Goal: Contribute content: Contribute content

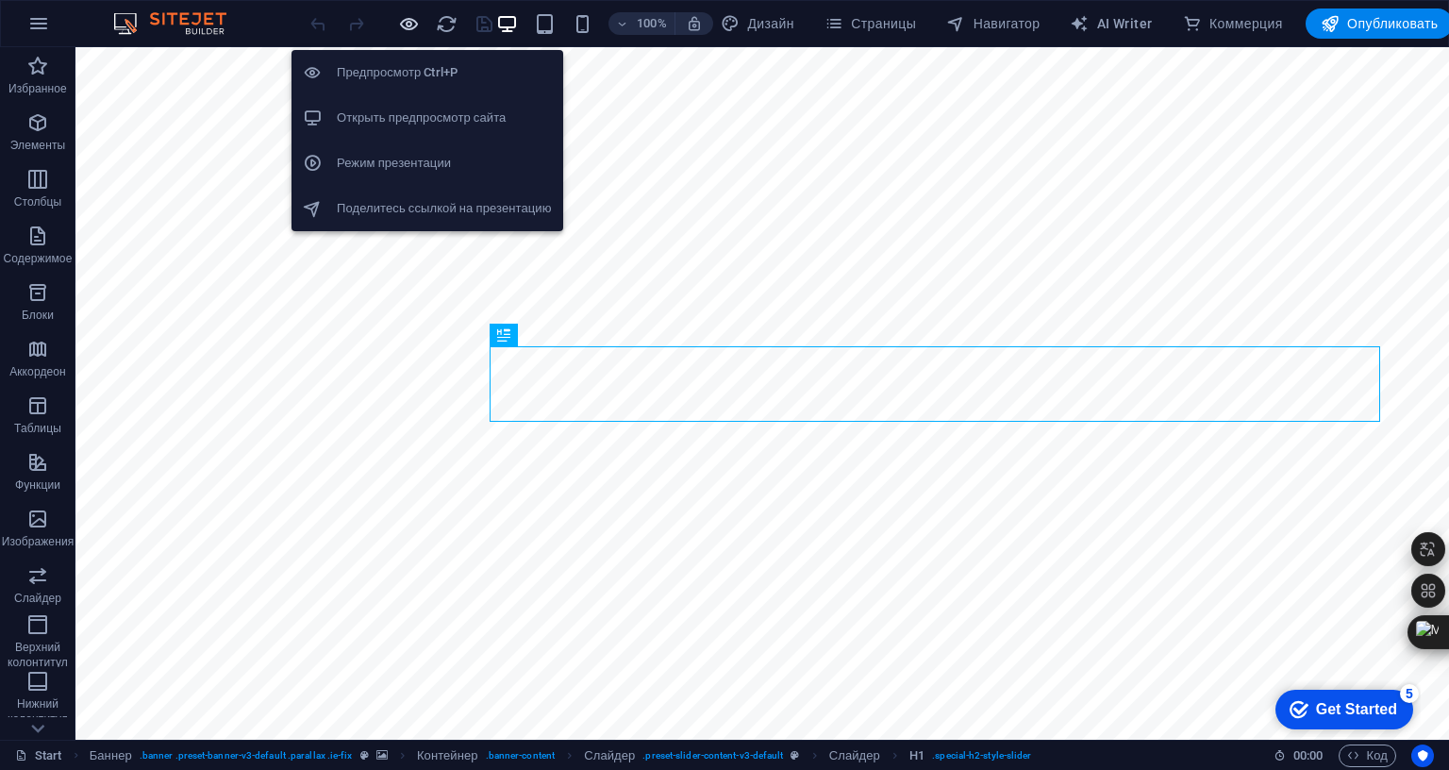
click at [420, 26] on icon "button" at bounding box center [409, 24] width 22 height 22
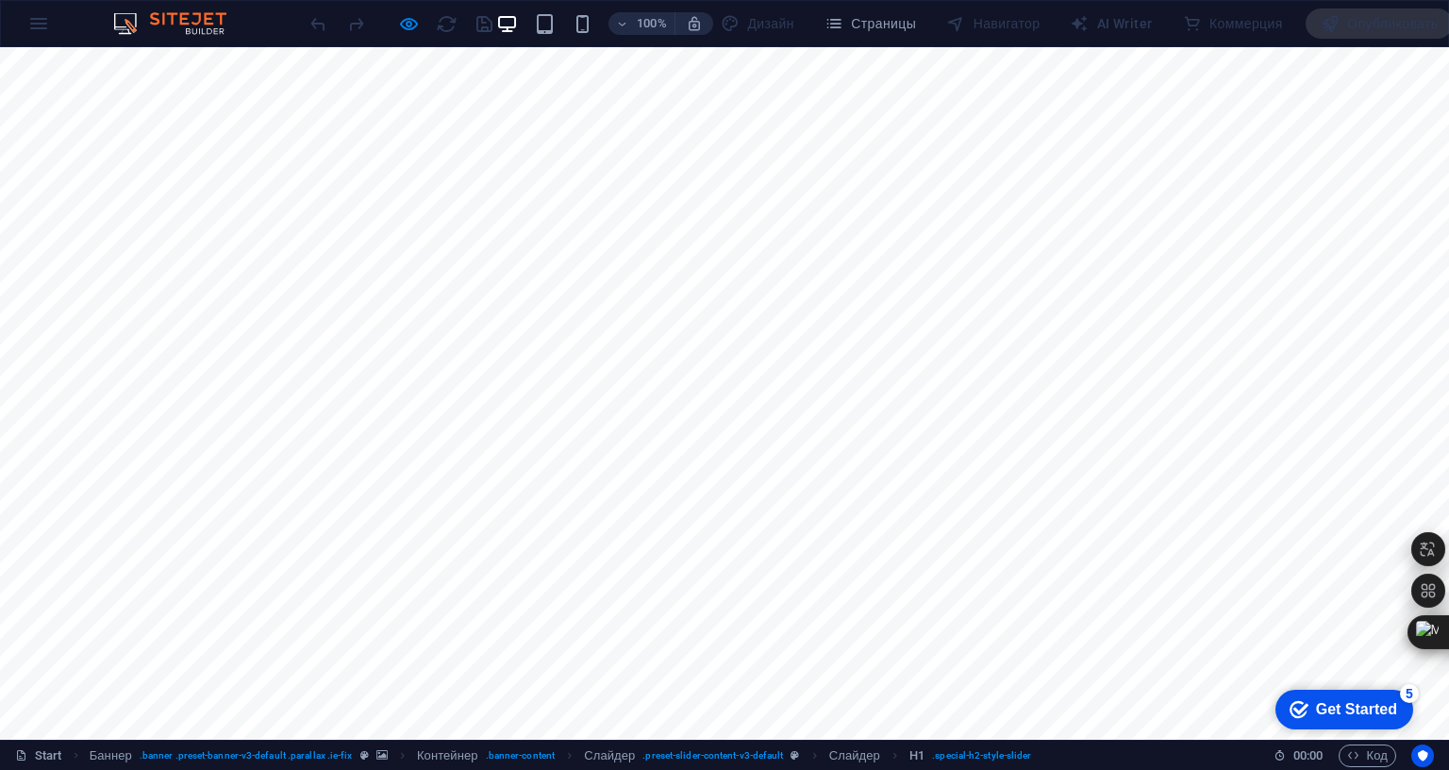
click at [544, 734] on link "Для учеников" at bounding box center [477, 764] width 132 height 60
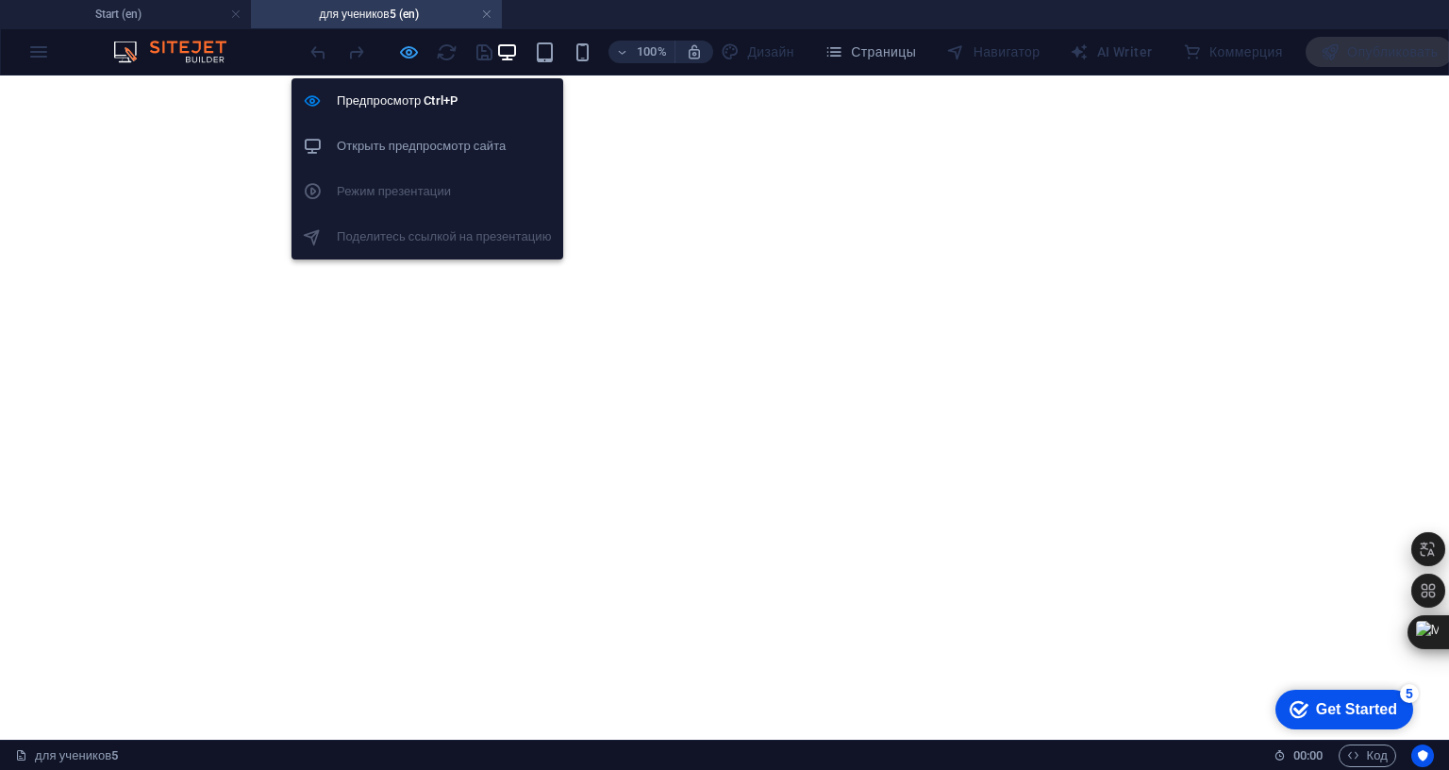
click at [420, 54] on icon "button" at bounding box center [409, 53] width 22 height 22
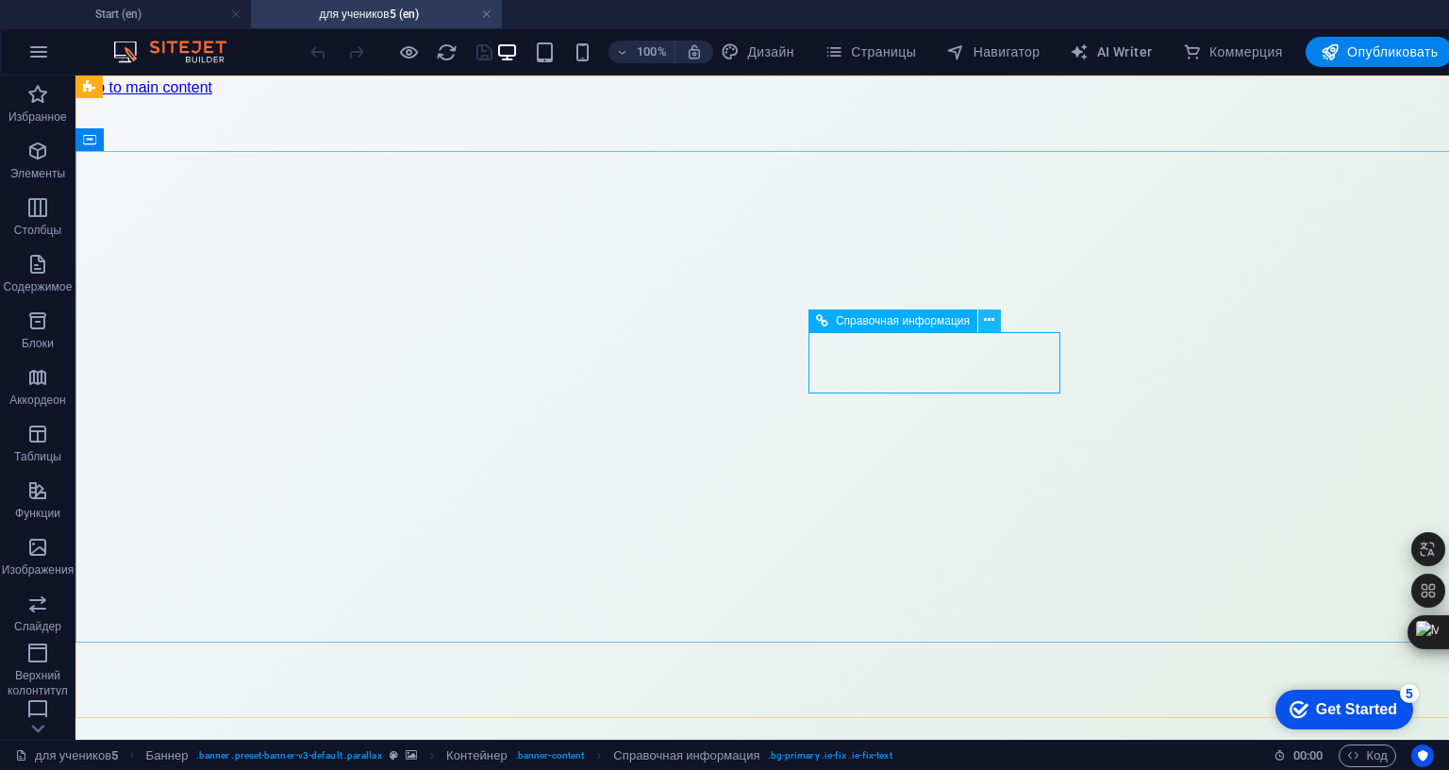
click at [992, 322] on icon at bounding box center [989, 320] width 10 height 20
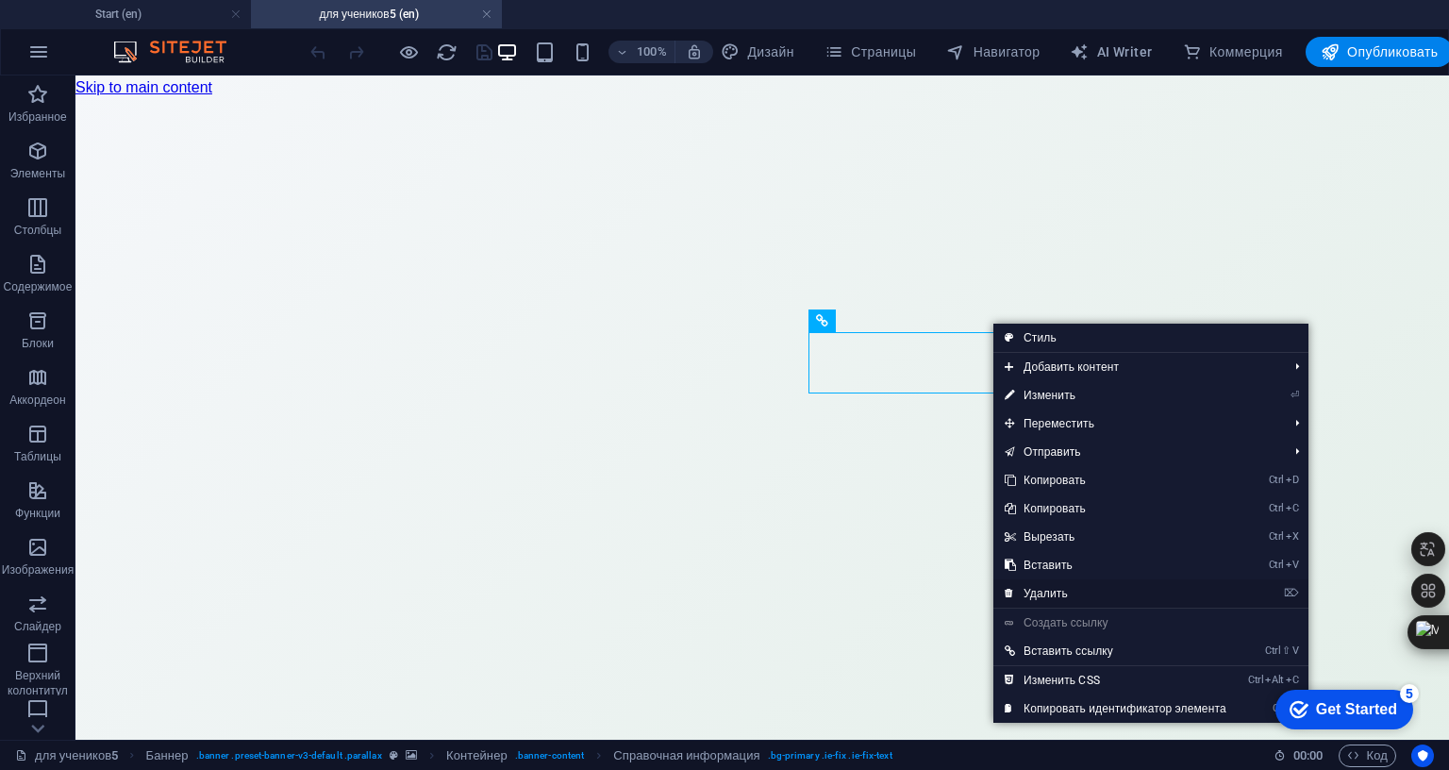
click at [1050, 594] on link "⌦ Удалить" at bounding box center [1116, 593] width 244 height 28
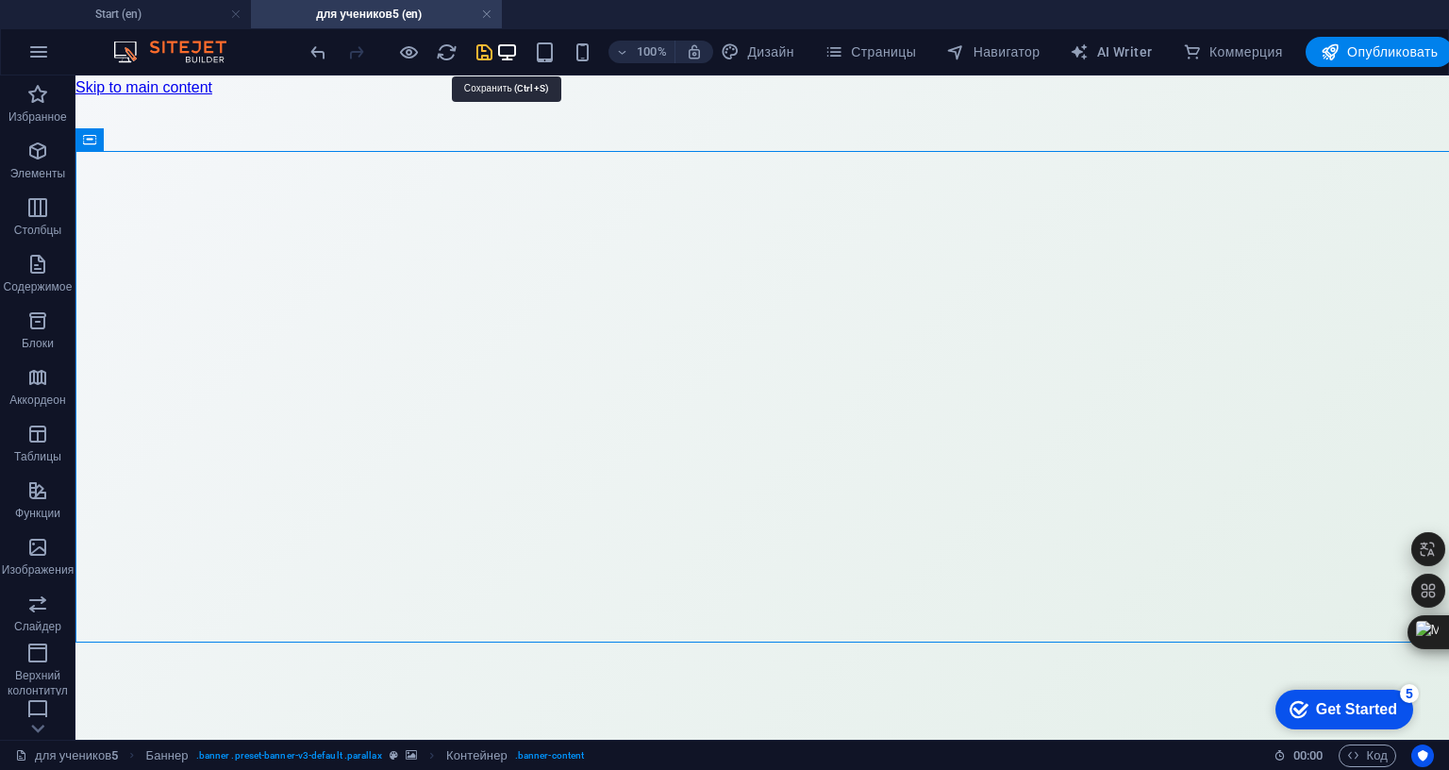
click at [495, 59] on icon "save" at bounding box center [485, 53] width 22 height 22
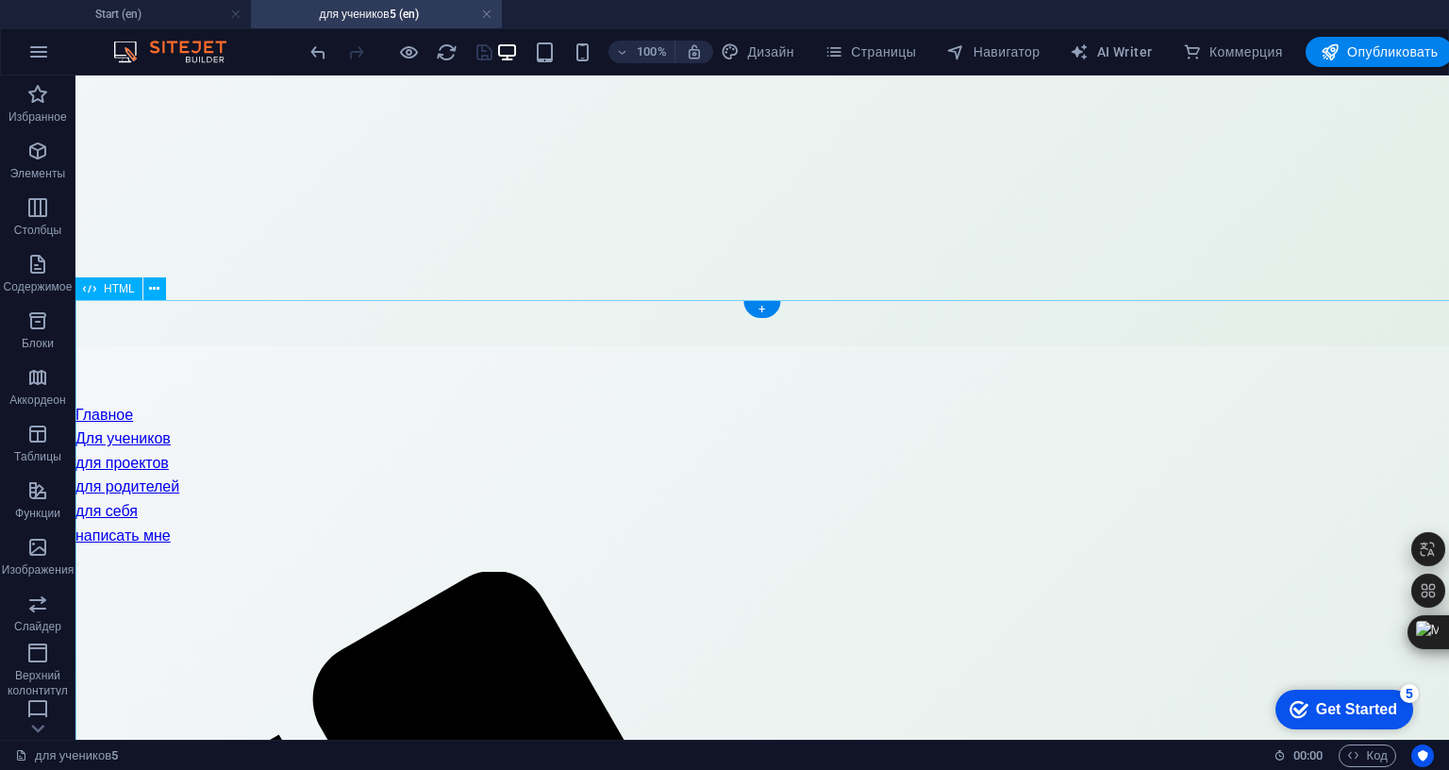
scroll to position [472, 0]
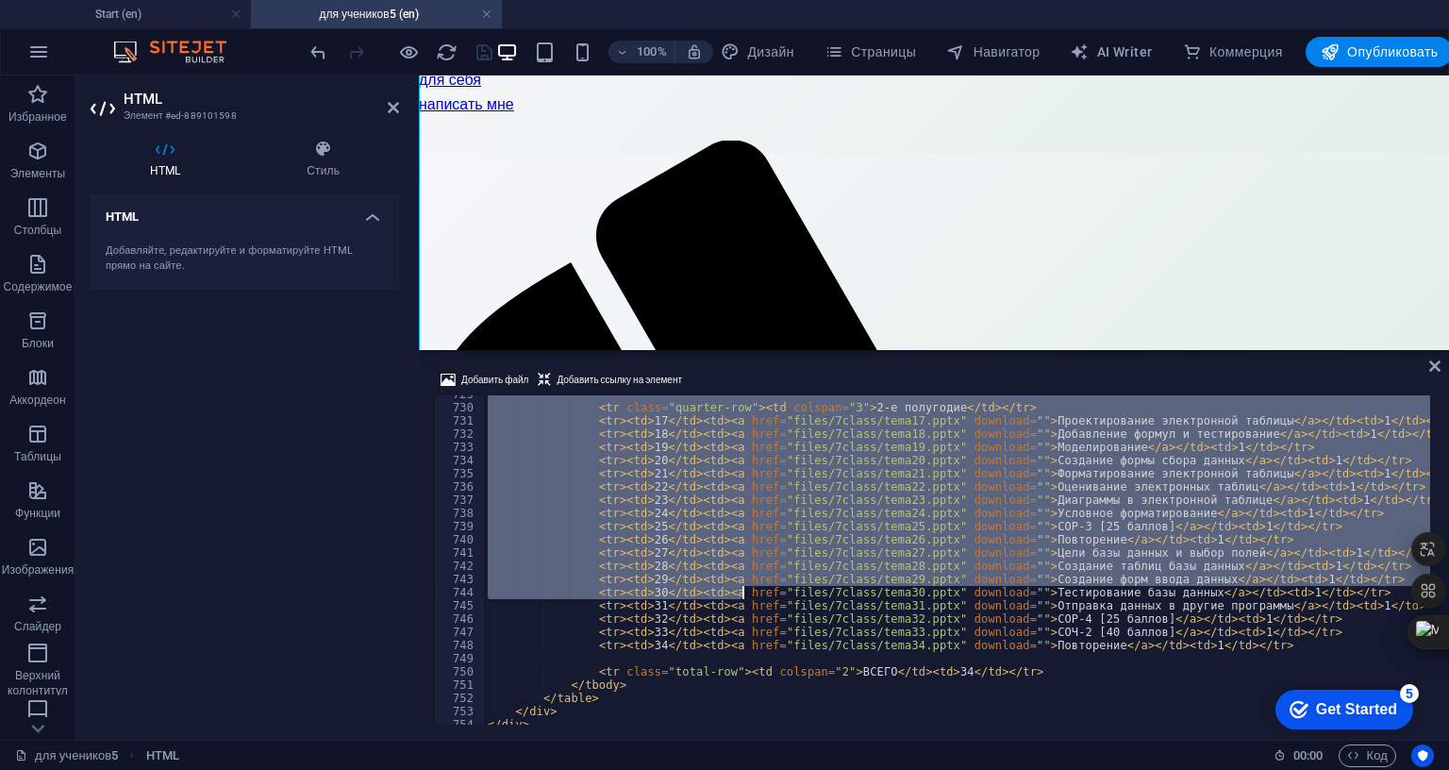
scroll to position [9696, 0]
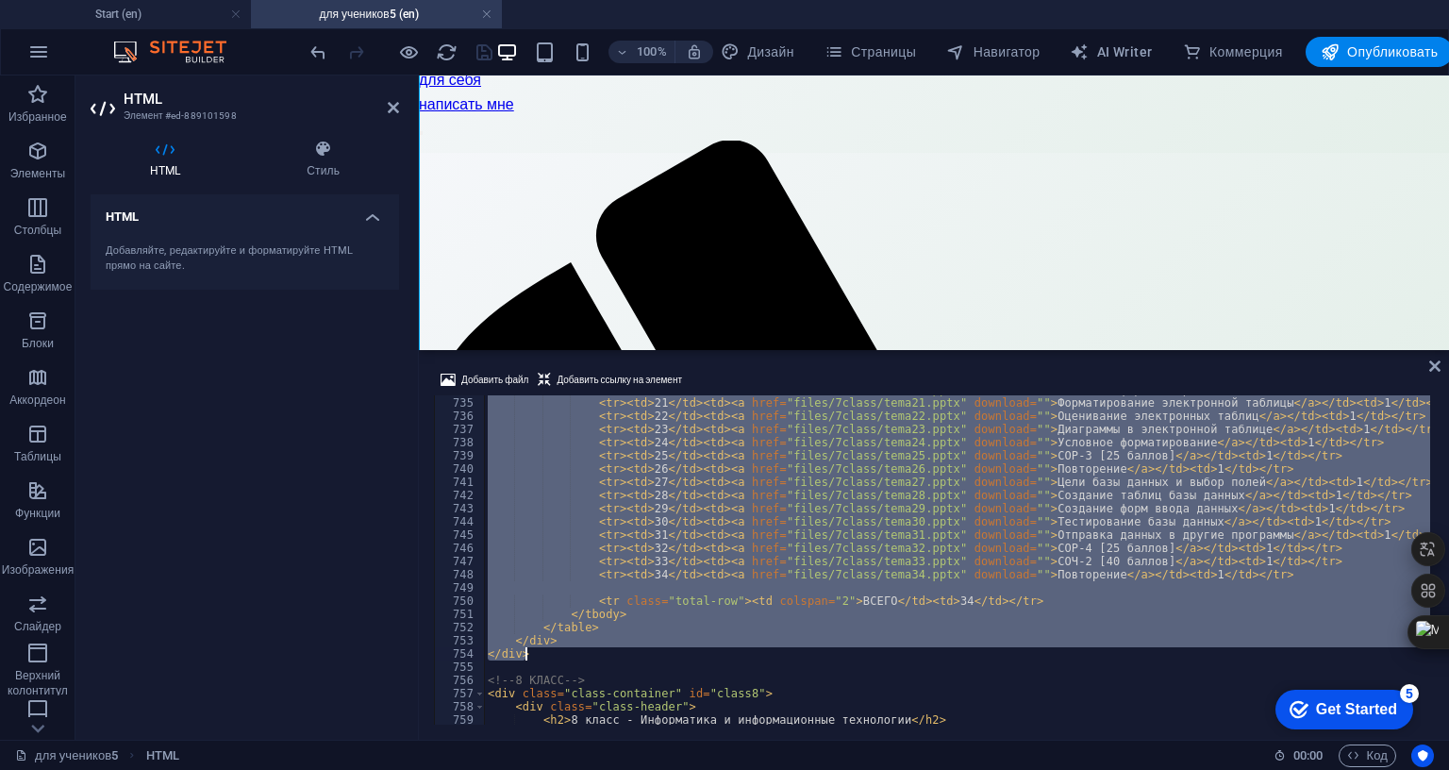
drag, startPoint x: 510, startPoint y: 500, endPoint x: 625, endPoint y: 705, distance: 234.9
click at [625, 705] on div "< tr > < td > 20 </ td > < td > < a href = "files/7class/tema20.pptx" download …" at bounding box center [1311, 559] width 1654 height 352
type textarea "</div> </div>"
paste textarea
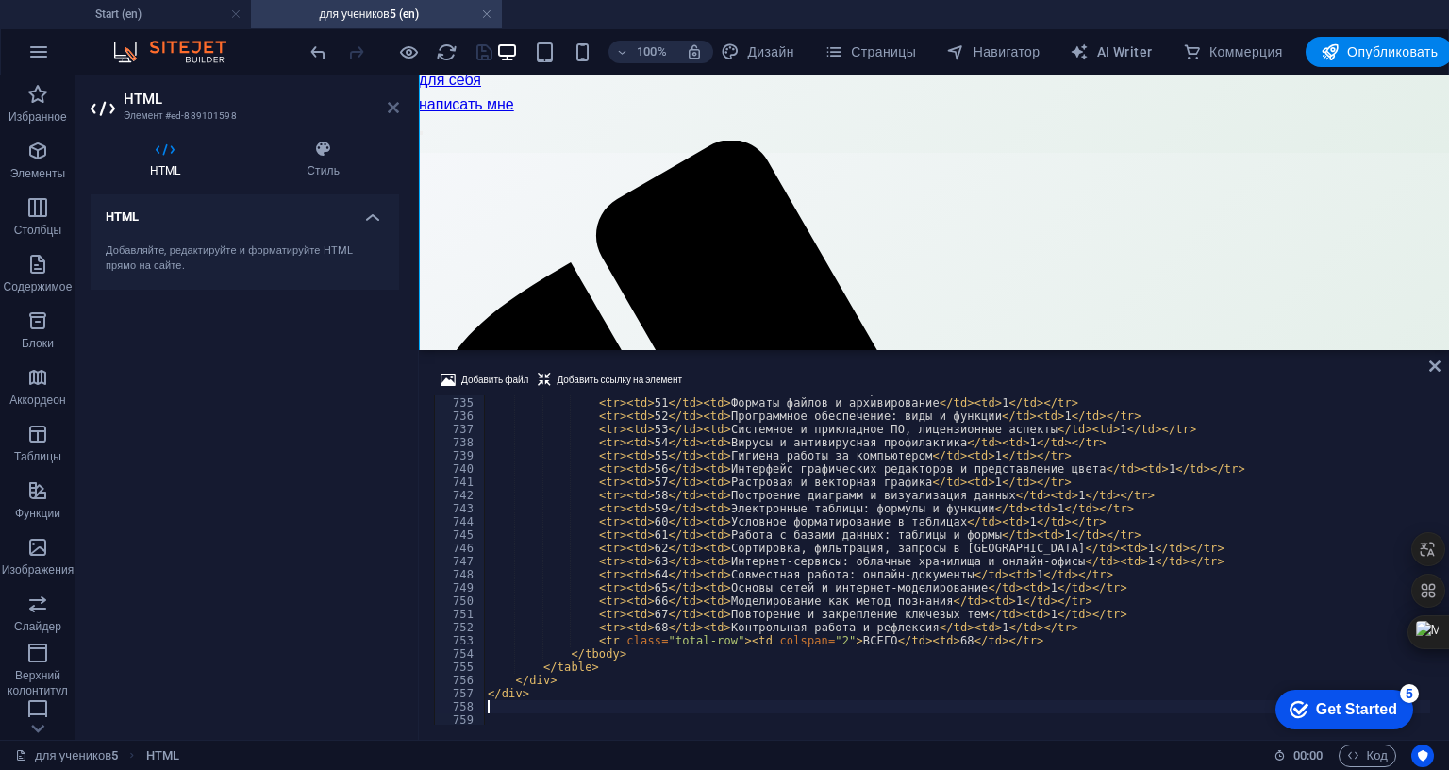
click at [390, 105] on icon at bounding box center [393, 107] width 11 height 15
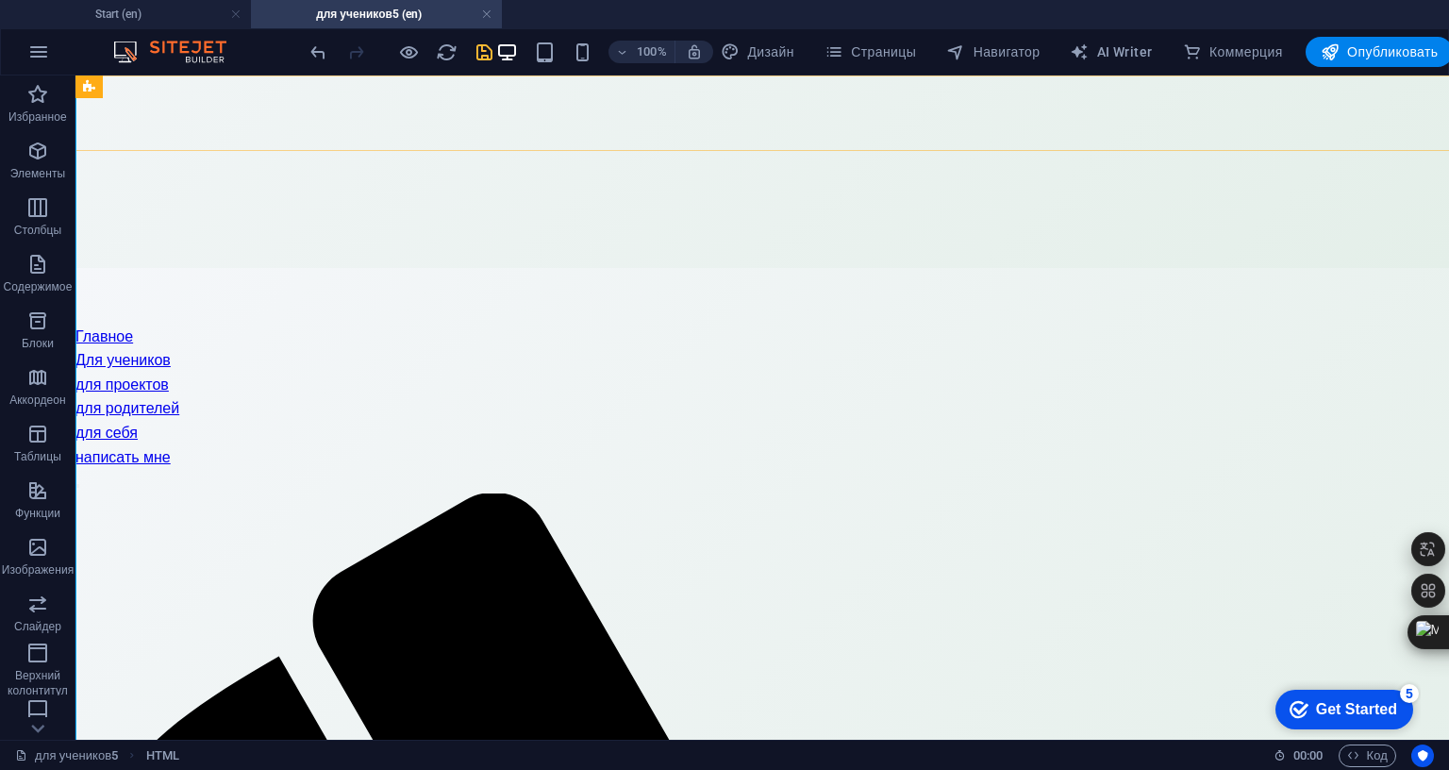
scroll to position [714, 0]
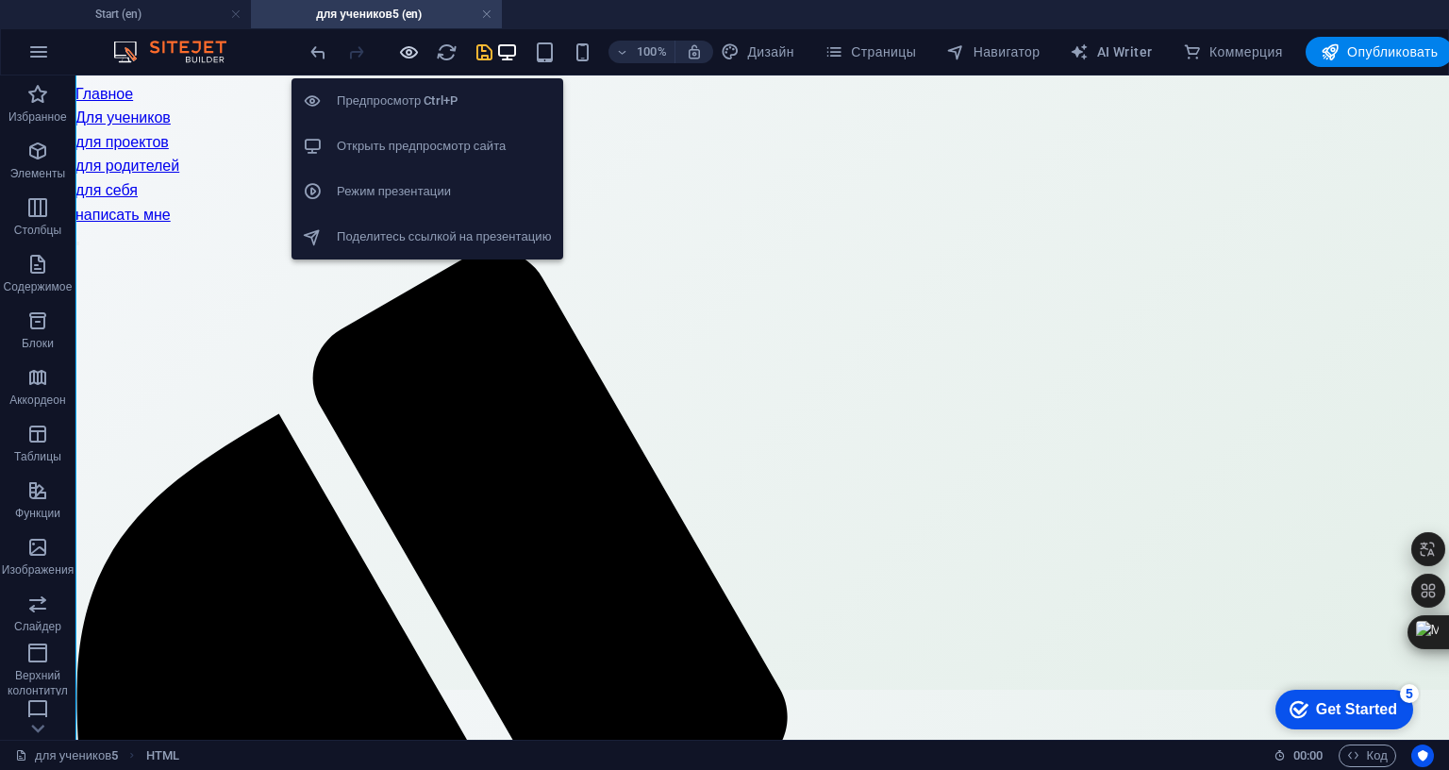
click at [420, 57] on icon "button" at bounding box center [409, 53] width 22 height 22
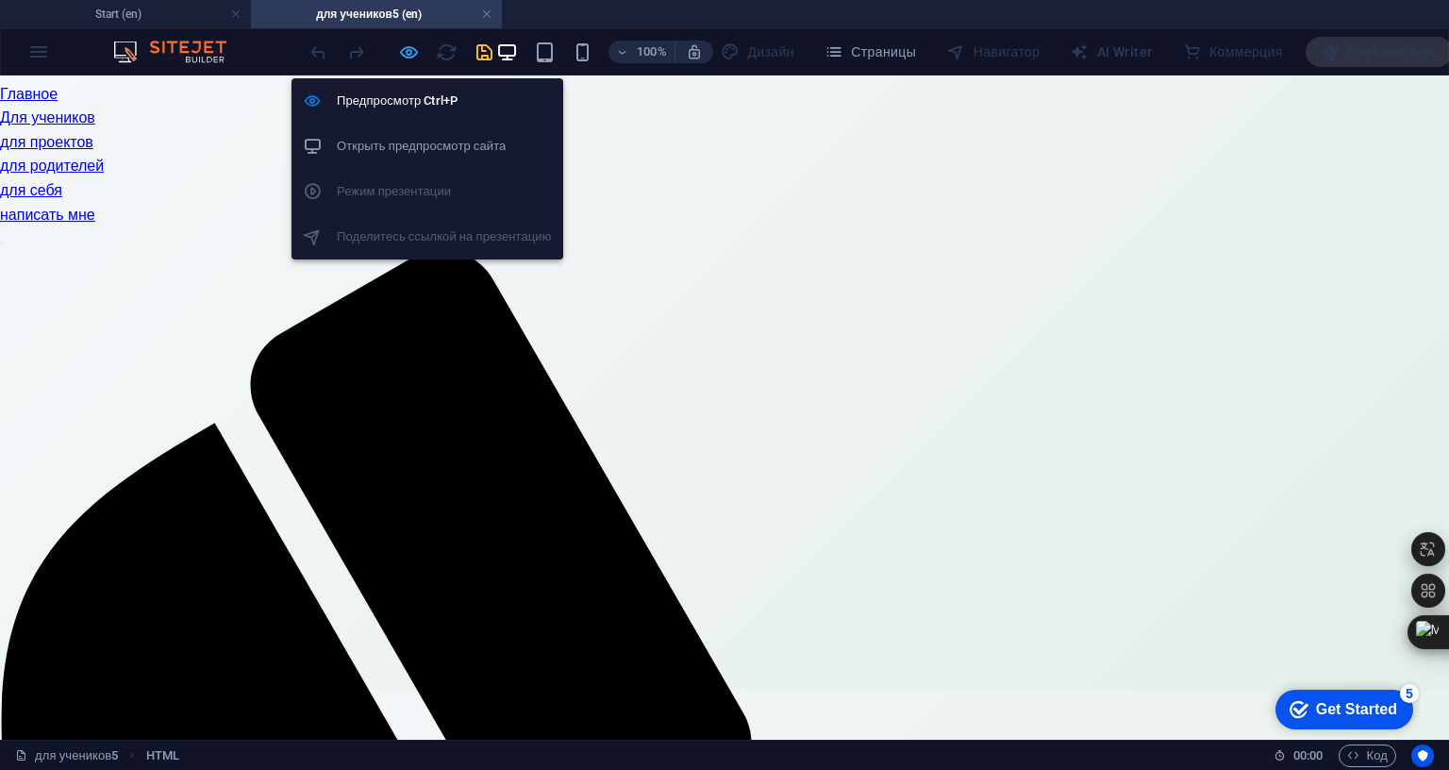
click at [420, 54] on icon "button" at bounding box center [409, 53] width 22 height 22
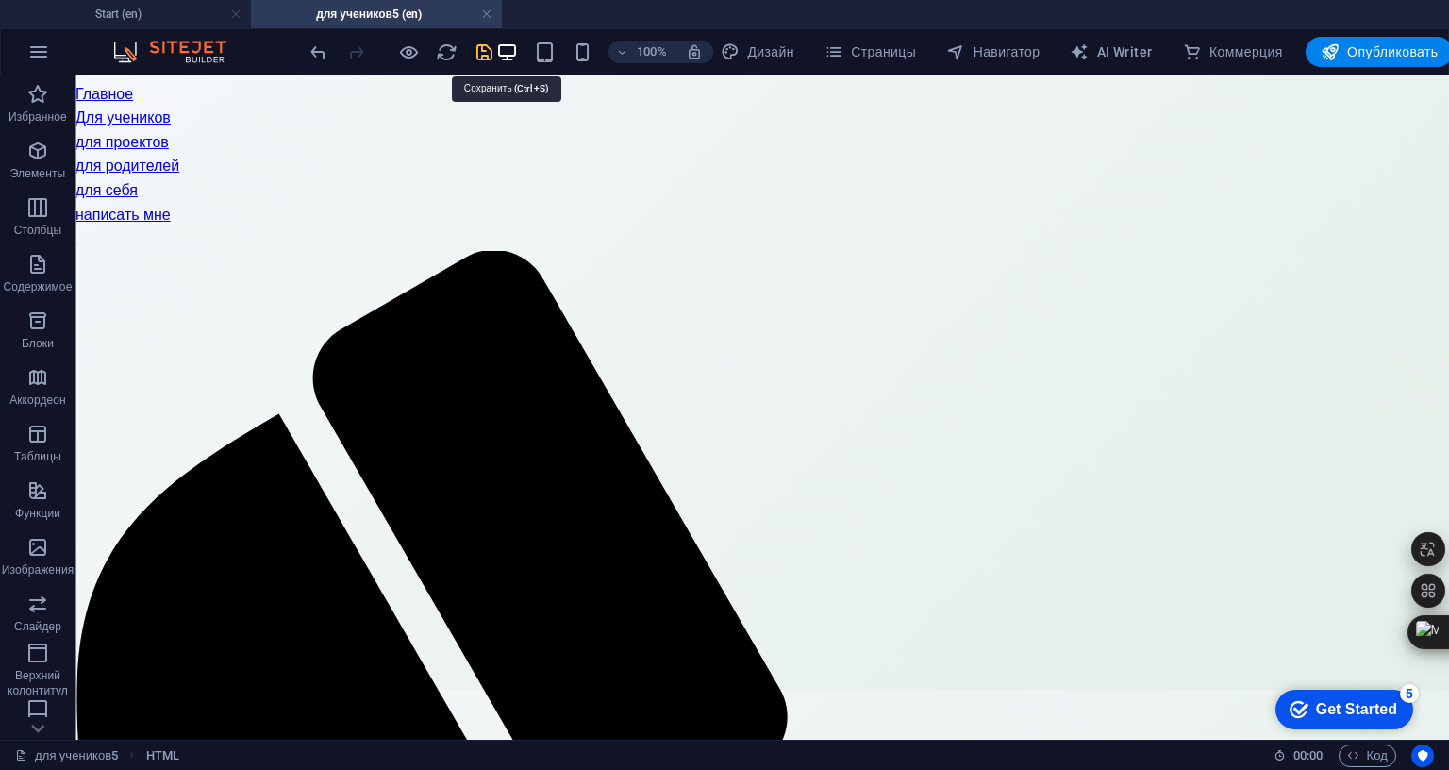
click at [495, 55] on icon "save" at bounding box center [485, 53] width 22 height 22
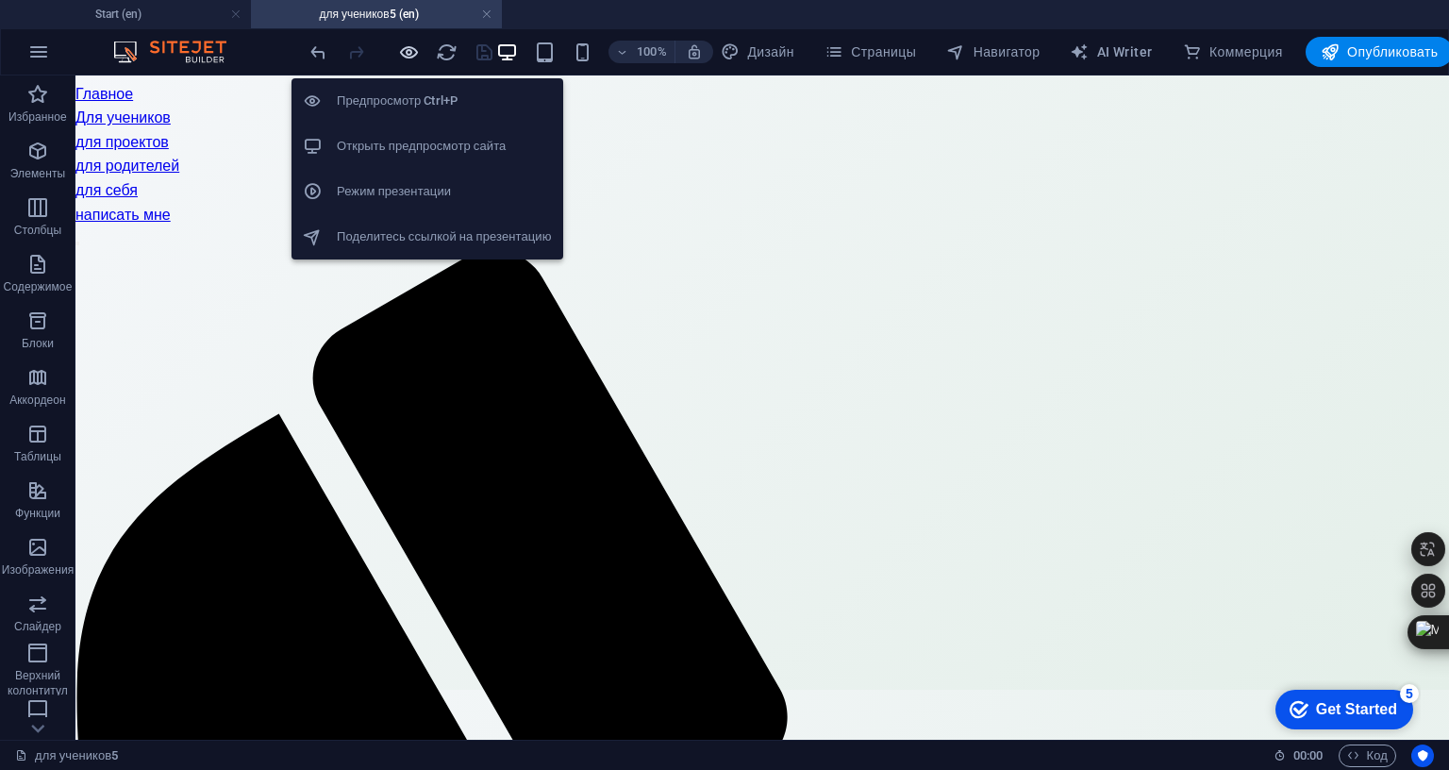
click at [420, 53] on icon "button" at bounding box center [409, 53] width 22 height 22
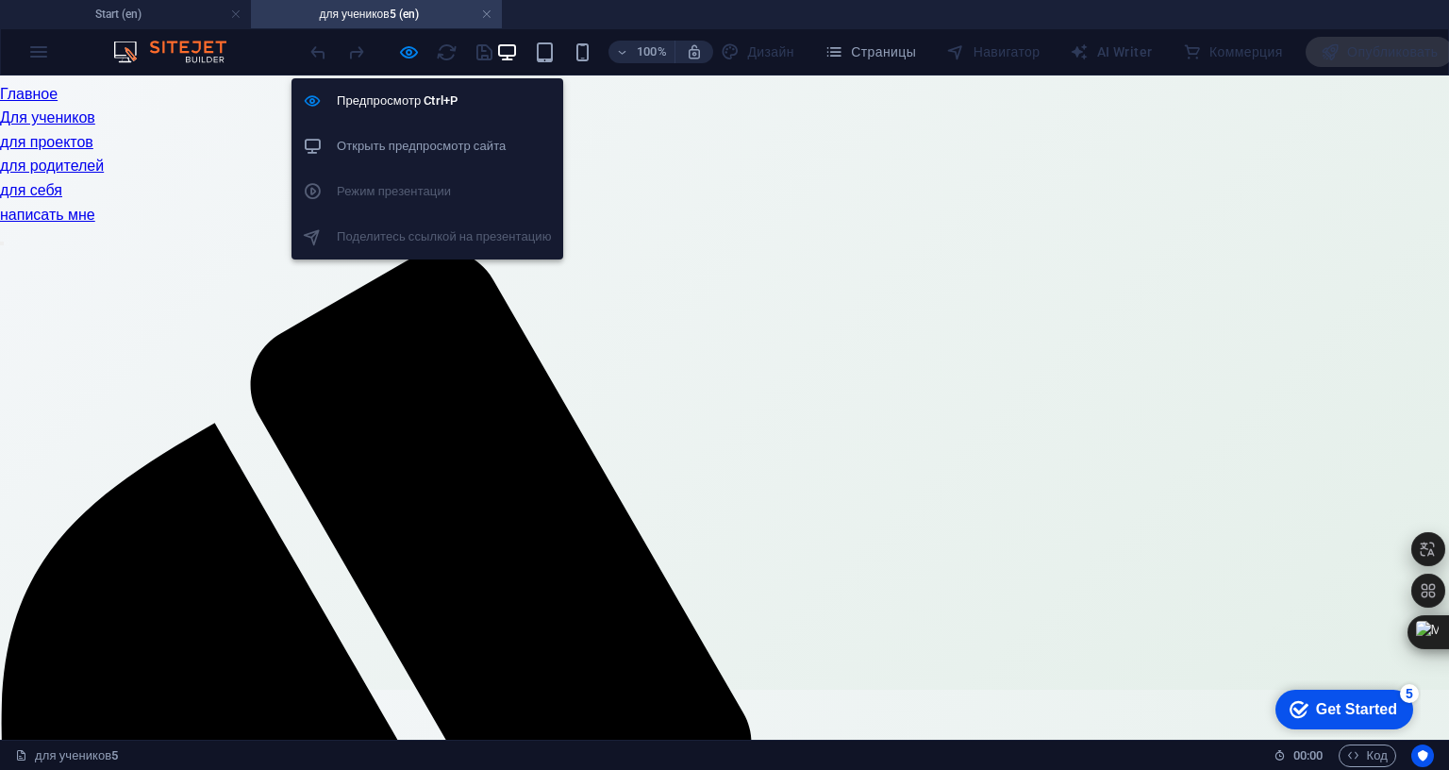
click at [439, 151] on h6 "Открыть предпросмотр сайта" at bounding box center [444, 146] width 215 height 23
click at [420, 56] on icon "button" at bounding box center [409, 53] width 22 height 22
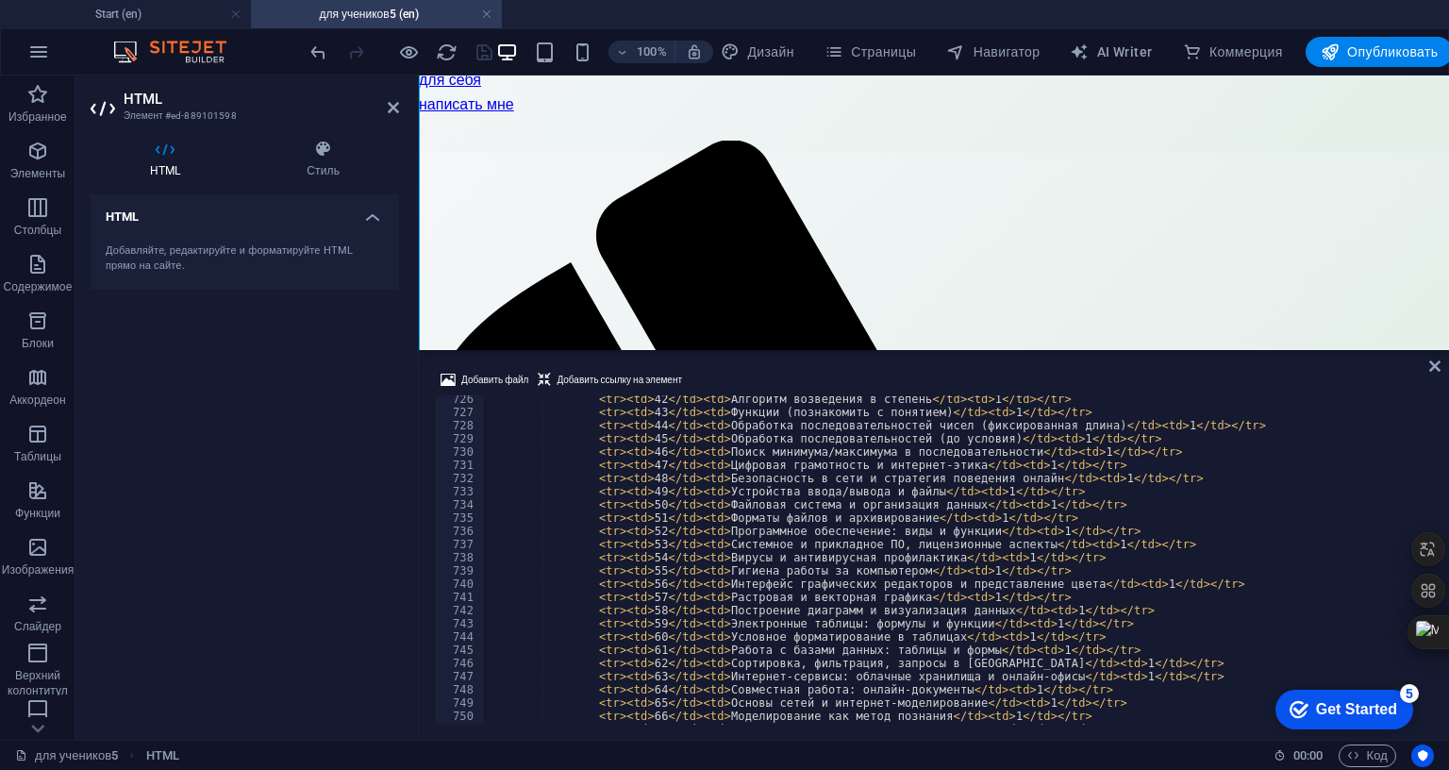
scroll to position [9297, 0]
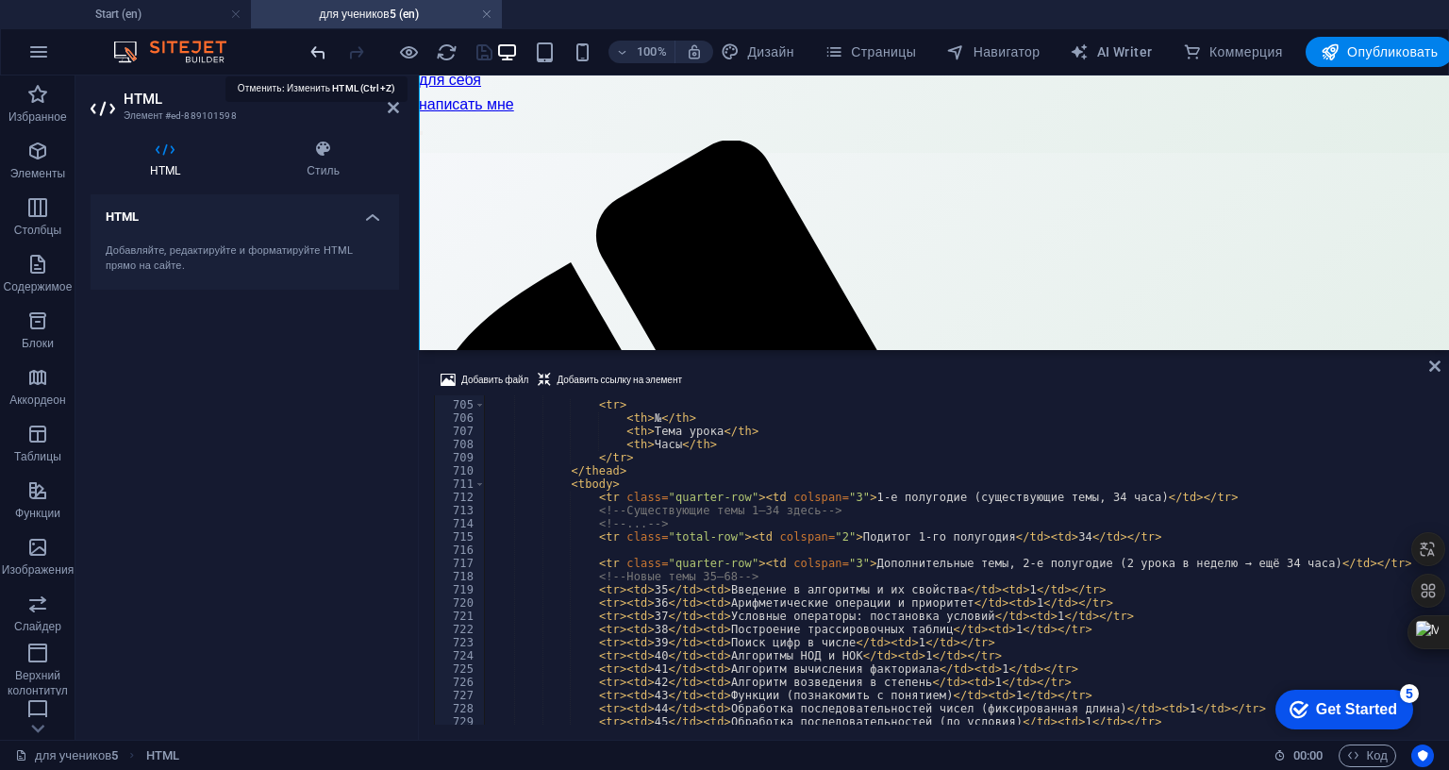
click at [318, 50] on icon "undo" at bounding box center [319, 53] width 22 height 22
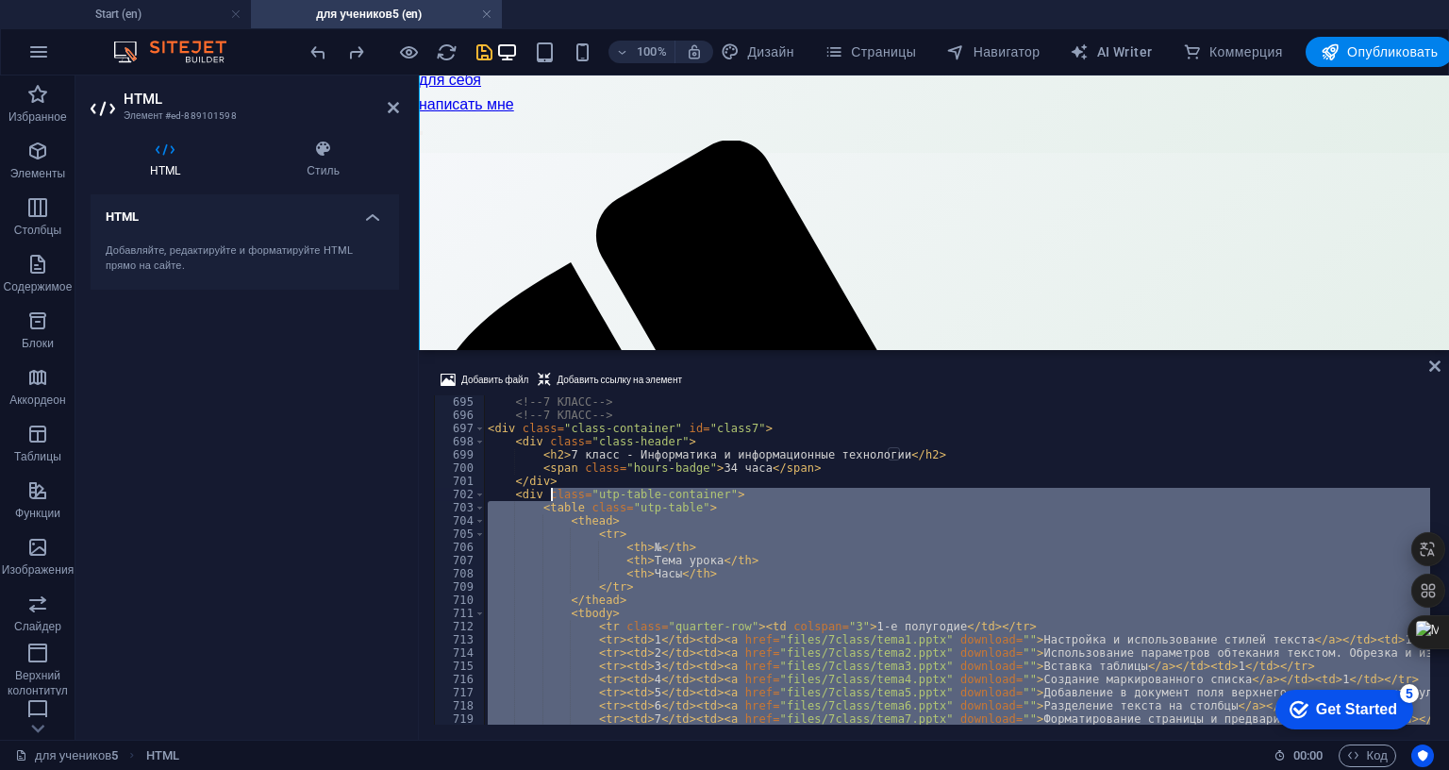
scroll to position [9168, 0]
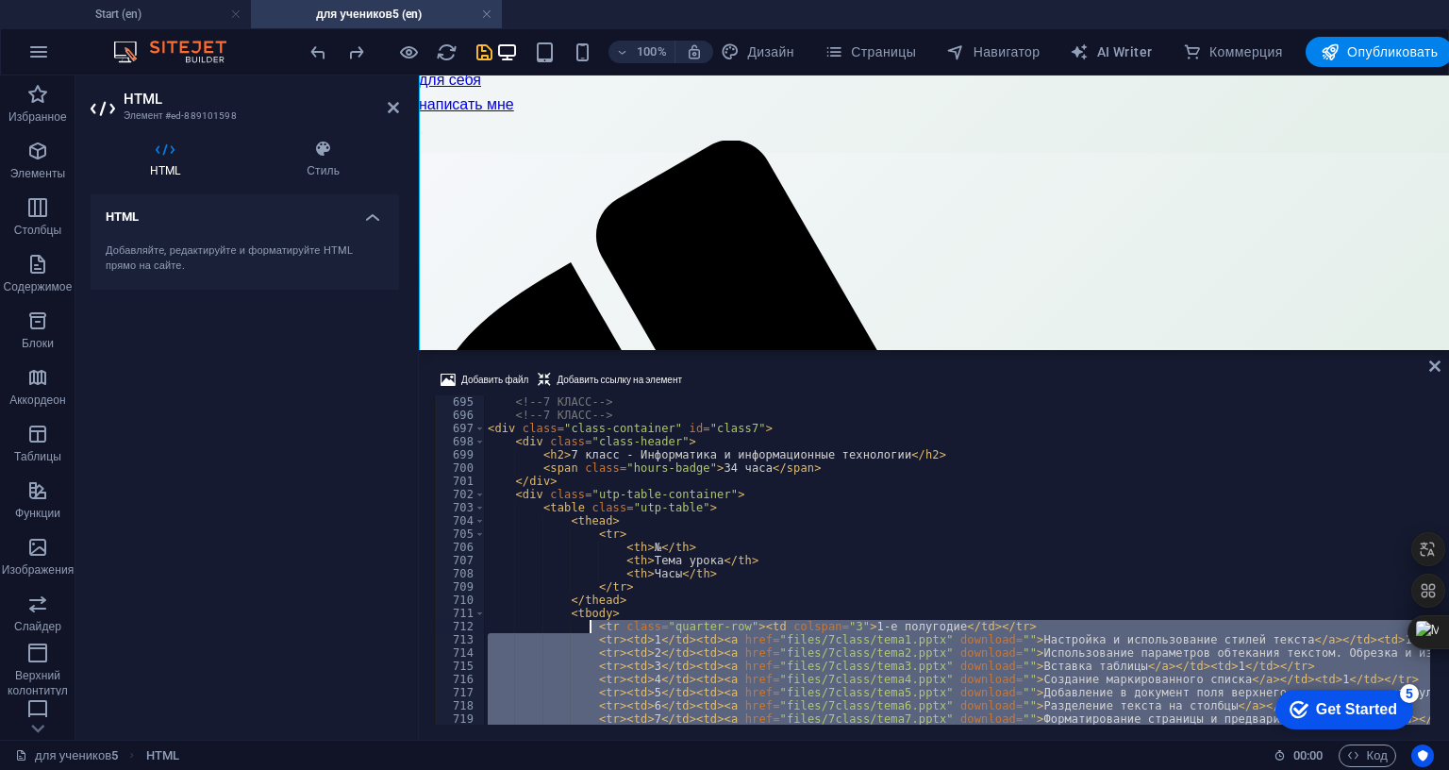
drag, startPoint x: 1235, startPoint y: 530, endPoint x: 591, endPoint y: 677, distance: 660.9
click at [591, 677] on div "<!-- 7 КЛАСС --> <!-- 7 КЛАСС --> < div class = "class-container" id = "class7"…" at bounding box center [1311, 571] width 1654 height 352
type textarea "<tr class="quarter-row"><td colspan="3">1-е полугодие</td></tr> <tr><td>1</td><…"
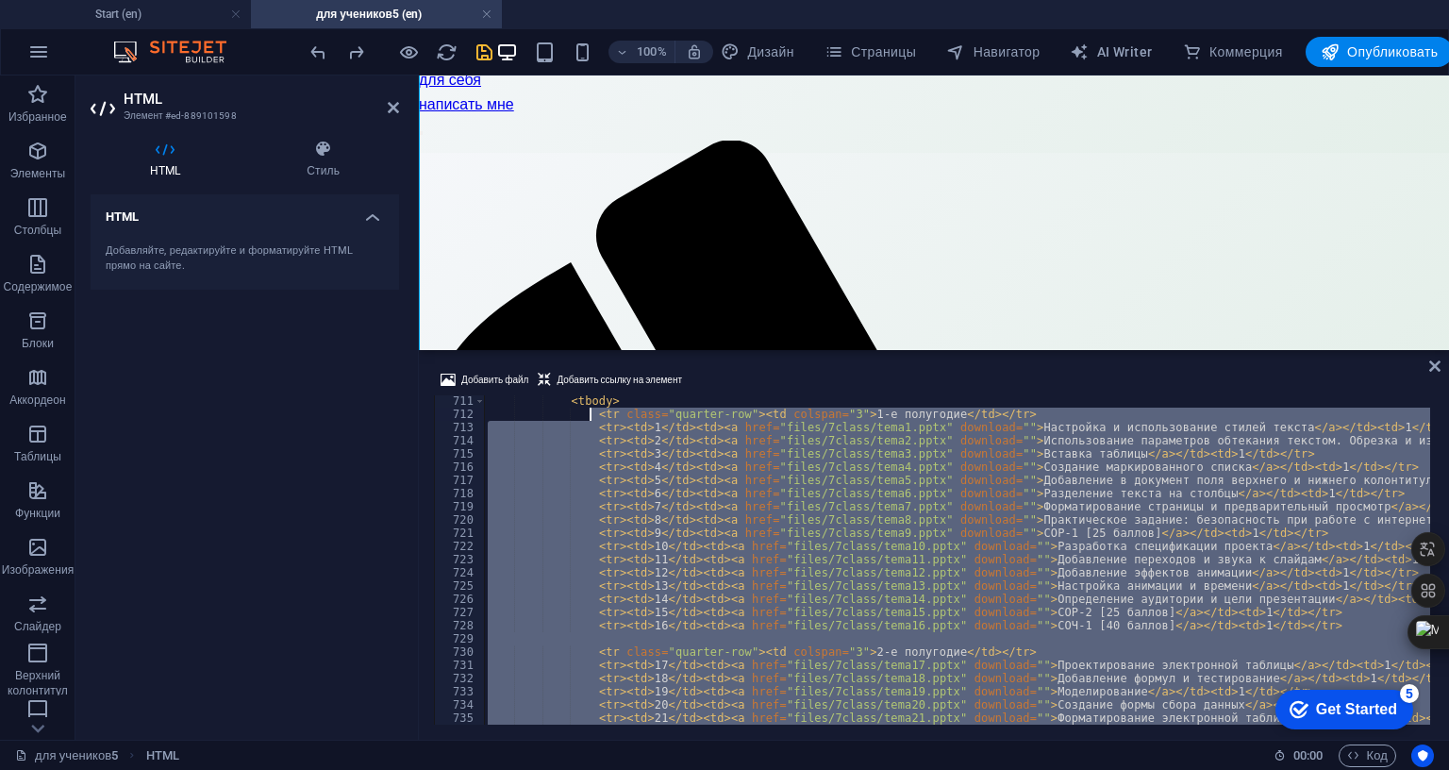
scroll to position [9380, 0]
click at [357, 48] on icon "redo" at bounding box center [356, 53] width 22 height 22
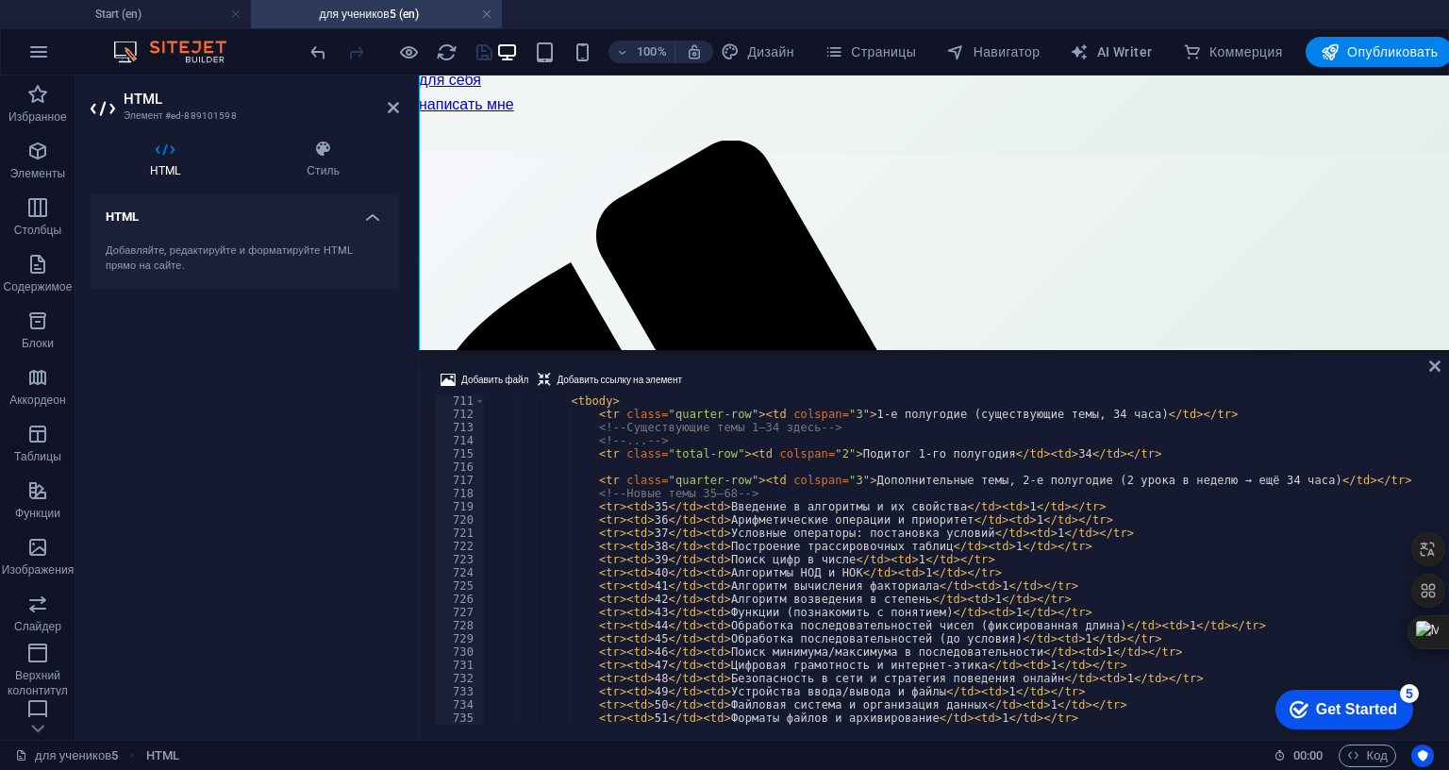
click at [351, 48] on div at bounding box center [401, 52] width 189 height 30
type textarea "<!-- ... -->"
click at [679, 487] on div "< tbody > < tr class = "quarter-row" > < td colspan = "3" > 1-е полугодие (суще…" at bounding box center [1311, 570] width 1654 height 352
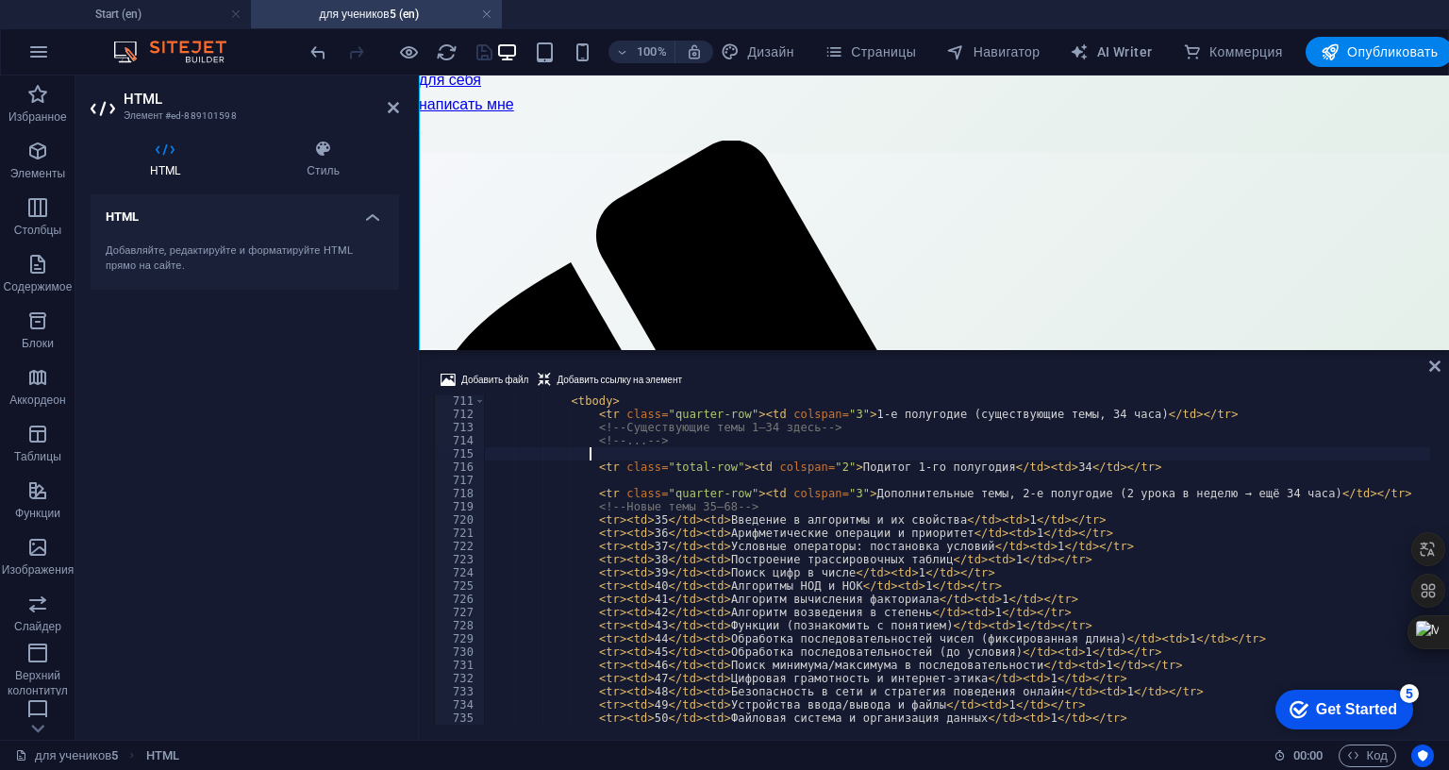
scroll to position [0, 8]
paste textarea "<tr><td>34</td><td><a href="files/7class/tema34.pptx" download="">Повторение</a…"
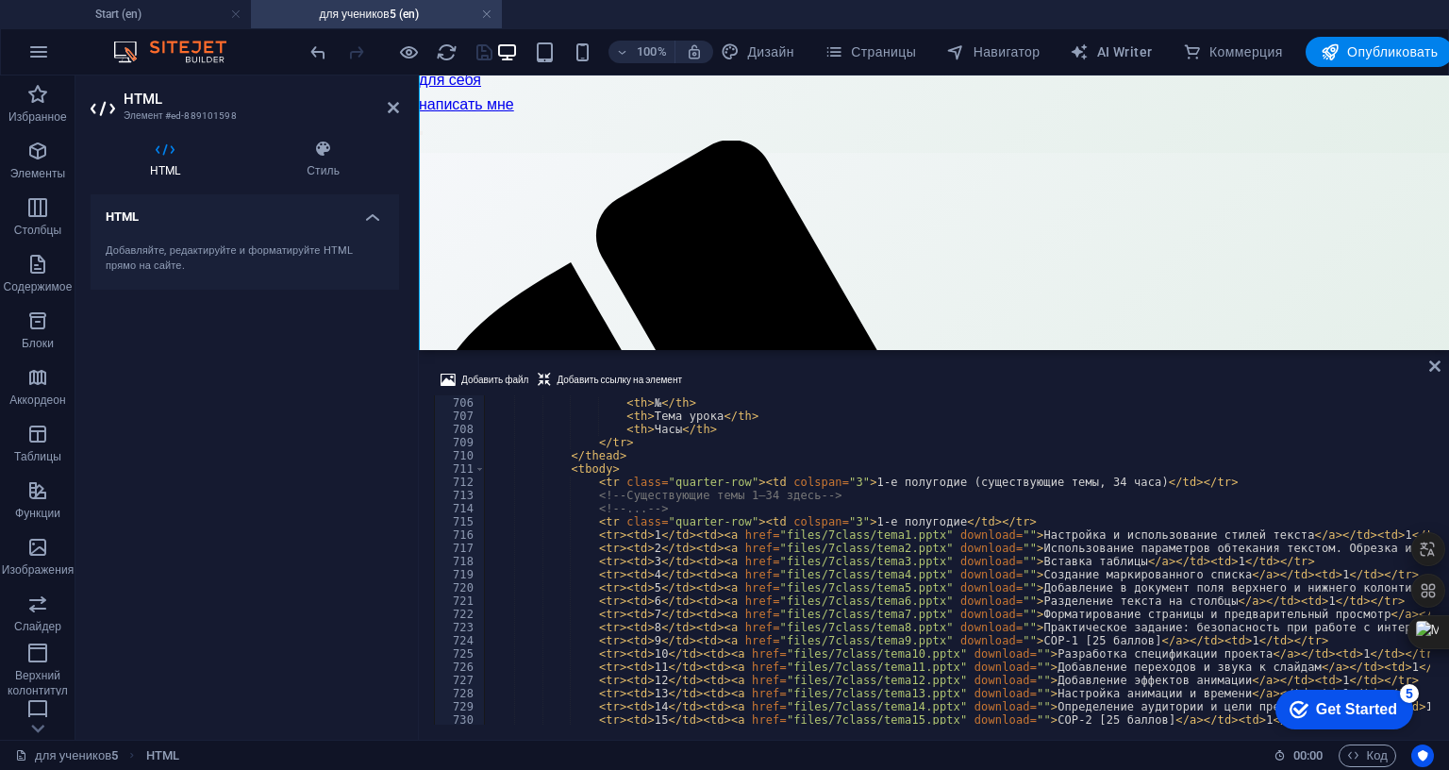
scroll to position [9312, 0]
drag, startPoint x: 1054, startPoint y: 531, endPoint x: 918, endPoint y: 533, distance: 135.9
click at [932, 536] on div "< tr > < th > № </ th > < th > Тема урока </ th > < th > Часы </ th > </ tr > <…" at bounding box center [1311, 559] width 1654 height 352
click at [876, 571] on div "< tr > < th > № </ th > < th > Тема урока </ th > < th > Часы </ th > </ tr > <…" at bounding box center [1311, 559] width 1654 height 352
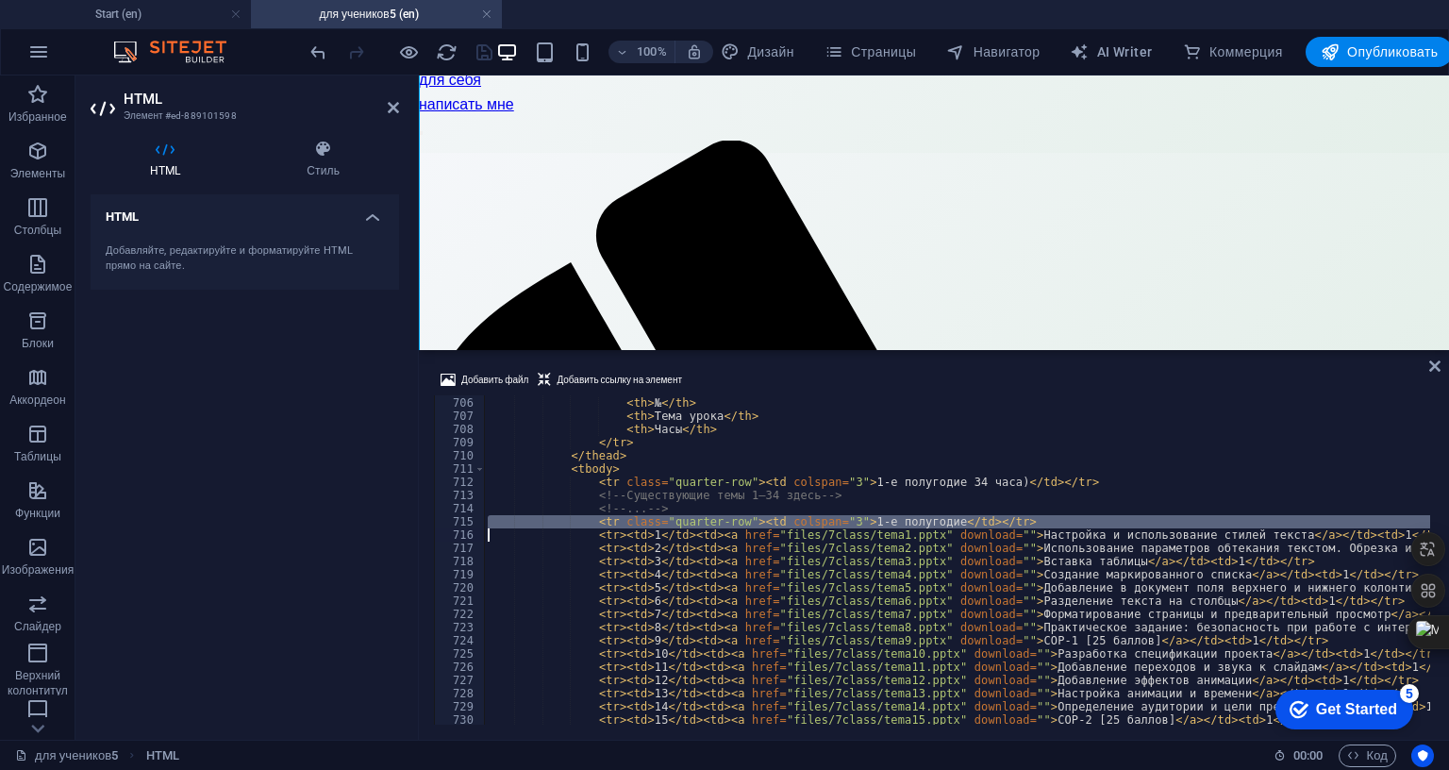
click at [876, 571] on div "< tr > < th > № </ th > < th > Тема урока </ th > < th > Часы </ th > </ tr > <…" at bounding box center [1311, 559] width 1654 height 352
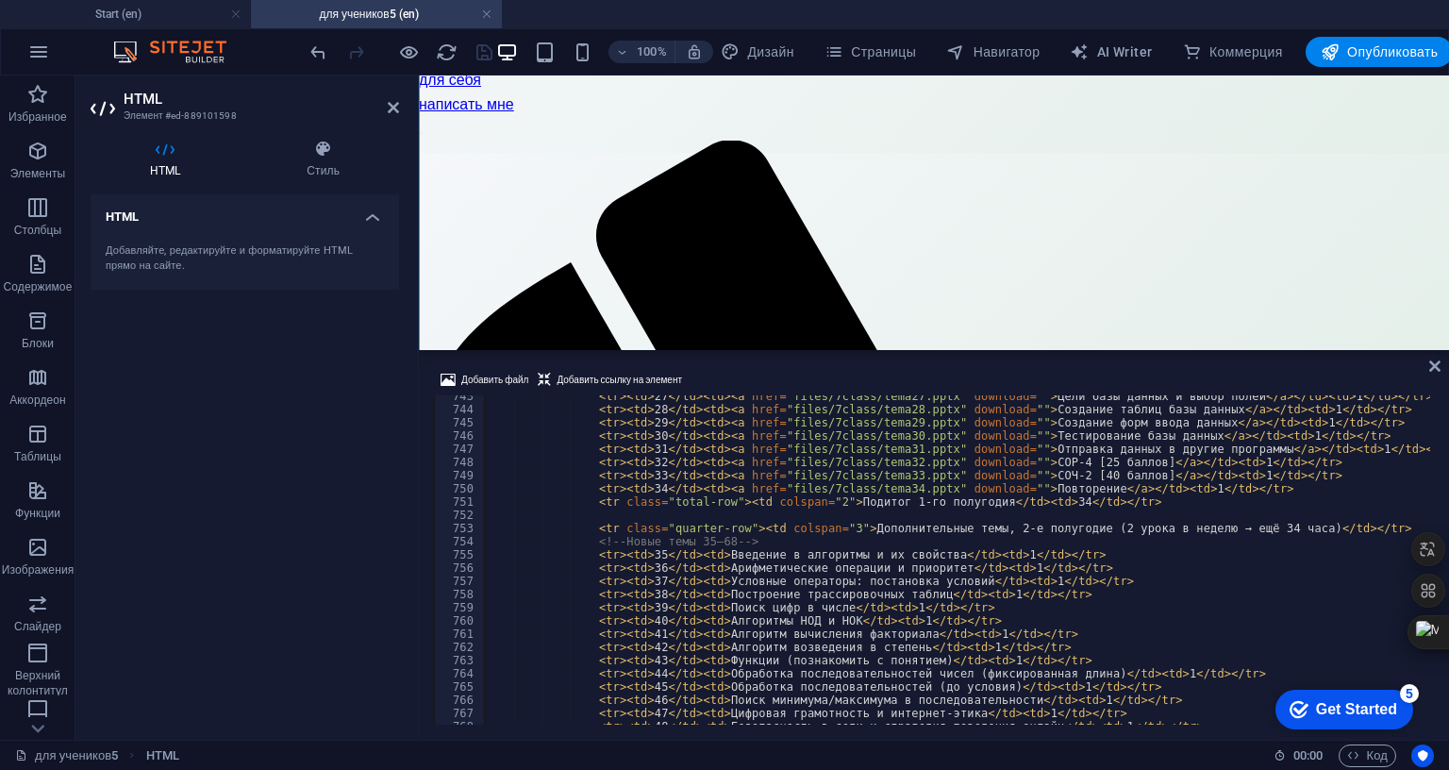
scroll to position [9808, 0]
drag, startPoint x: 972, startPoint y: 577, endPoint x: 845, endPoint y: 582, distance: 127.5
click at [845, 582] on div "< tr > < td > 27 </ td > < td > < a href = "files/7class/tema27.pptx" download …" at bounding box center [1311, 566] width 1654 height 352
type textarea "<tr class="quarter-row"><td colspan="3">Дополнительные темы, 2-е полугодие (2 у…"
click at [1059, 574] on div "< tr > < td > 27 </ td > < td > < a href = "files/7class/tema27.pptx" download …" at bounding box center [1311, 566] width 1654 height 352
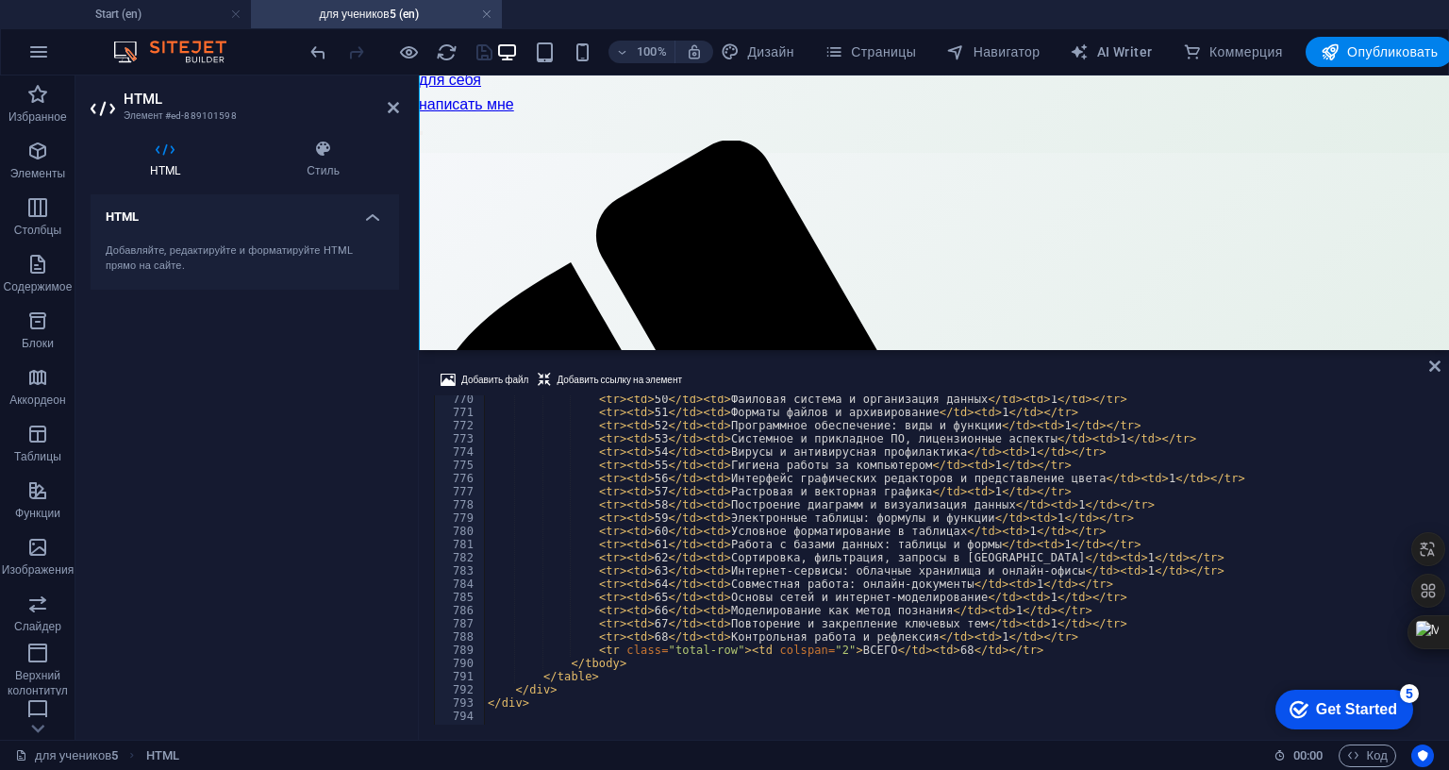
scroll to position [10232, 0]
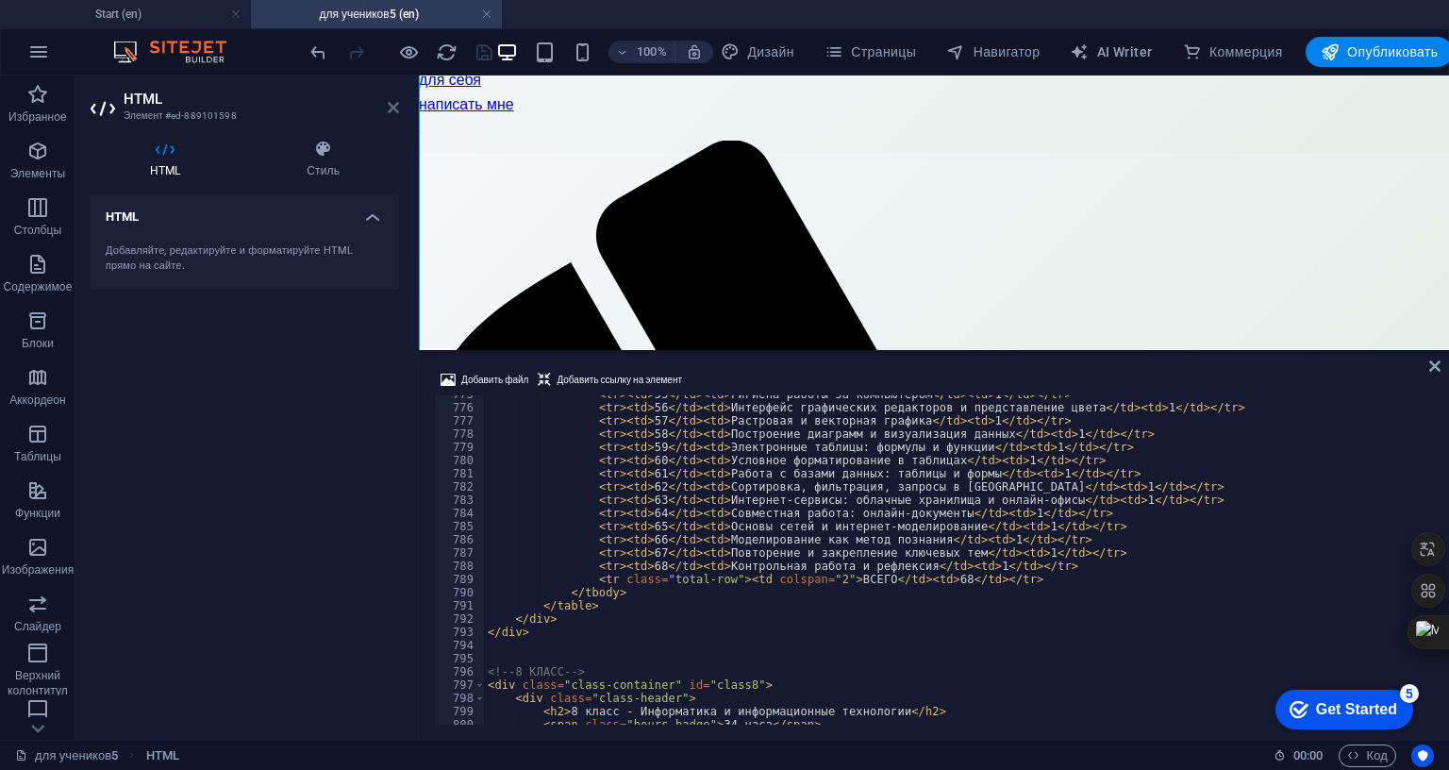
click at [396, 108] on icon at bounding box center [393, 107] width 11 height 15
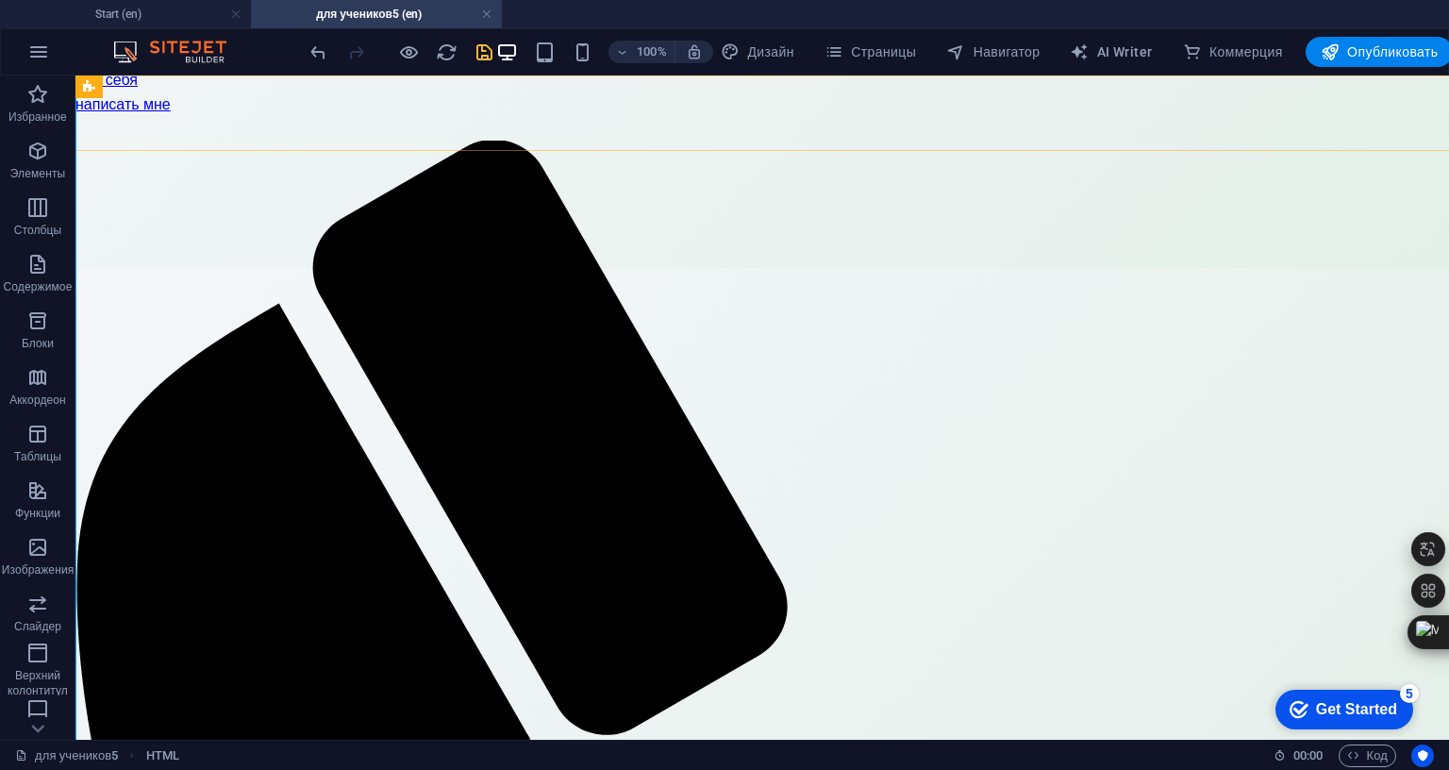
scroll to position [714, 0]
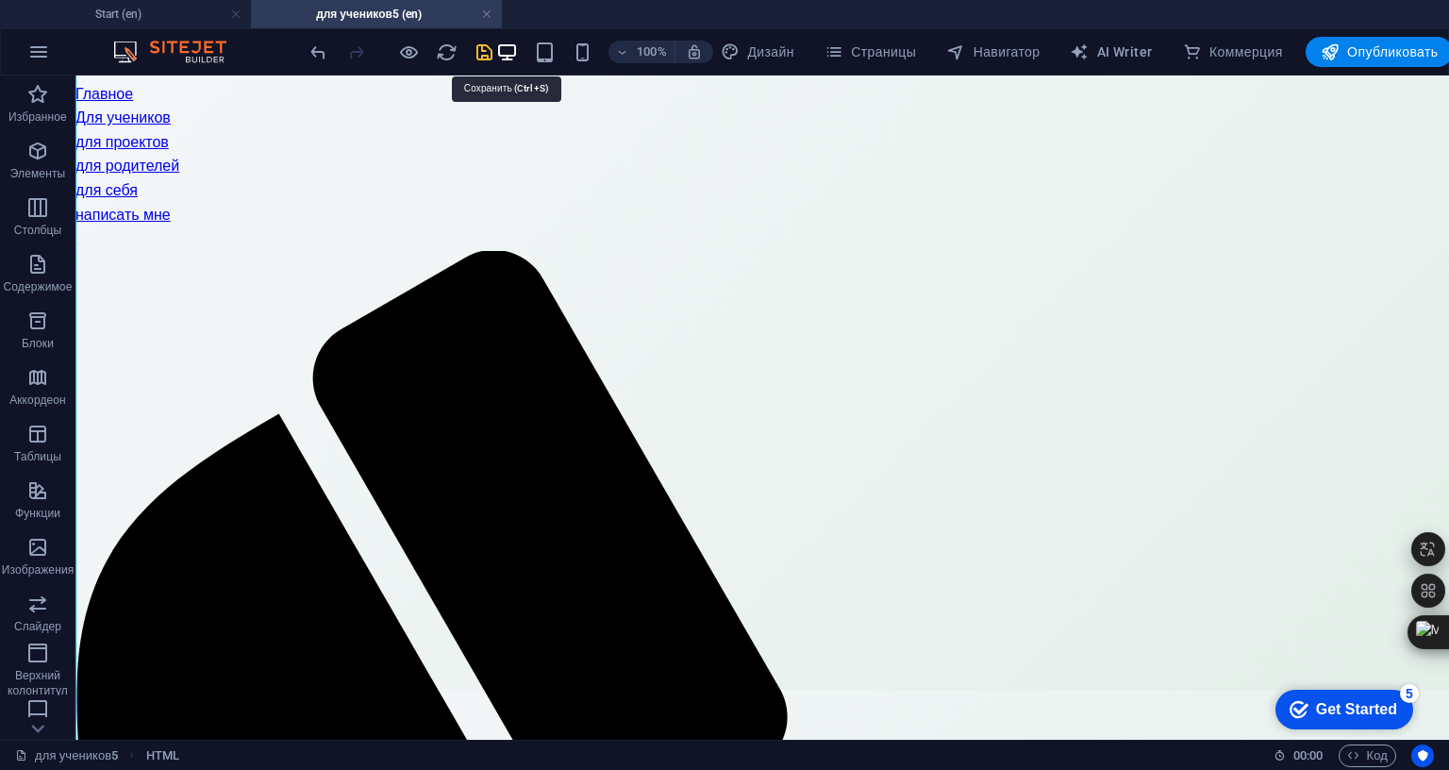
click at [495, 54] on icon "save" at bounding box center [485, 53] width 22 height 22
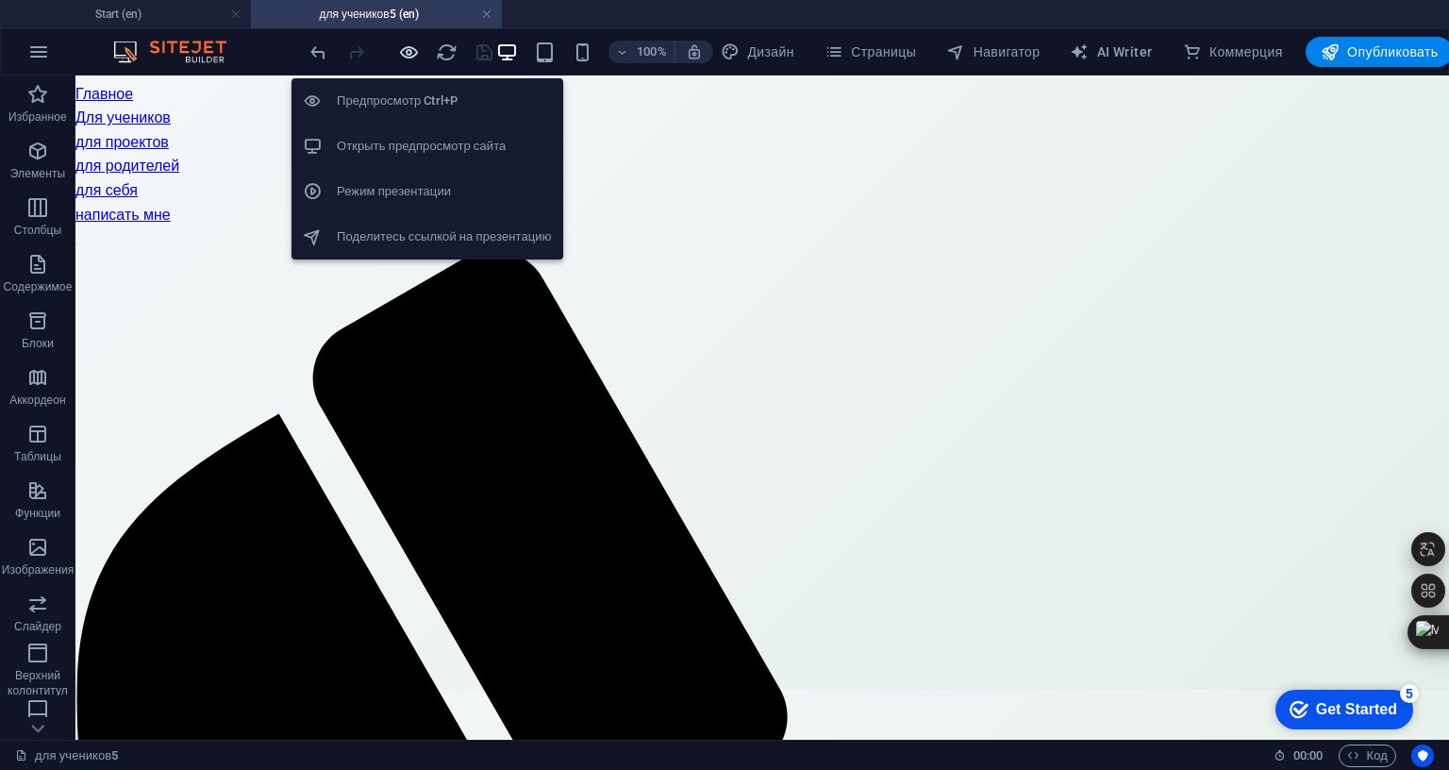
click at [420, 59] on icon "button" at bounding box center [409, 53] width 22 height 22
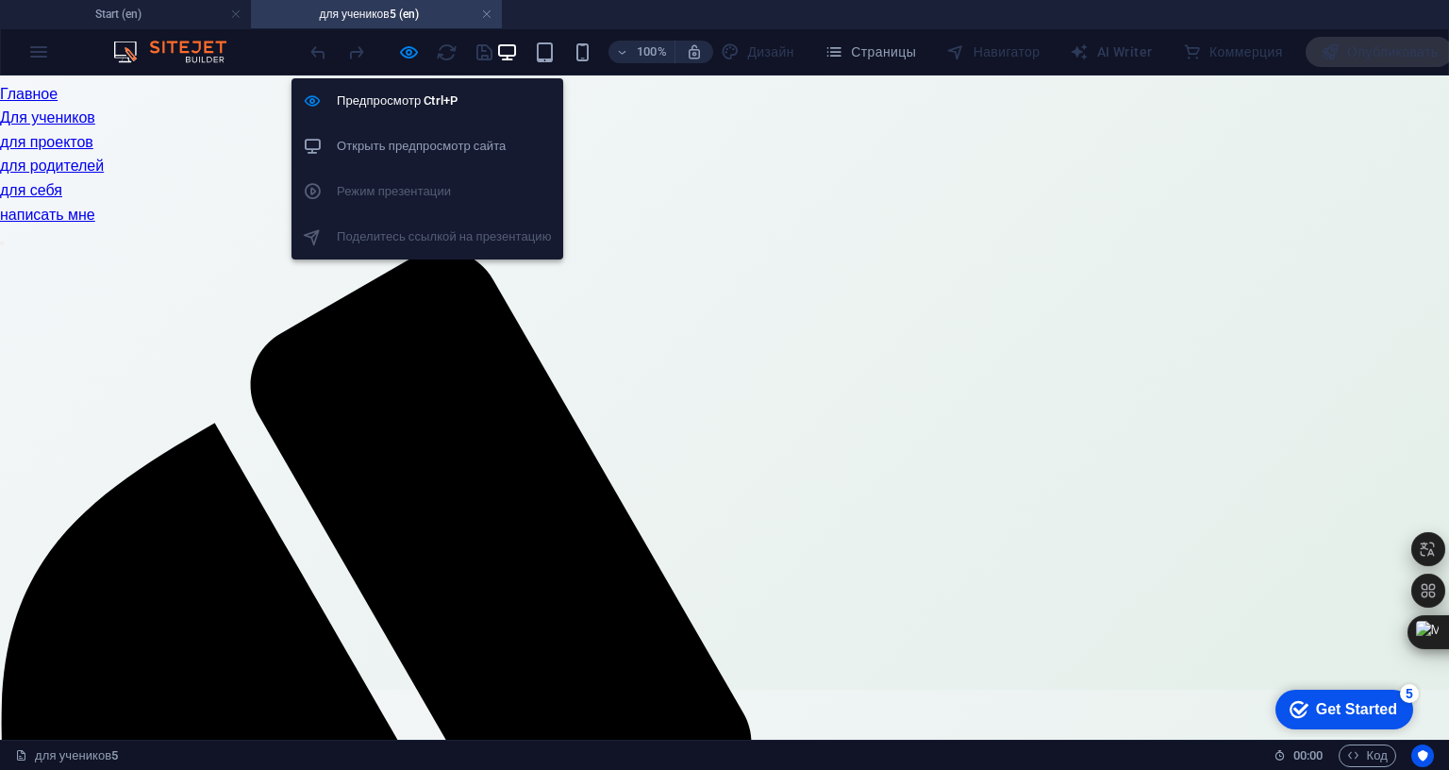
click at [411, 140] on h6 "Открыть предпросмотр сайта" at bounding box center [444, 146] width 215 height 23
click at [420, 48] on icon "button" at bounding box center [409, 53] width 22 height 22
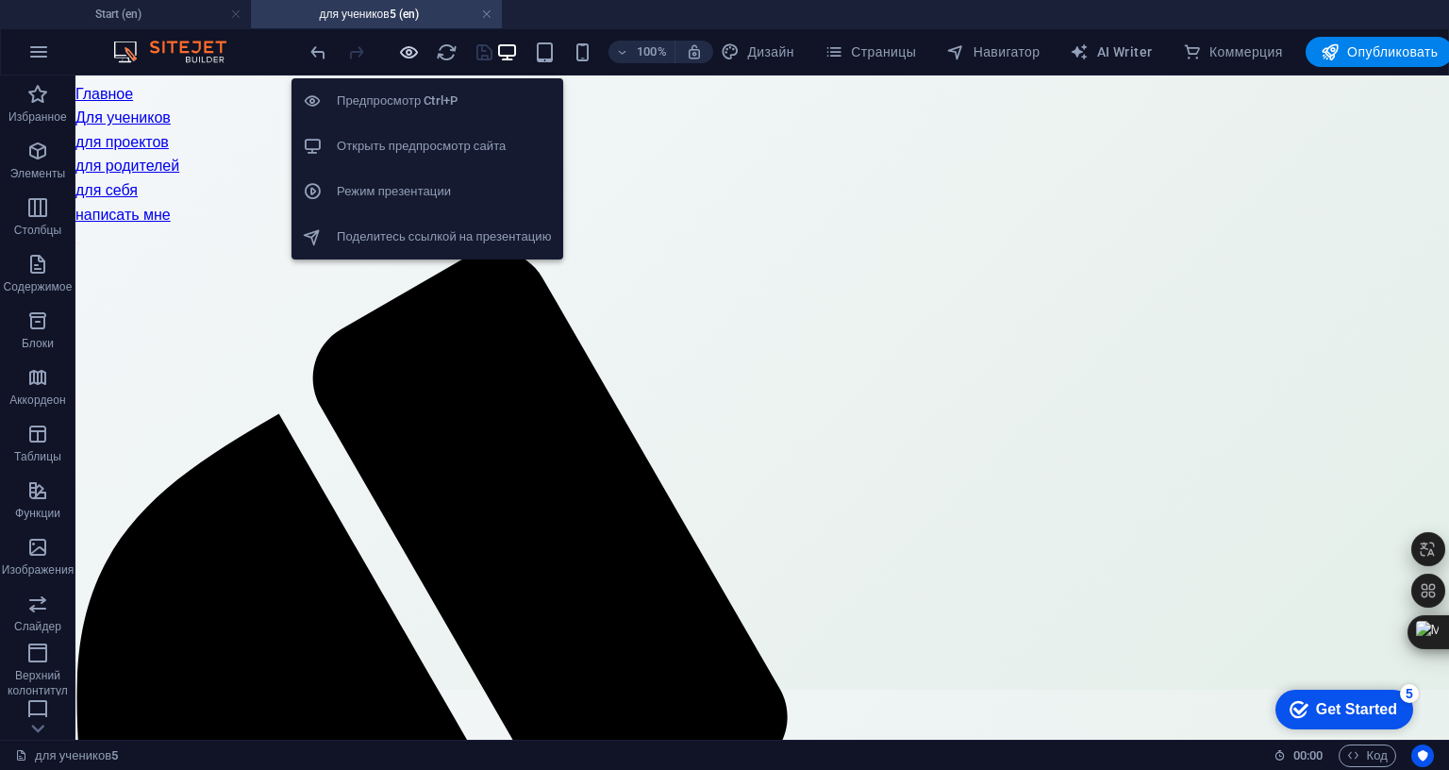
click at [420, 49] on icon "button" at bounding box center [409, 53] width 22 height 22
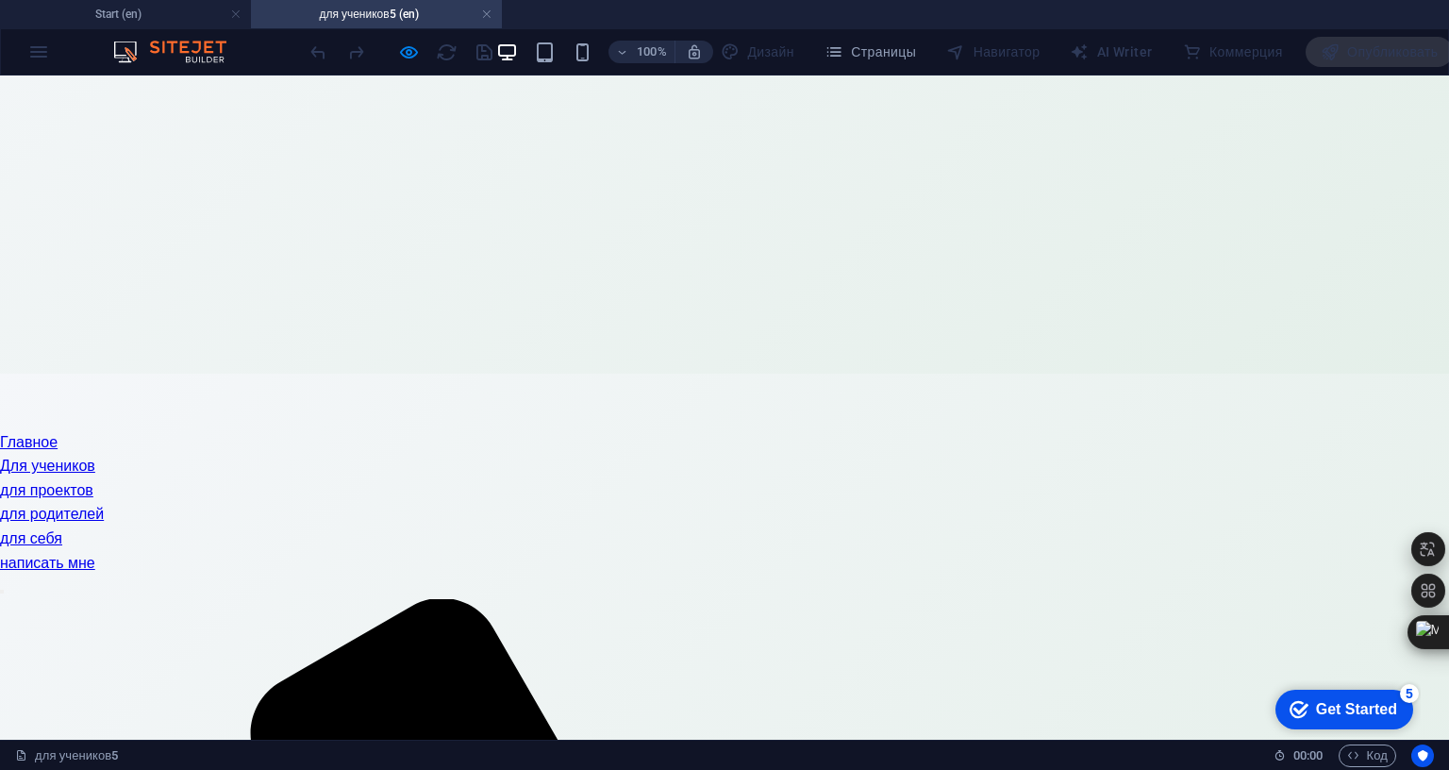
scroll to position [360, 0]
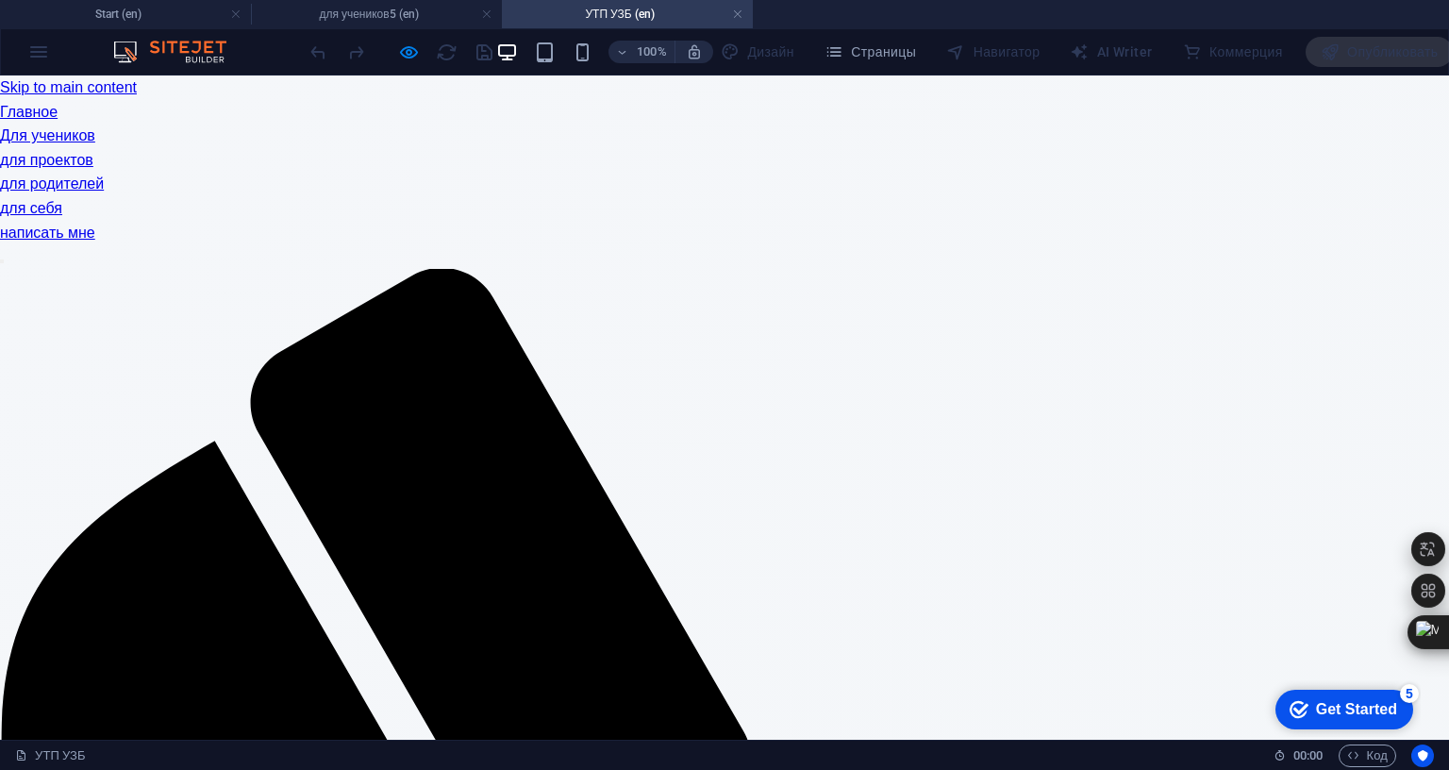
scroll to position [0, 0]
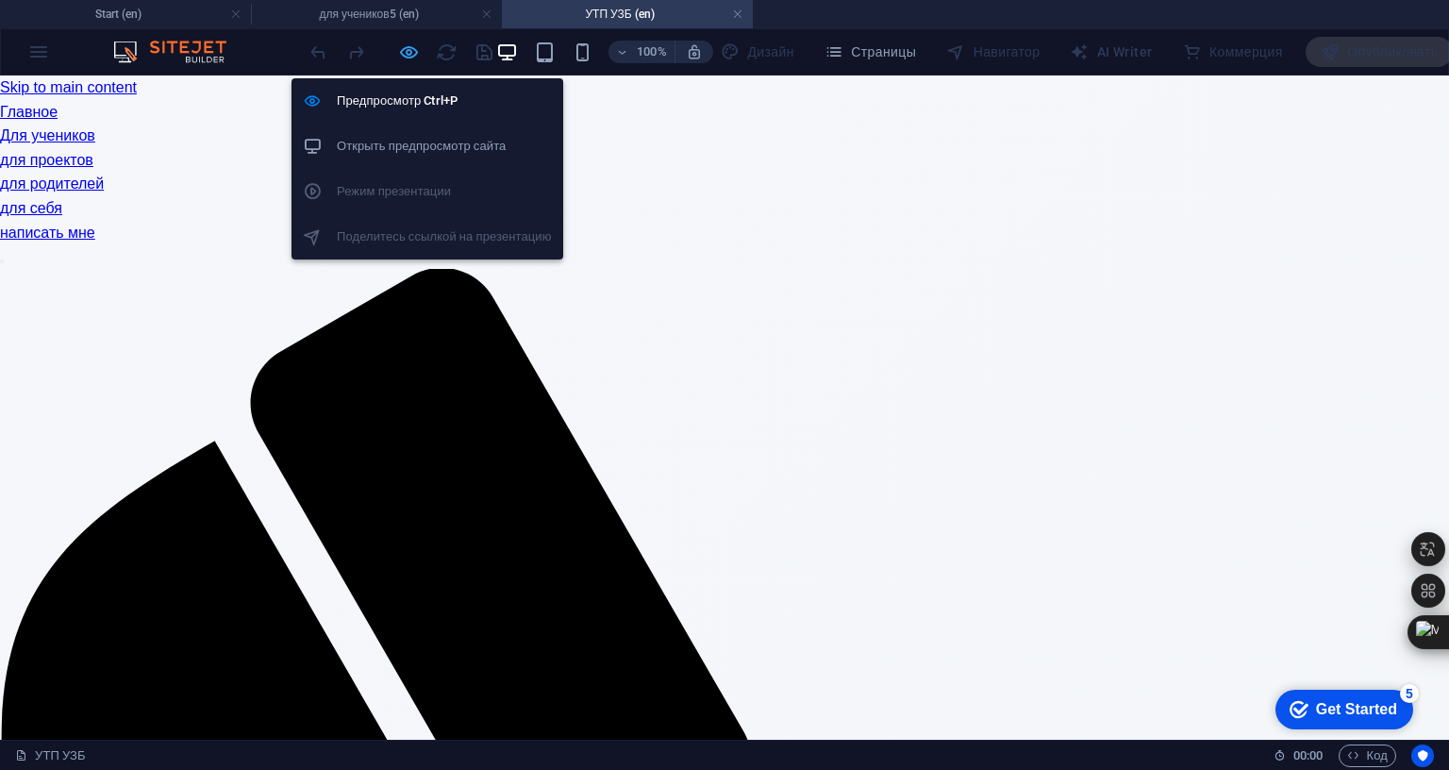
click at [420, 59] on icon "button" at bounding box center [409, 53] width 22 height 22
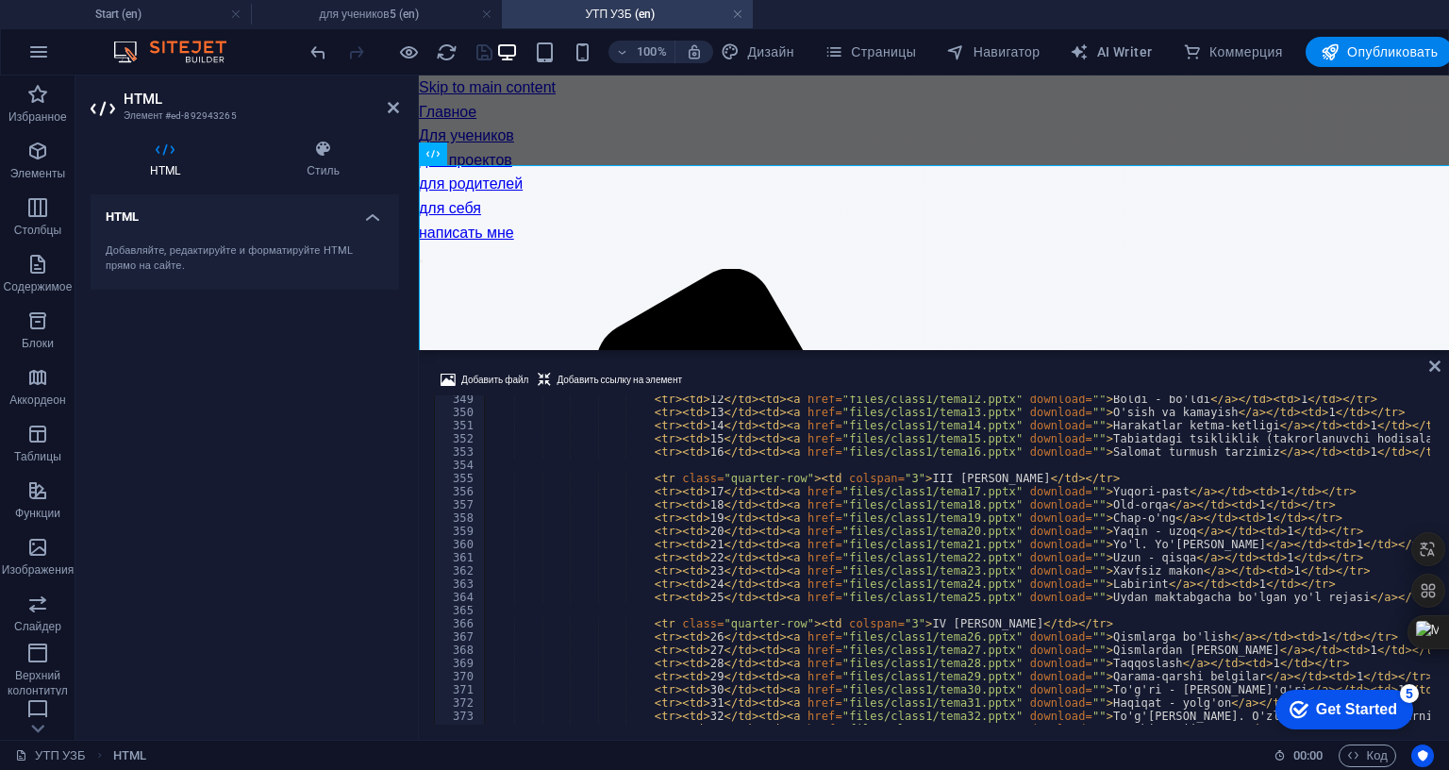
scroll to position [4954, 0]
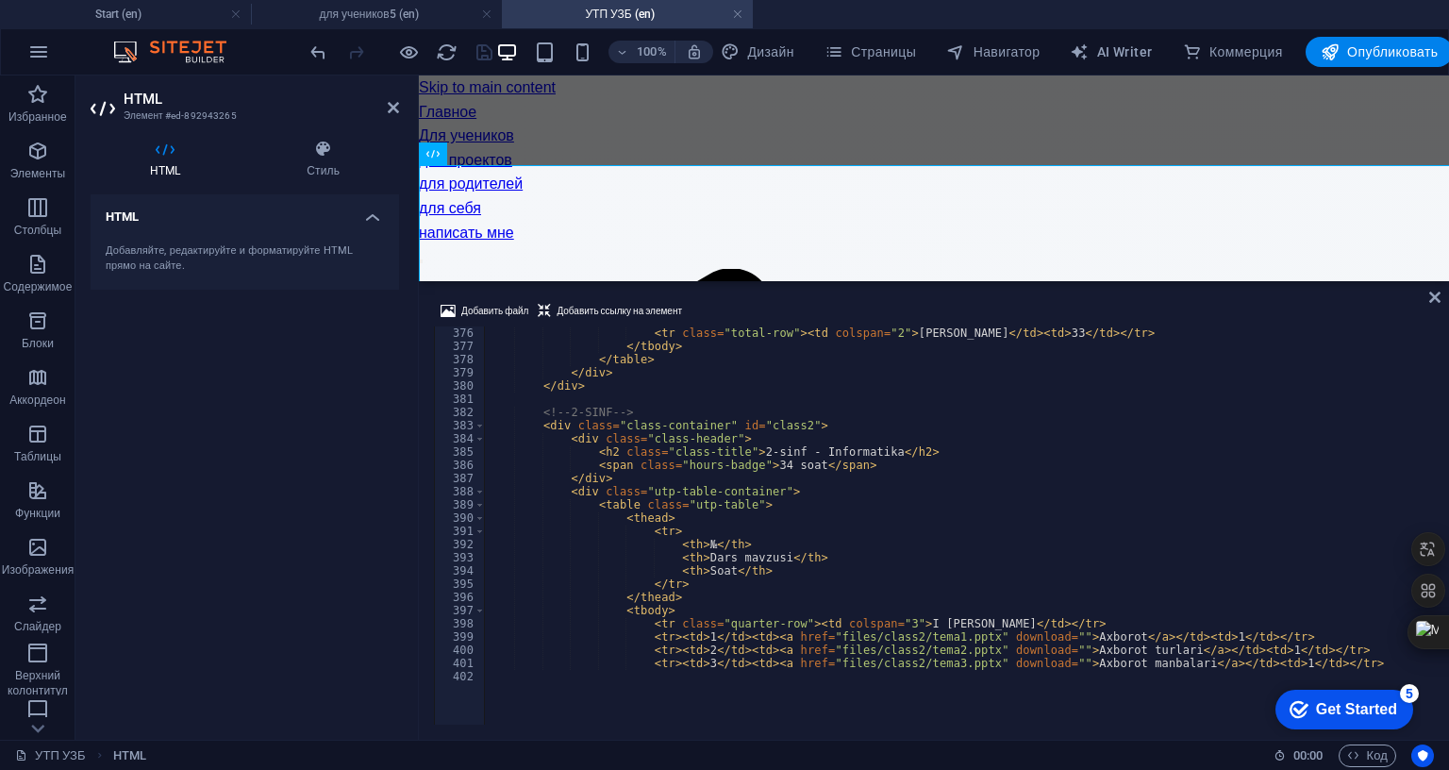
drag, startPoint x: 828, startPoint y: 400, endPoint x: 840, endPoint y: 327, distance: 73.7
click at [840, 327] on div "HTML Добавить файл Добавить ссылку на элемент 376 377 378 379 380 381 382 383 3…" at bounding box center [934, 407] width 1030 height 664
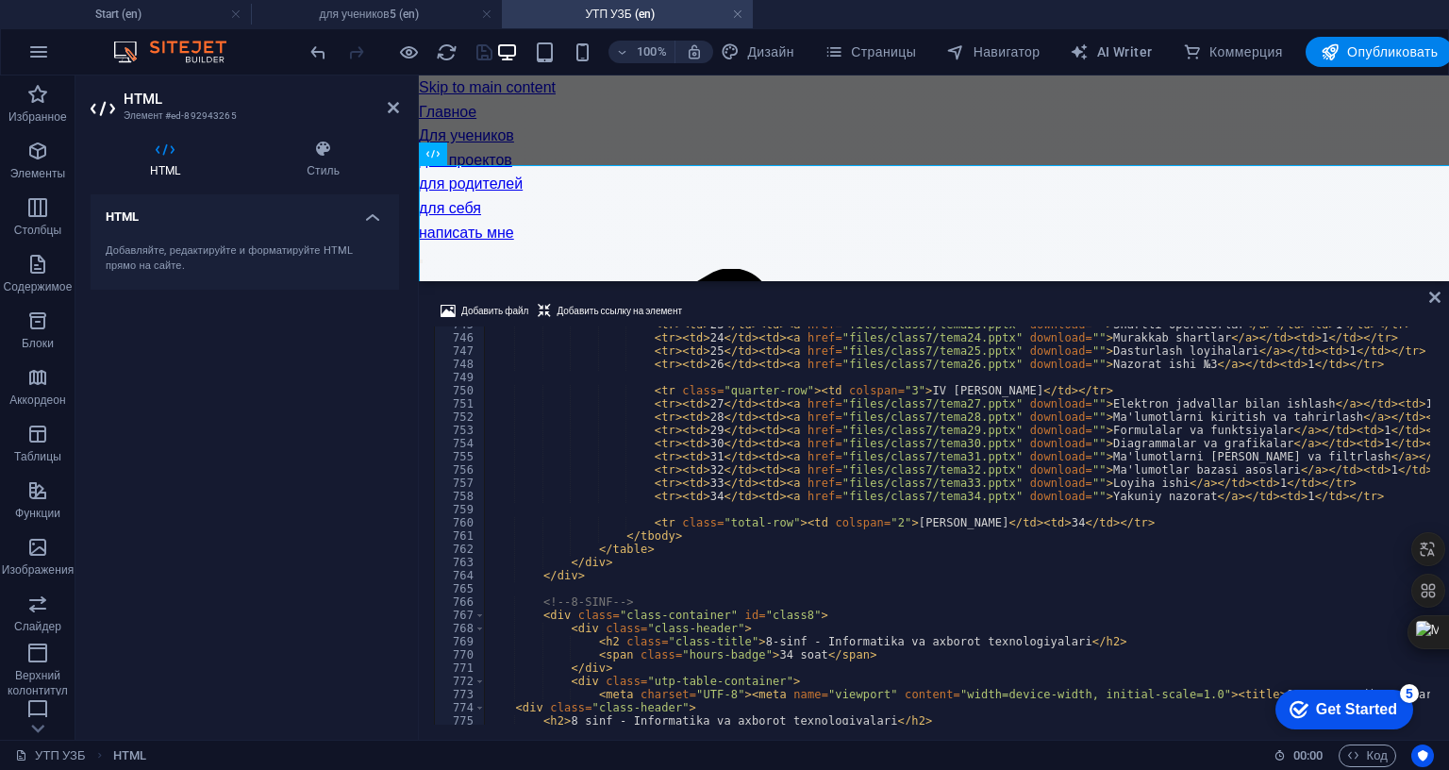
scroll to position [9837, 0]
click at [1336, 543] on div "< tr > < td > 23 </ td > < td > < a href = "files/class7/tema23.pptx" download …" at bounding box center [1336, 528] width 1705 height 421
type textarea "<tr><td>34</td><td><a href="files/class7/tema34.pptx" download="">Yakuniy nazor…"
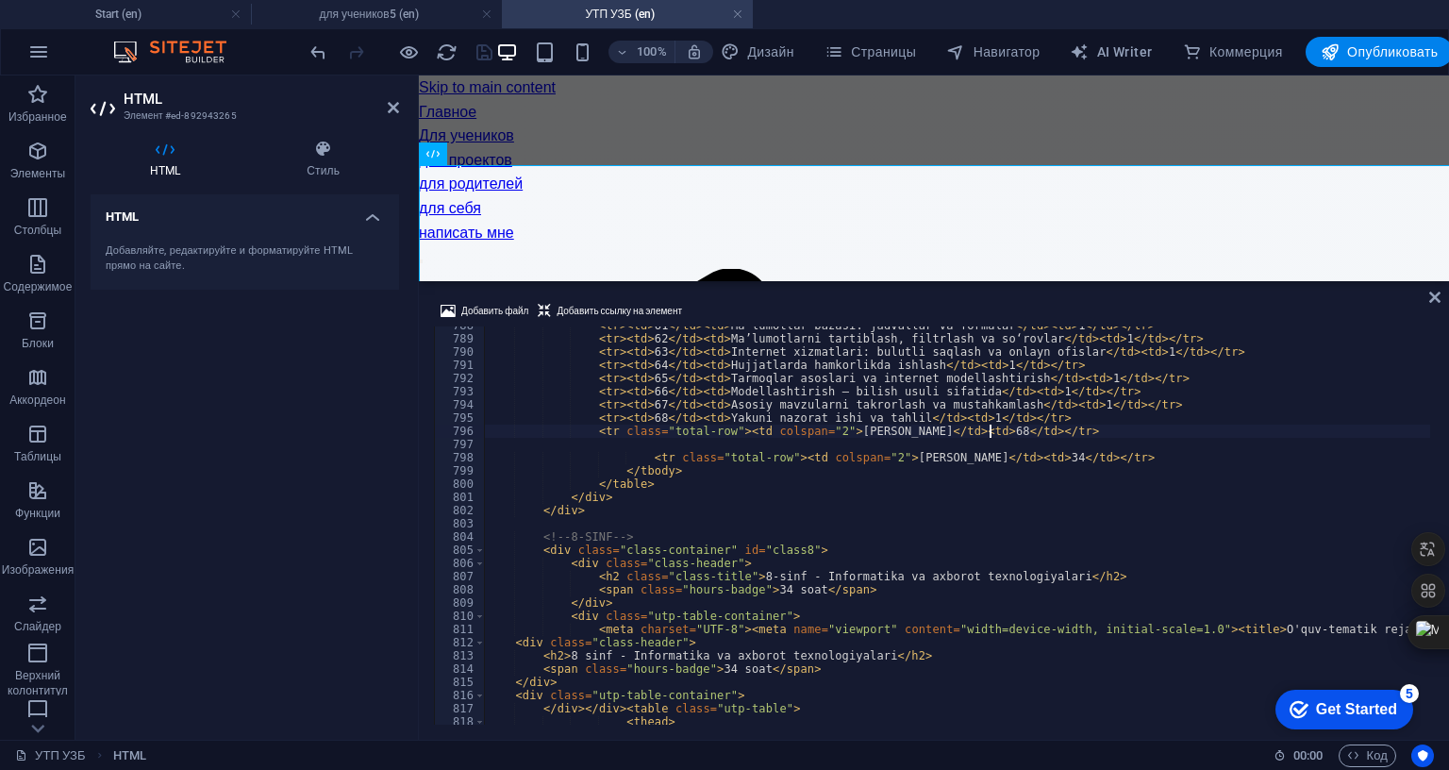
scroll to position [10404, 0]
click at [926, 511] on div "< tr > < td > 61 </ td > < td > Ma’lumotlar bazasi: jadvallar va formalar </ td…" at bounding box center [1336, 529] width 1705 height 421
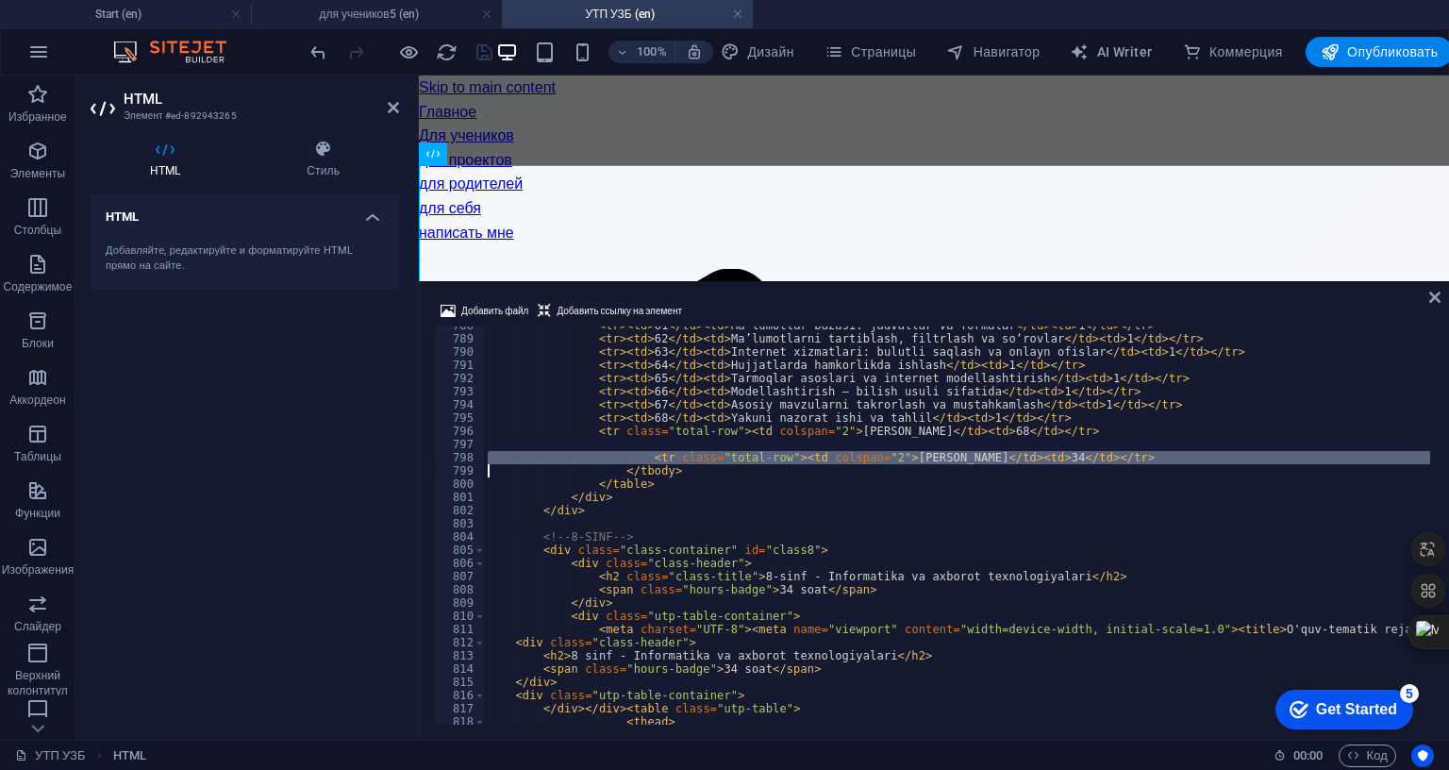
type textarea "</tbody>"
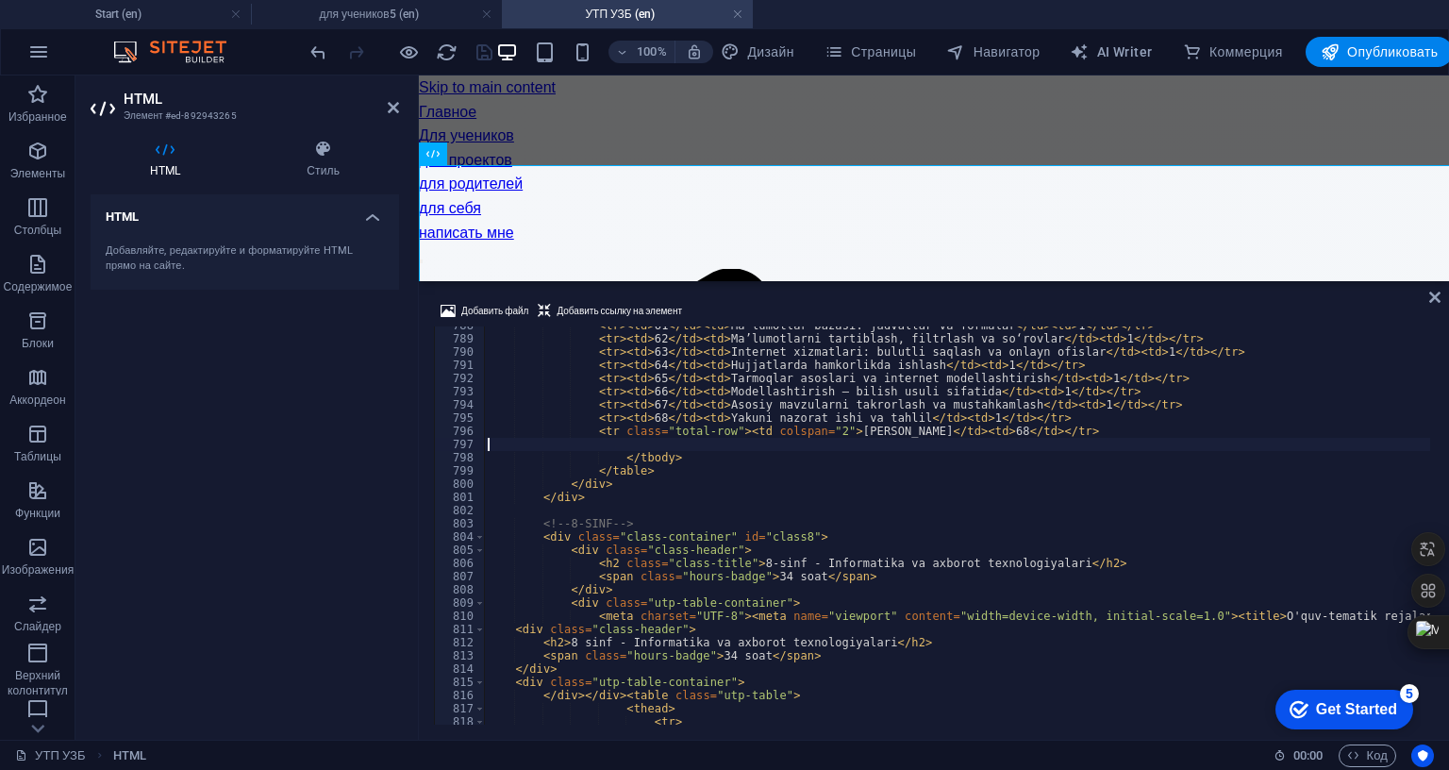
click at [501, 499] on div "< tr > < td > 61 </ td > < td > Ma’lumotlar bazasi: jadvallar va formalar </ td…" at bounding box center [1336, 529] width 1705 height 421
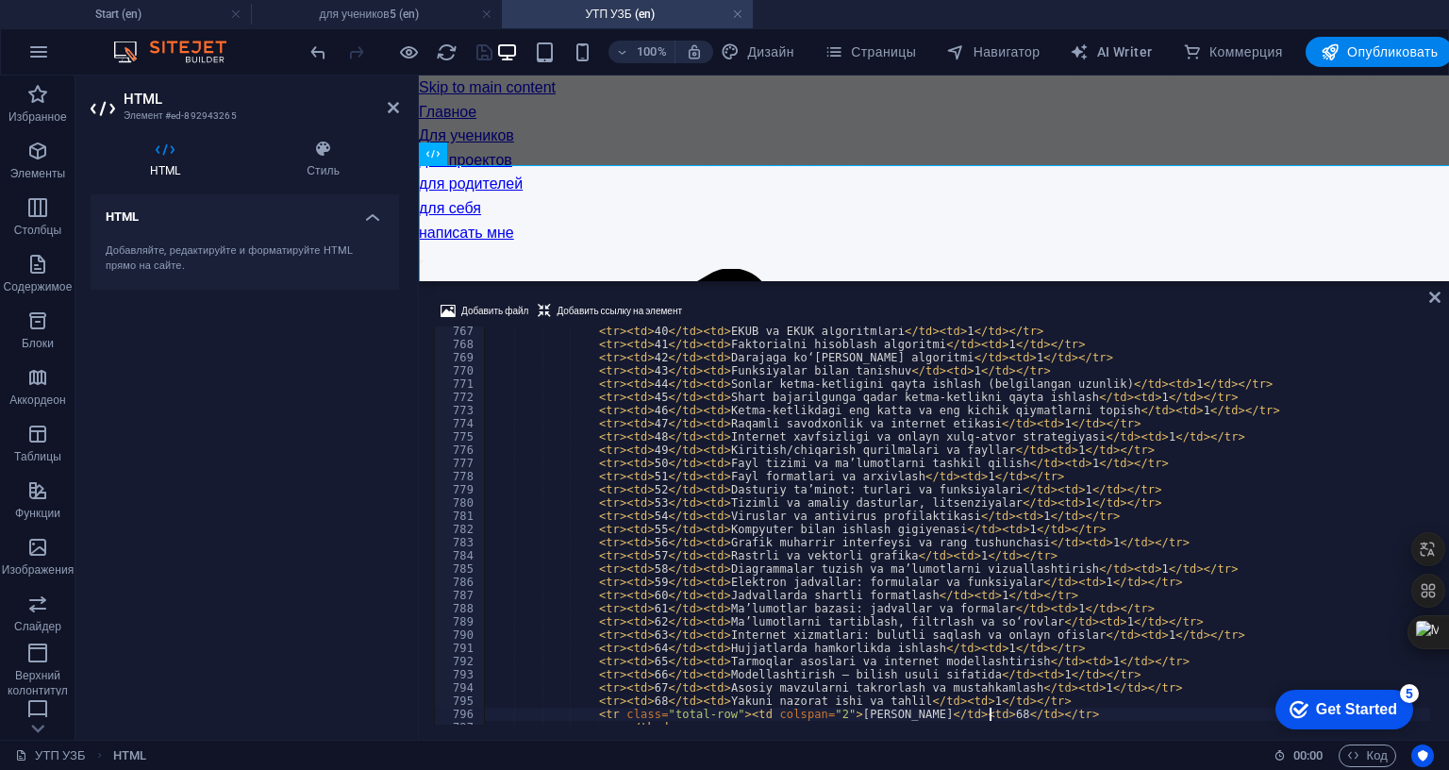
scroll to position [9980, 0]
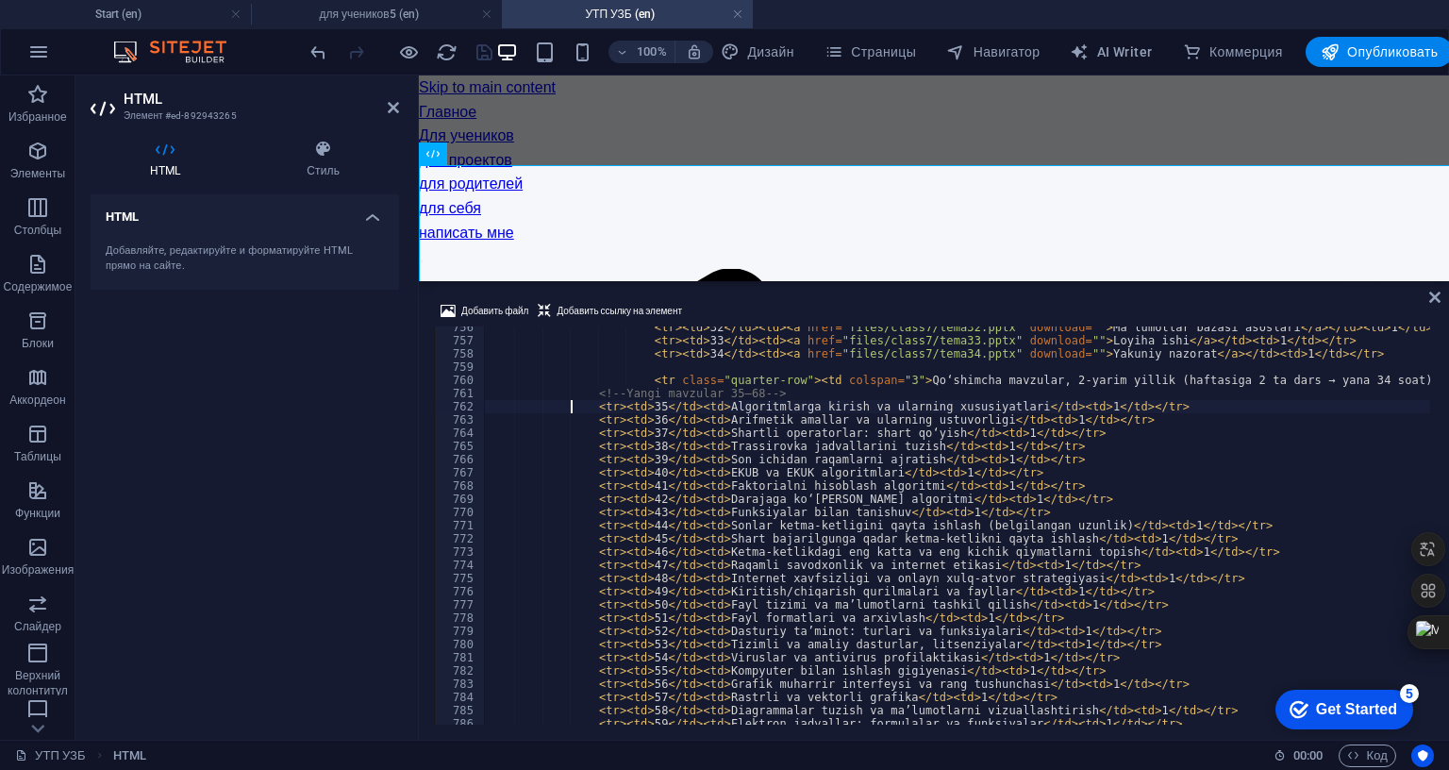
click at [573, 458] on div "< tr > < td > 32 </ td > < td > < a href = "files/class7/tema32.pptx" download …" at bounding box center [1336, 531] width 1705 height 421
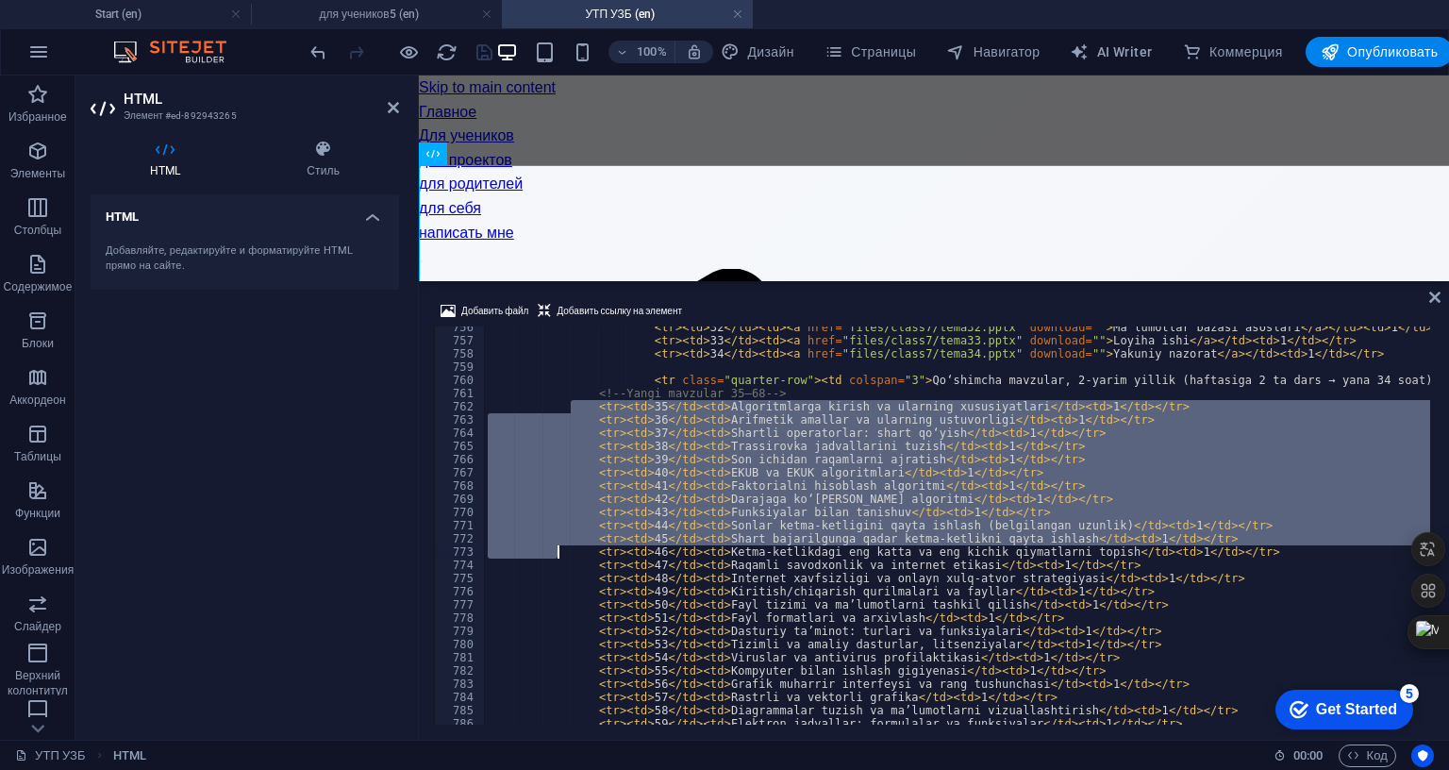
drag, startPoint x: 573, startPoint y: 458, endPoint x: 561, endPoint y: 607, distance: 149.6
click at [561, 607] on div "< tr > < td > 32 </ td > < td > < a href = "files/class7/tema32.pptx" download …" at bounding box center [1336, 531] width 1705 height 421
click at [585, 541] on div "< tr > < td > 32 </ td > < td > < a href = "files/class7/tema32.pptx" download …" at bounding box center [957, 525] width 946 height 398
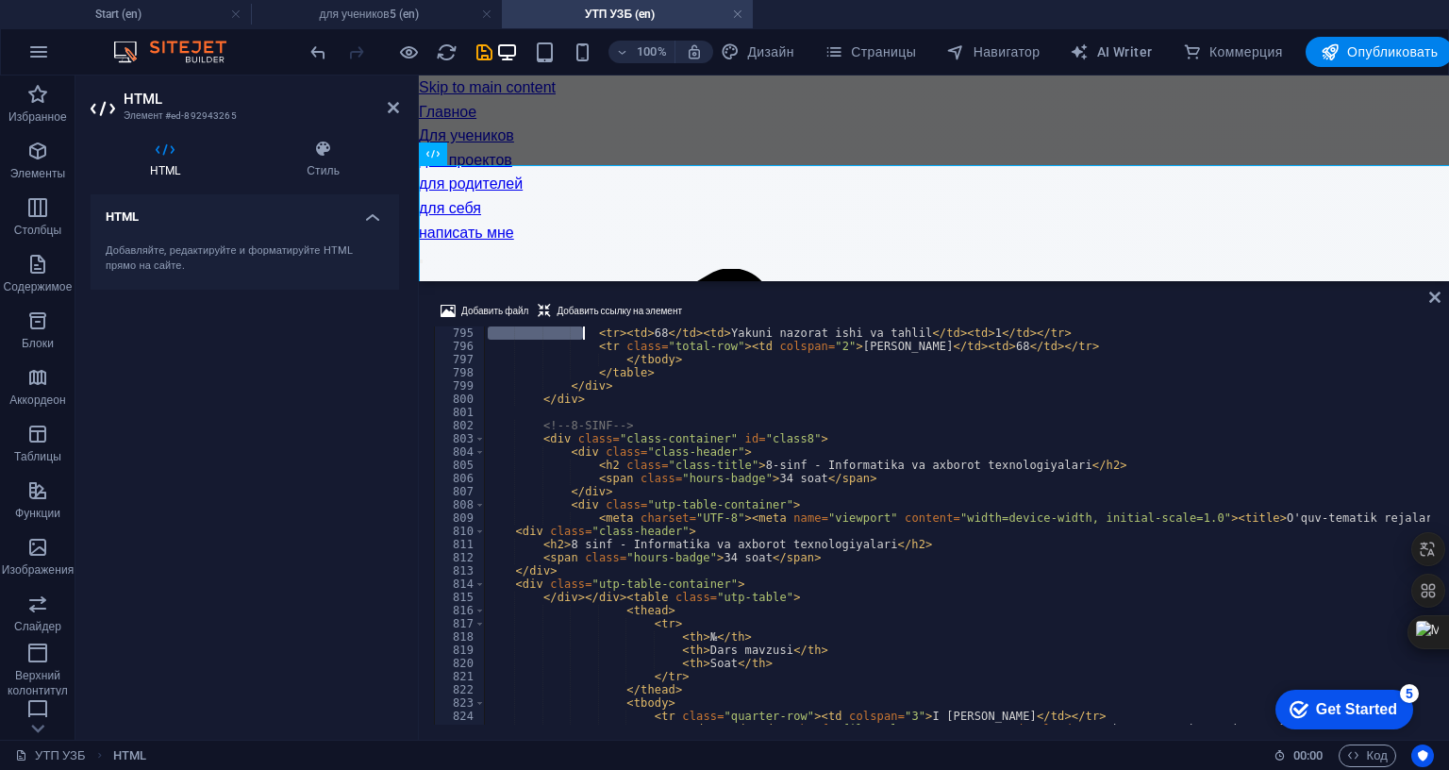
drag, startPoint x: 587, startPoint y: 456, endPoint x: 635, endPoint y: 602, distance: 154.0
click at [607, 493] on div "< tr > < td > 68 </ td > < td > Yakuni nazorat ishi va tahlil </ td > < td > 1 …" at bounding box center [1336, 536] width 1705 height 421
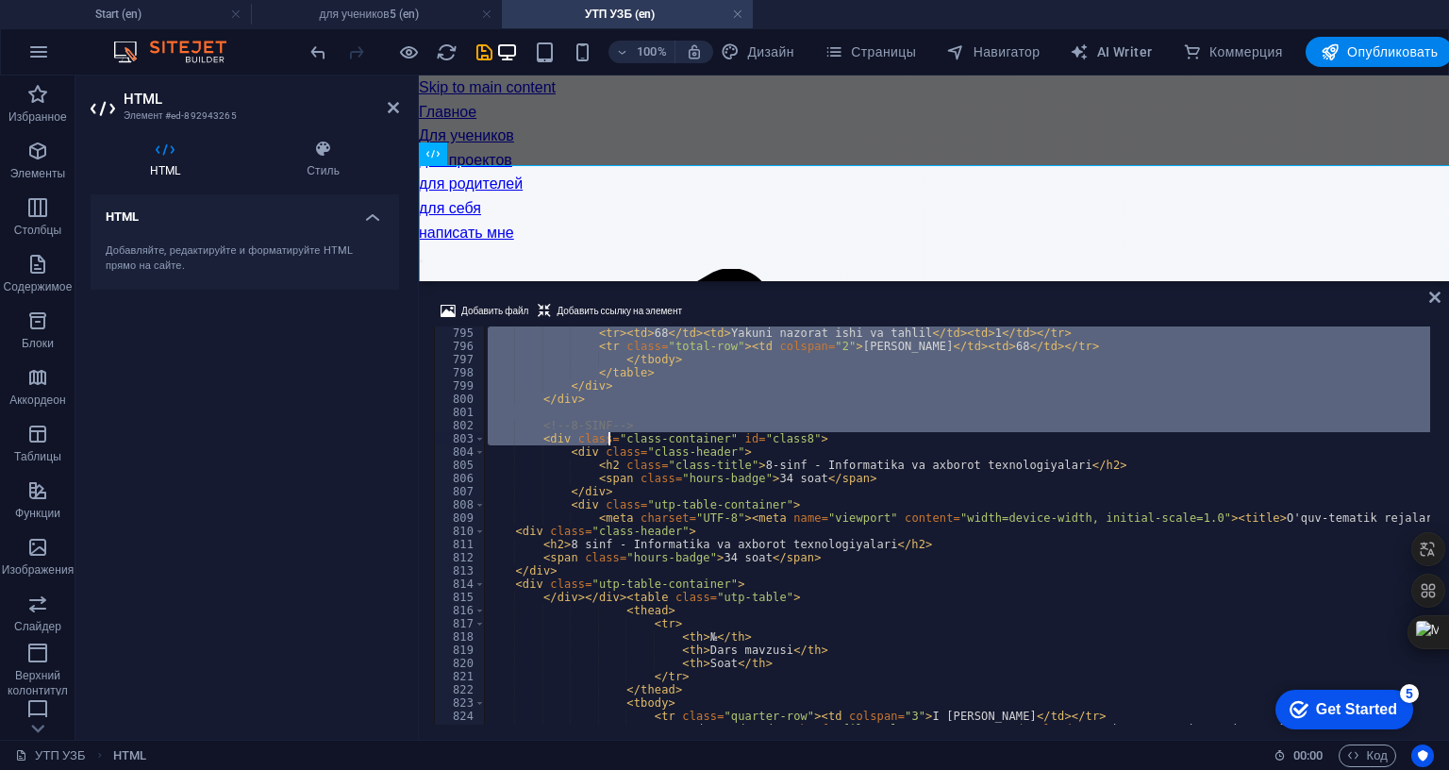
click at [702, 551] on div "< tr > < td > 68 </ td > < td > Yakuni nazorat ishi va tahlil </ td > < td > 1 …" at bounding box center [1336, 536] width 1705 height 421
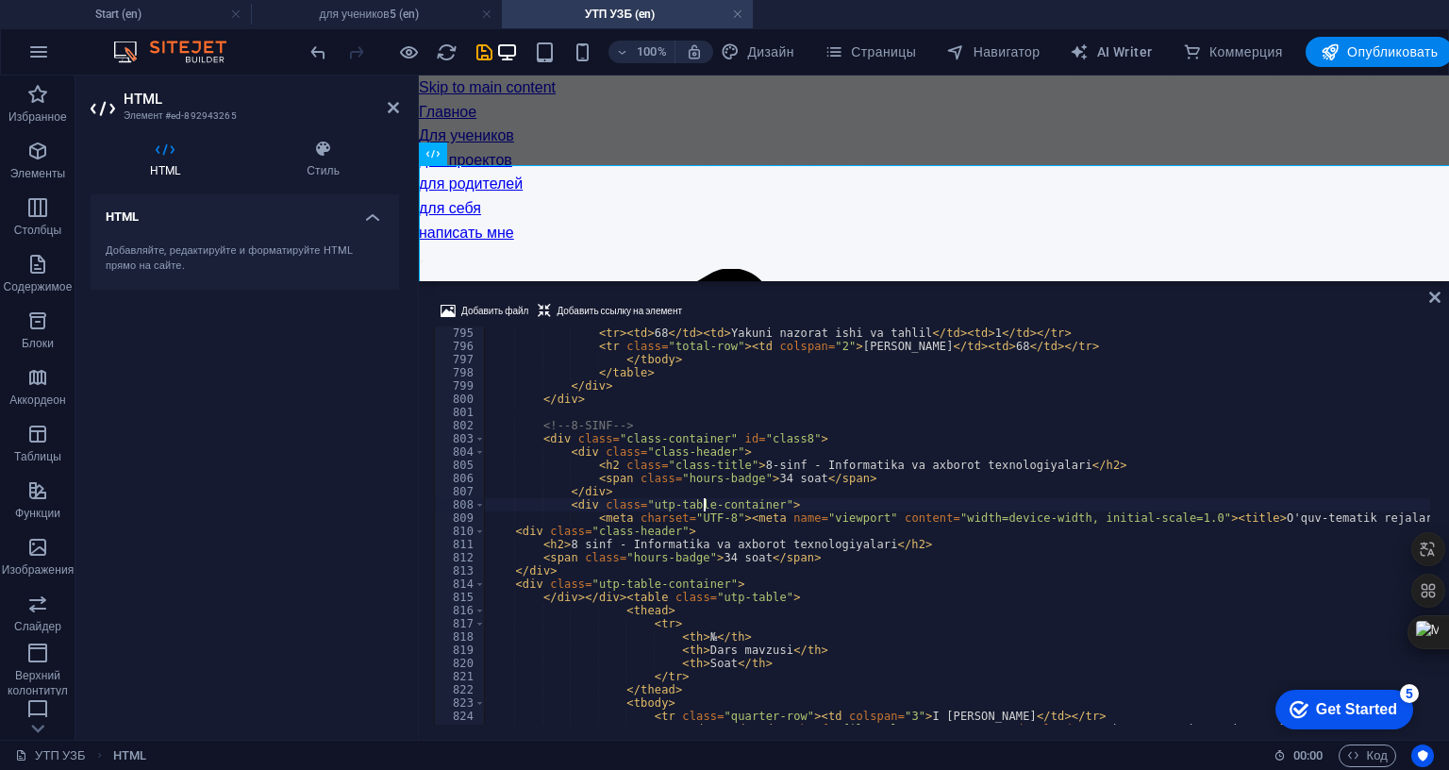
scroll to position [10277, 0]
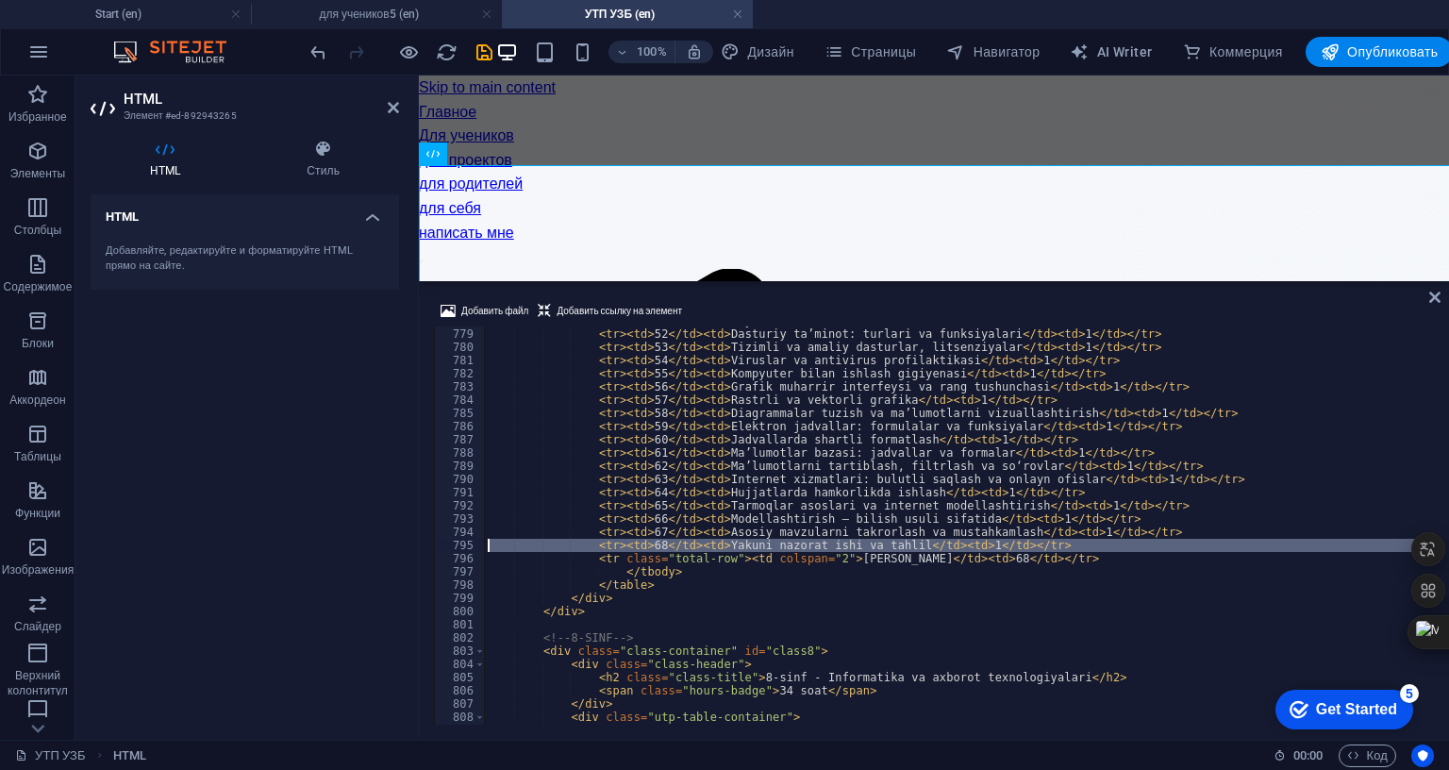
click at [466, 552] on div "795" at bounding box center [460, 545] width 51 height 13
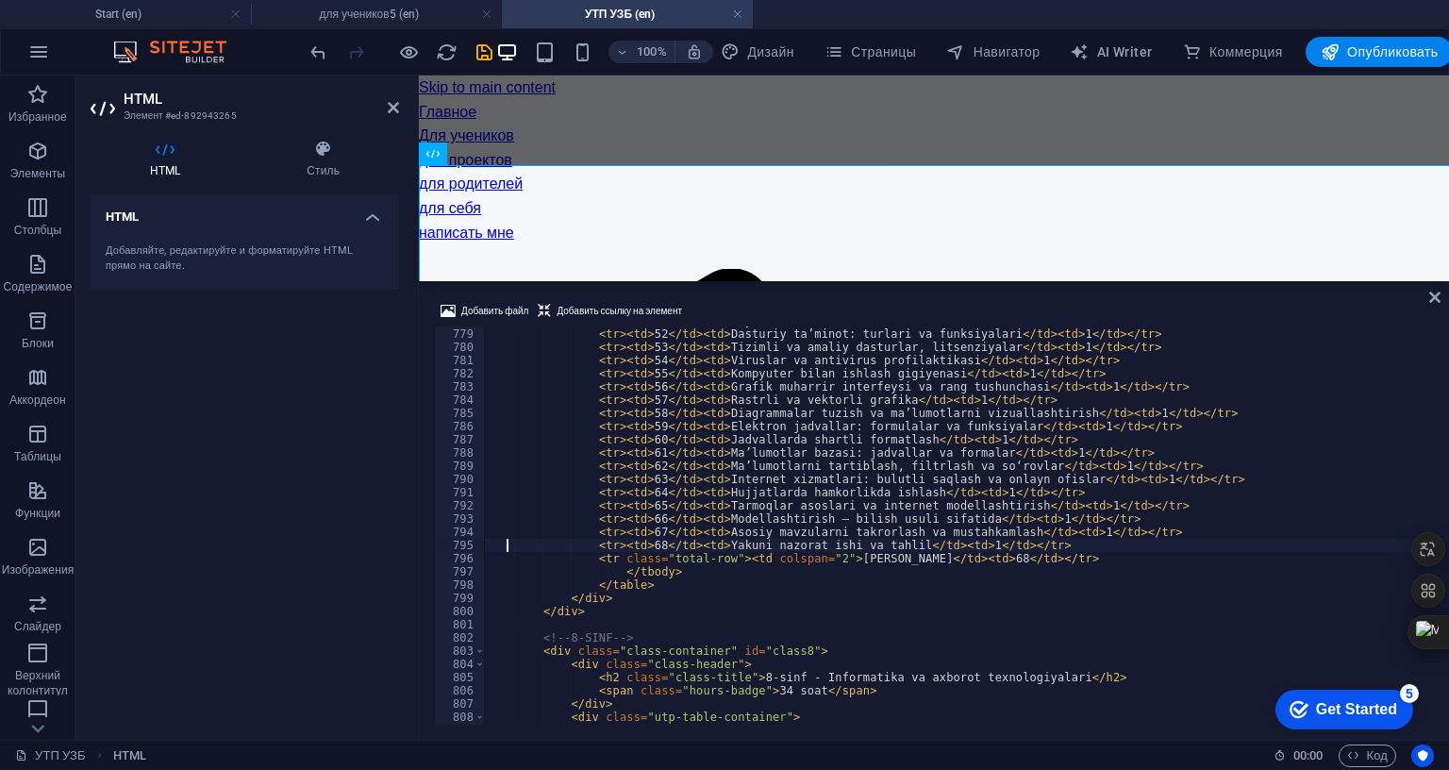
click at [942, 643] on div "< tr > < td > 51 </ td > < td > Fayl formatlari va arxivlash </ td > < td > 1 <…" at bounding box center [1336, 524] width 1705 height 421
type textarea "</div>"
click at [495, 59] on icon "save" at bounding box center [485, 53] width 22 height 22
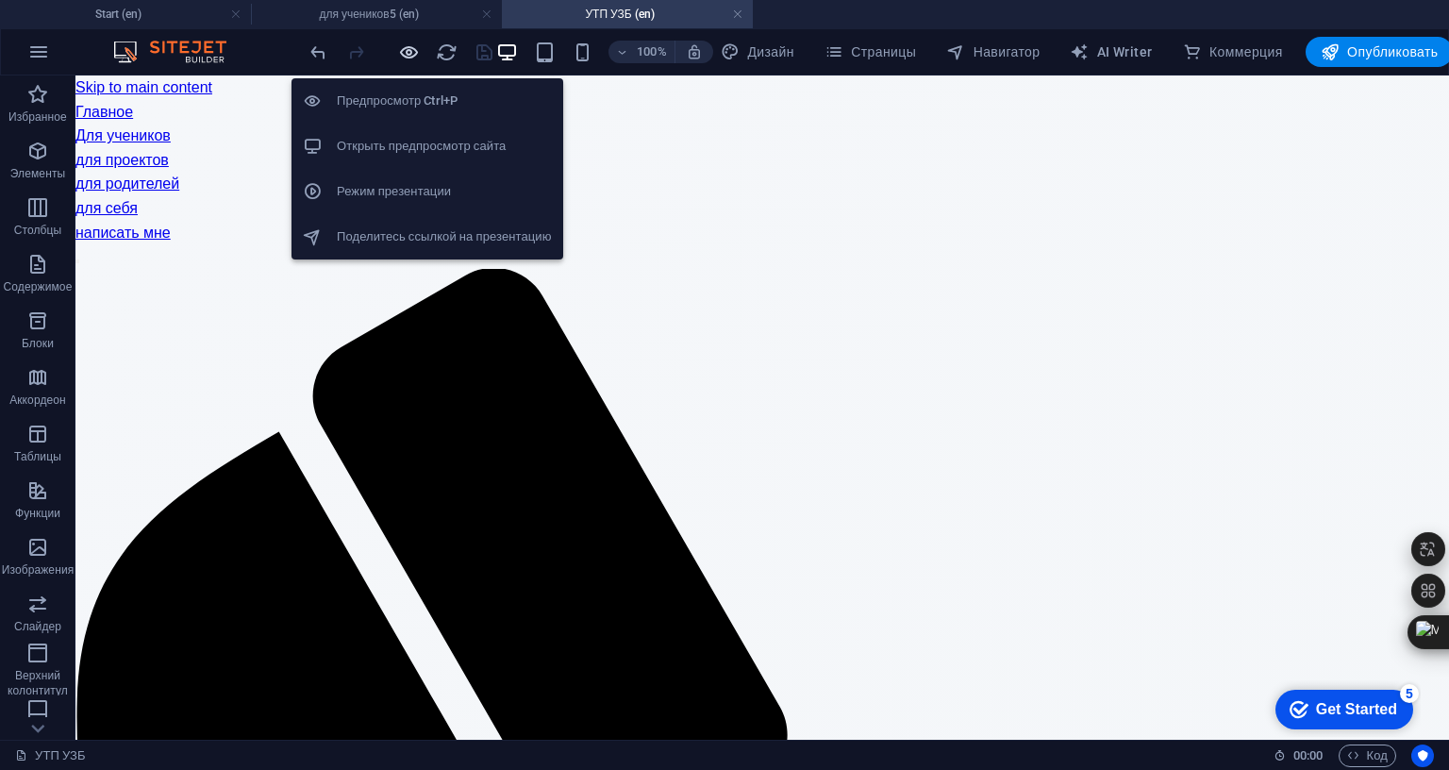
click at [420, 58] on icon "button" at bounding box center [409, 53] width 22 height 22
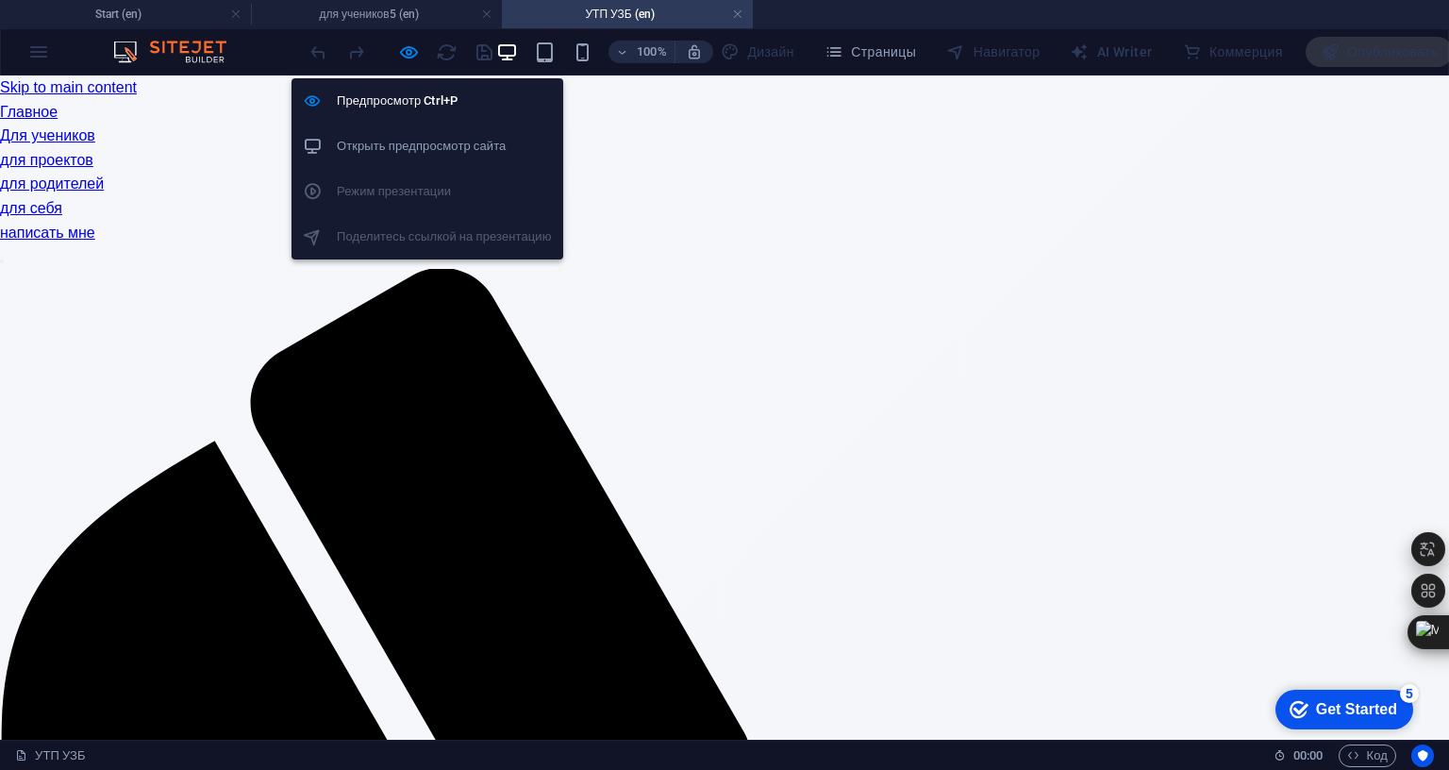
click at [447, 150] on h6 "Открыть предпросмотр сайта" at bounding box center [444, 146] width 215 height 23
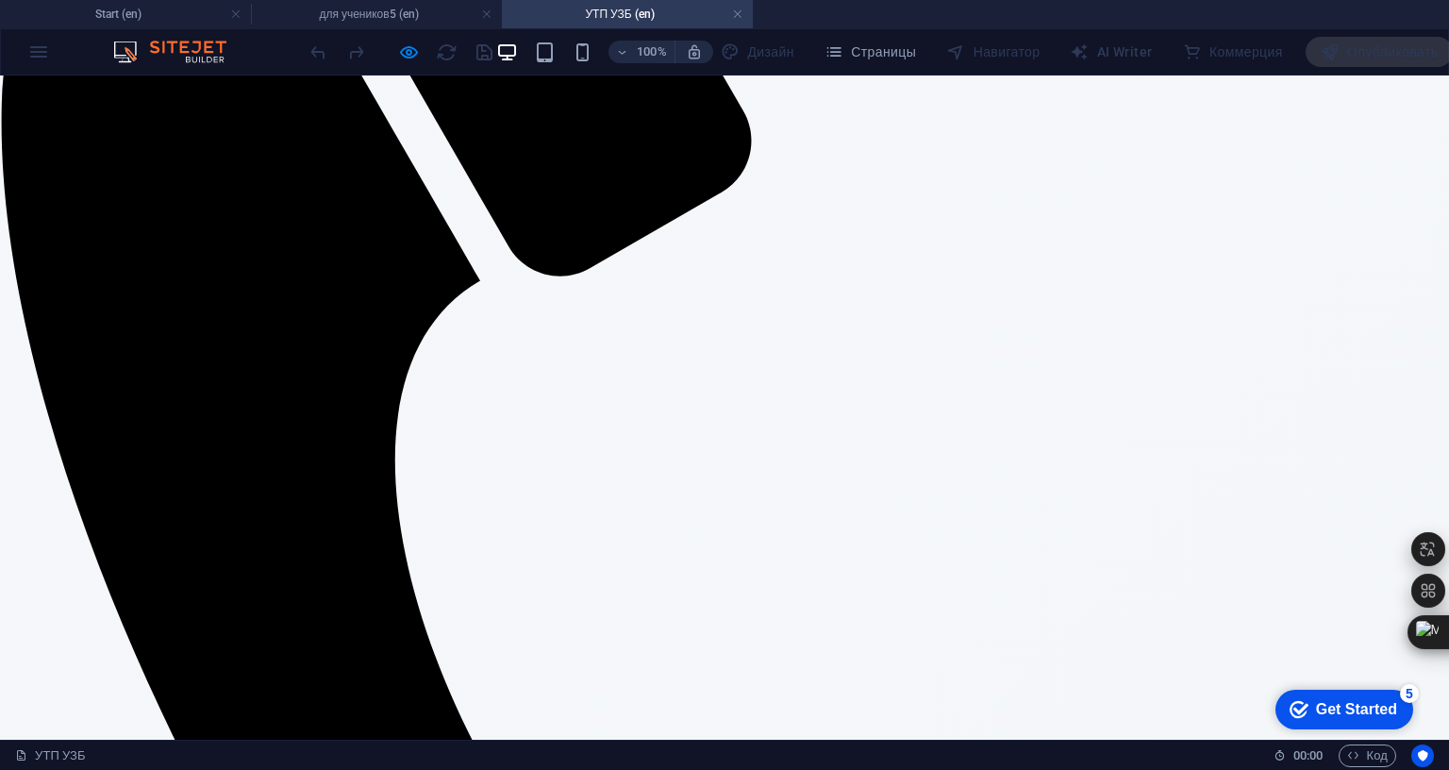
scroll to position [826, 0]
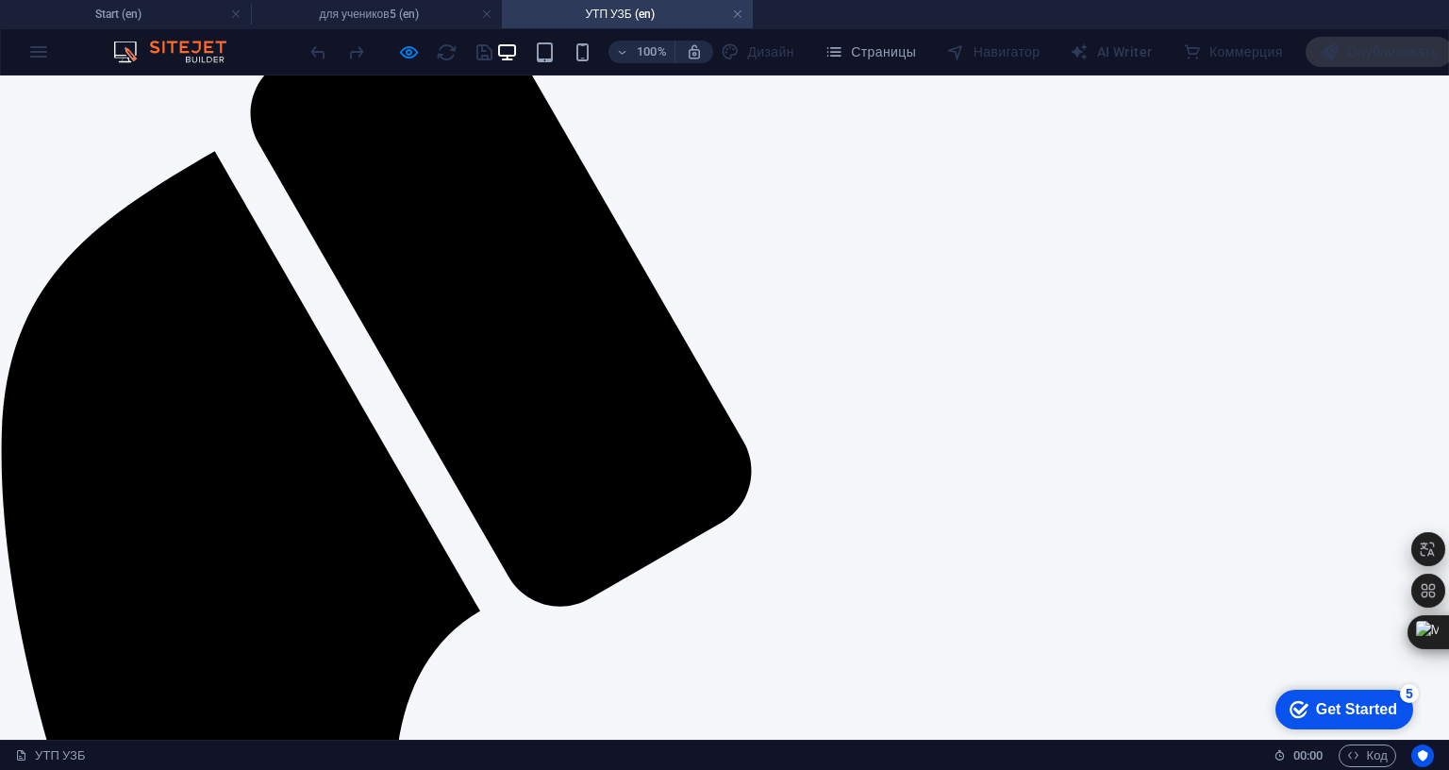
scroll to position [236, 0]
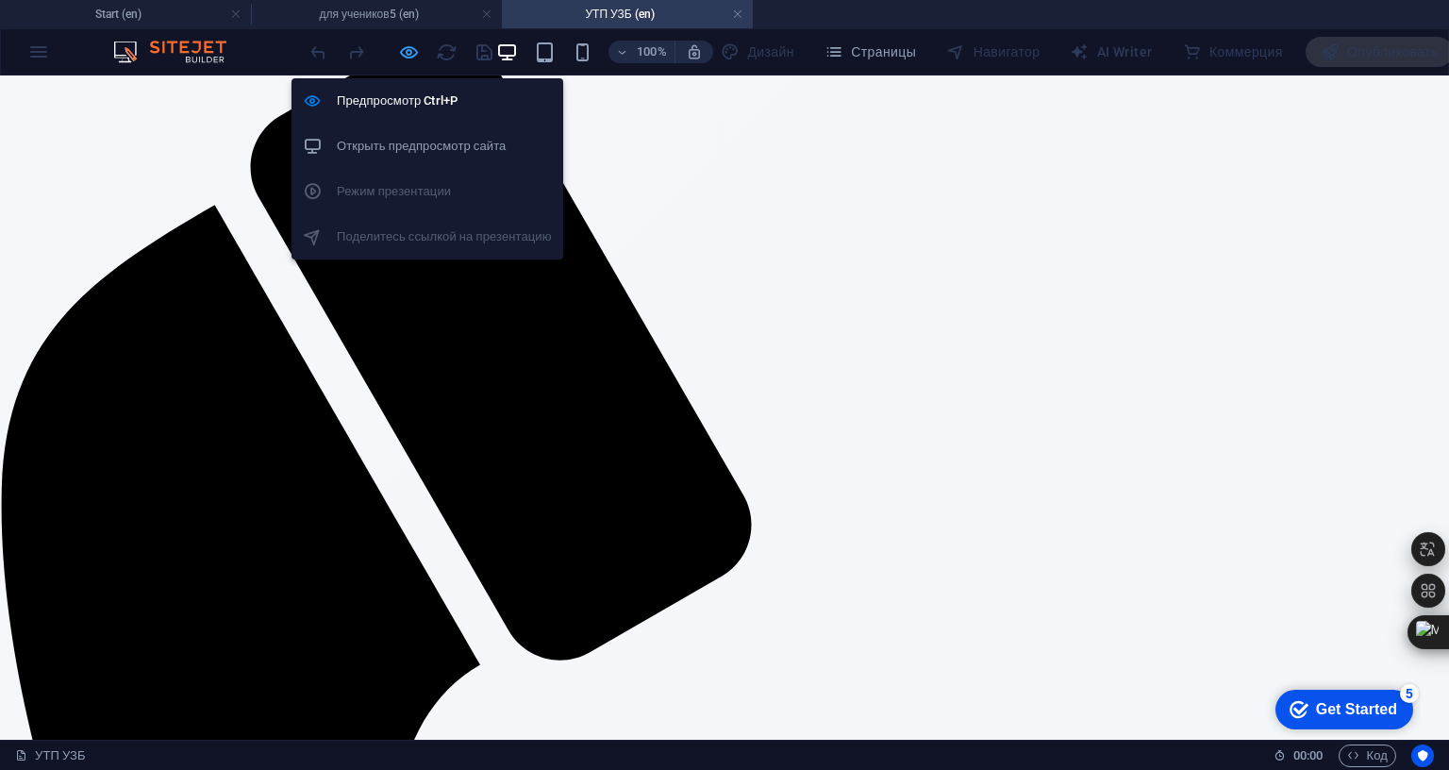
click at [420, 51] on icon "button" at bounding box center [409, 53] width 22 height 22
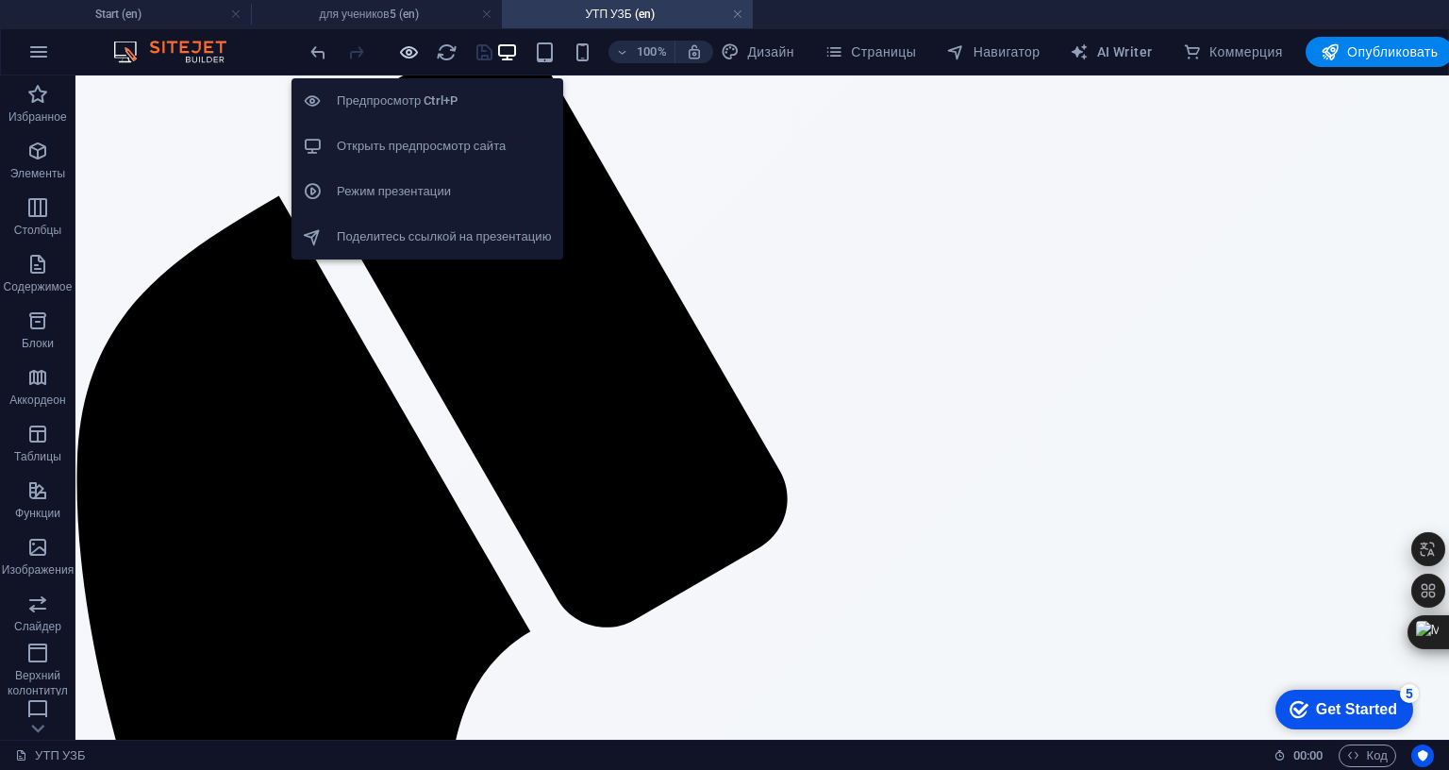
click at [420, 51] on icon "button" at bounding box center [409, 53] width 22 height 22
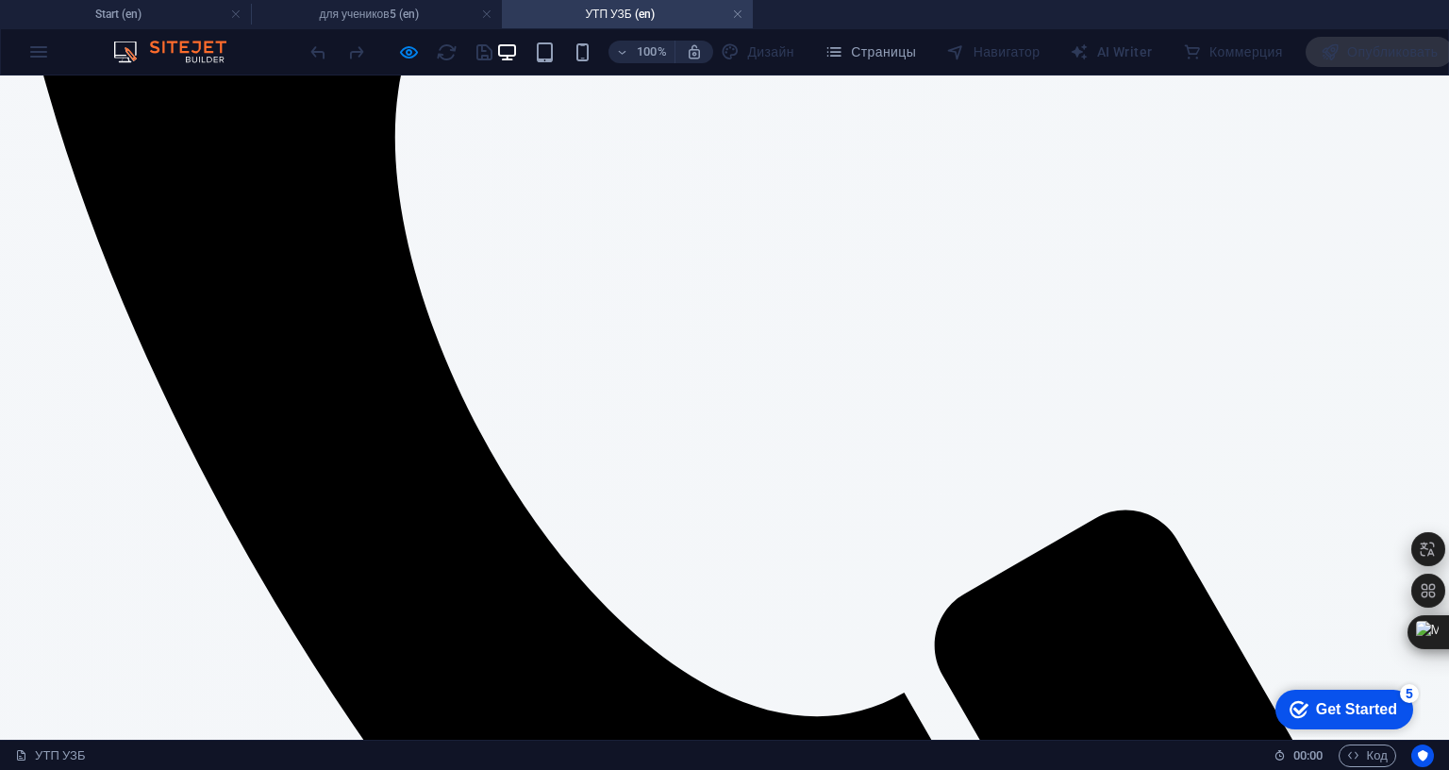
scroll to position [944, 0]
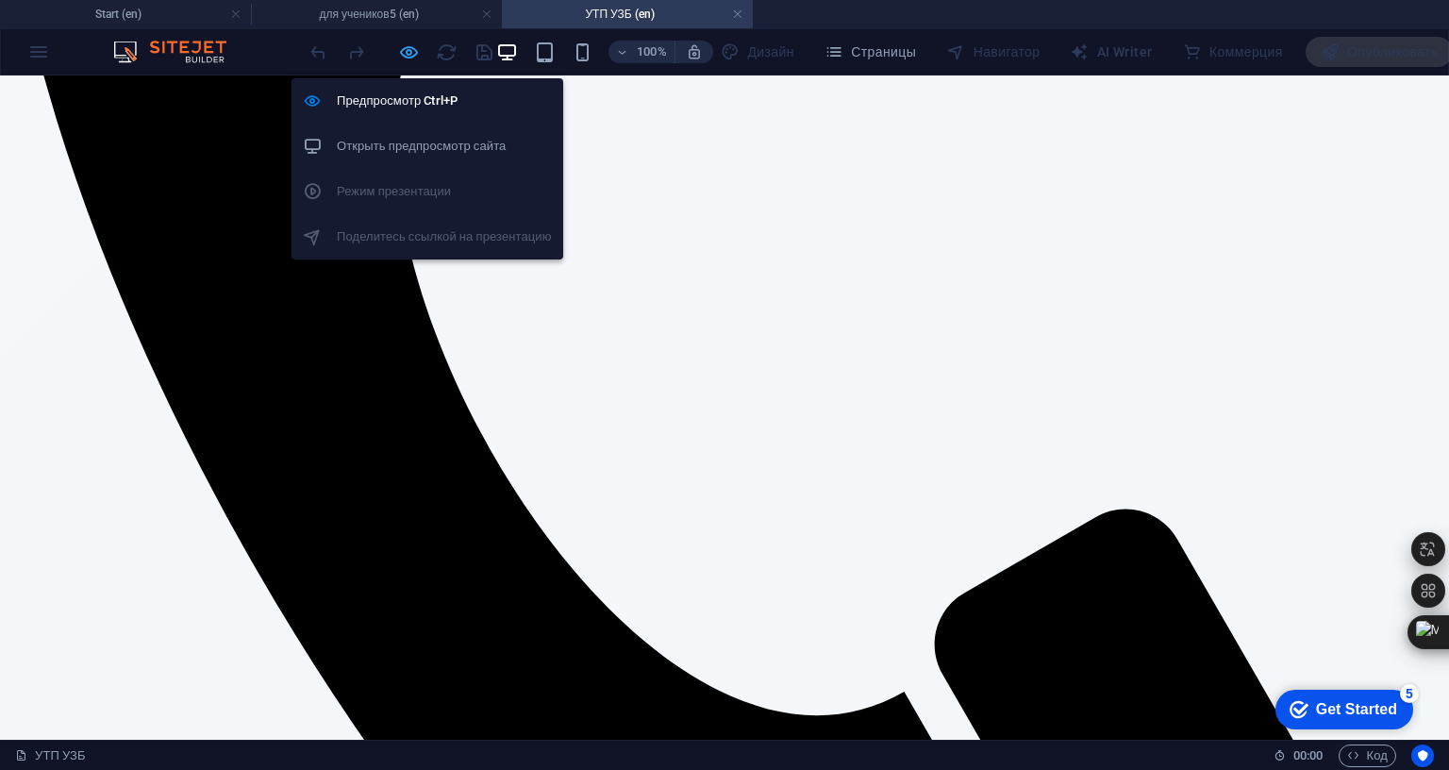
click at [420, 52] on icon "button" at bounding box center [409, 53] width 22 height 22
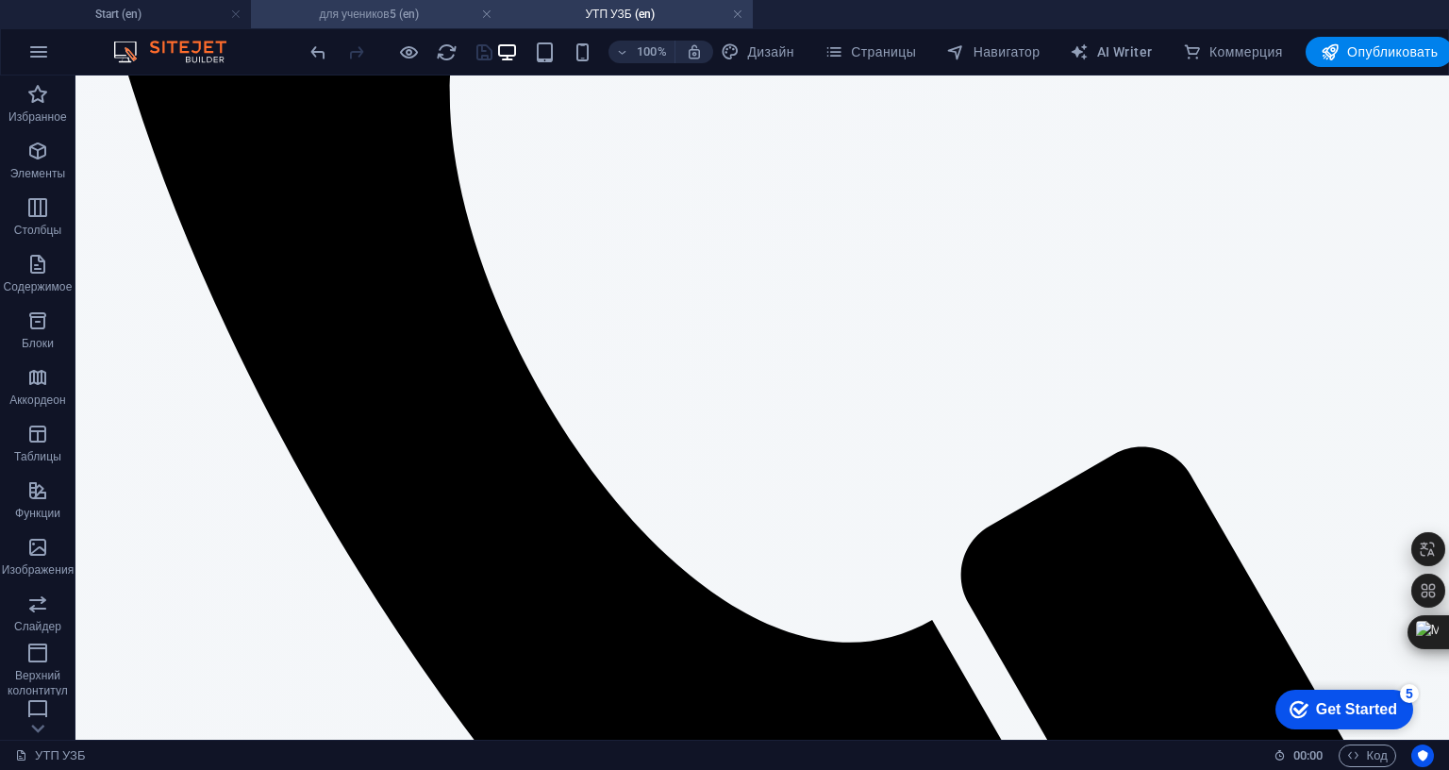
click at [359, 9] on h4 "для учеников5 (en)" at bounding box center [376, 14] width 251 height 21
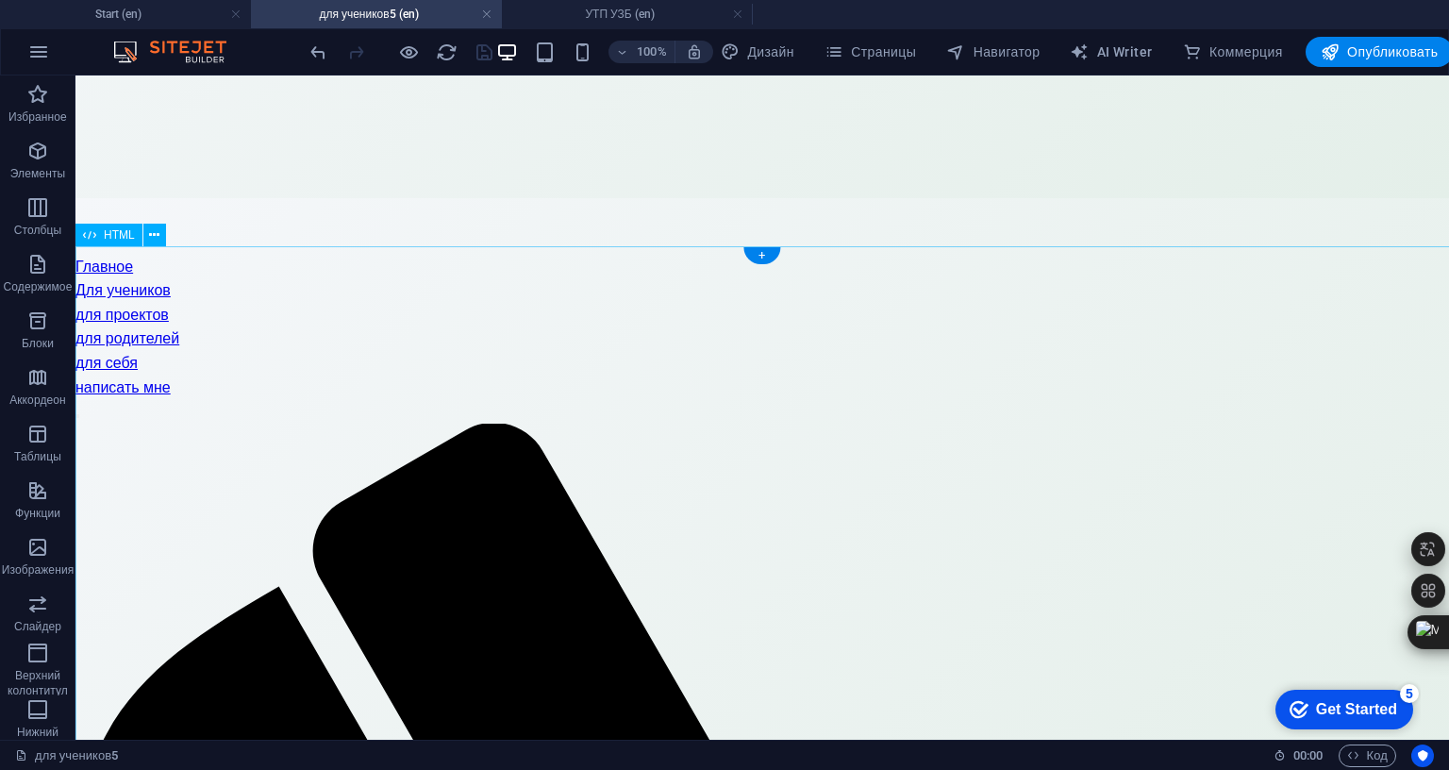
scroll to position [596, 0]
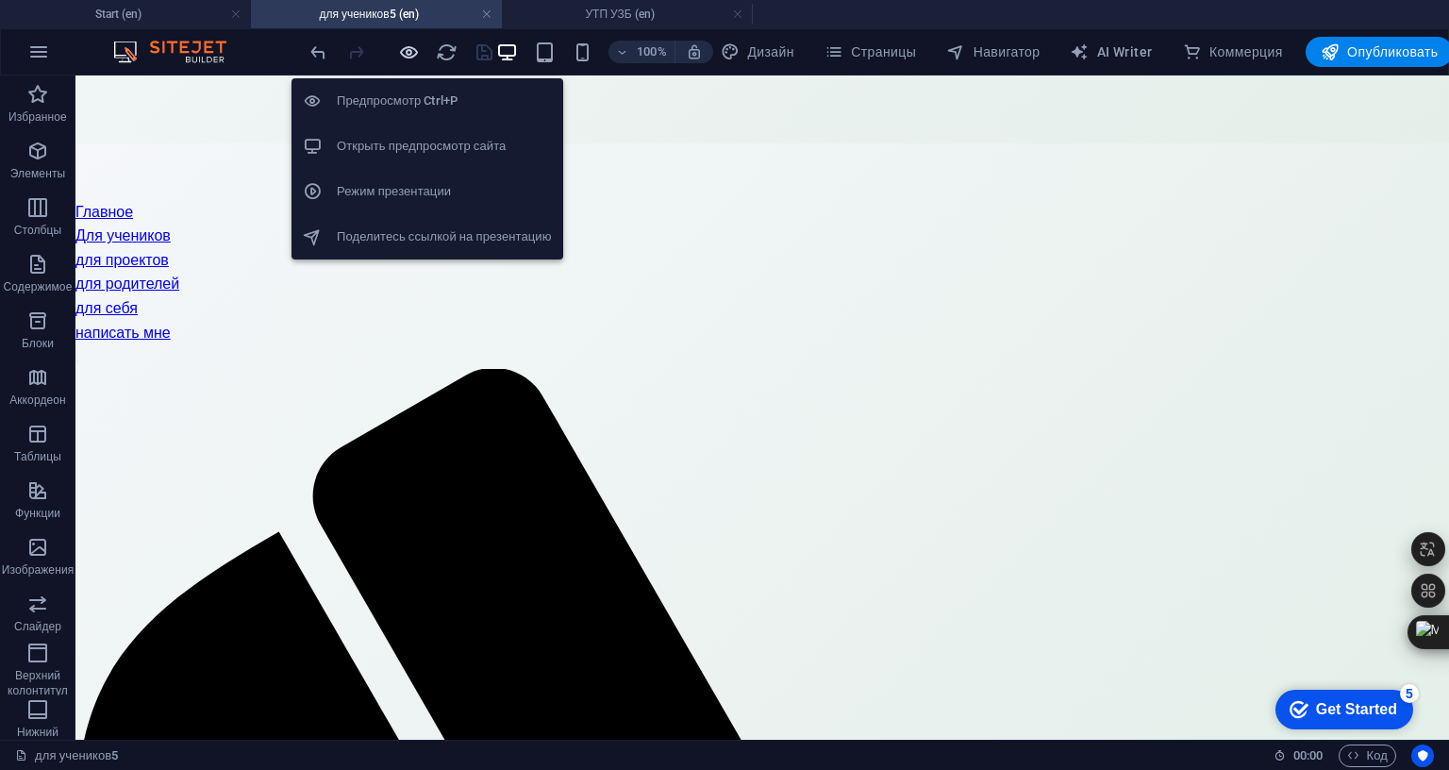
click at [420, 59] on icon "button" at bounding box center [409, 53] width 22 height 22
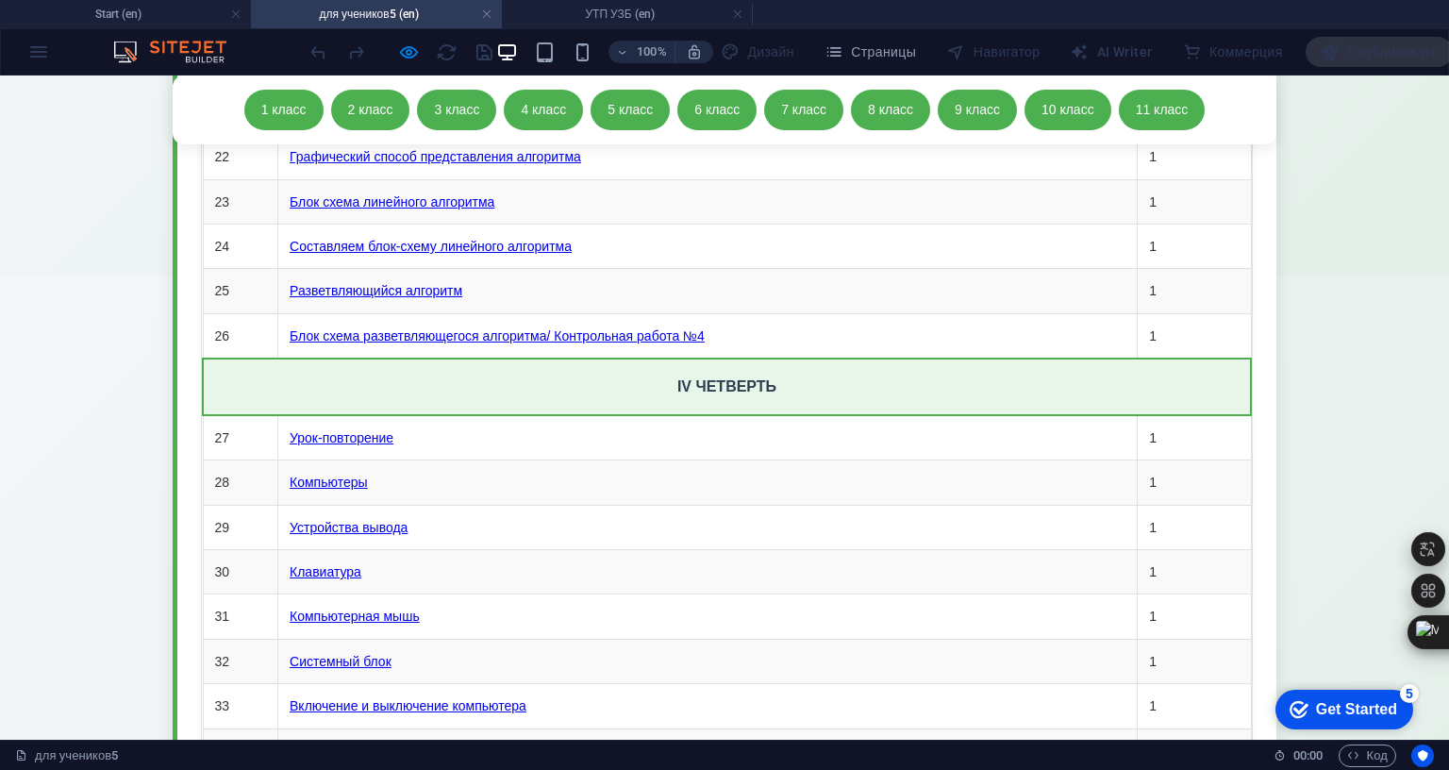
scroll to position [14750, 0]
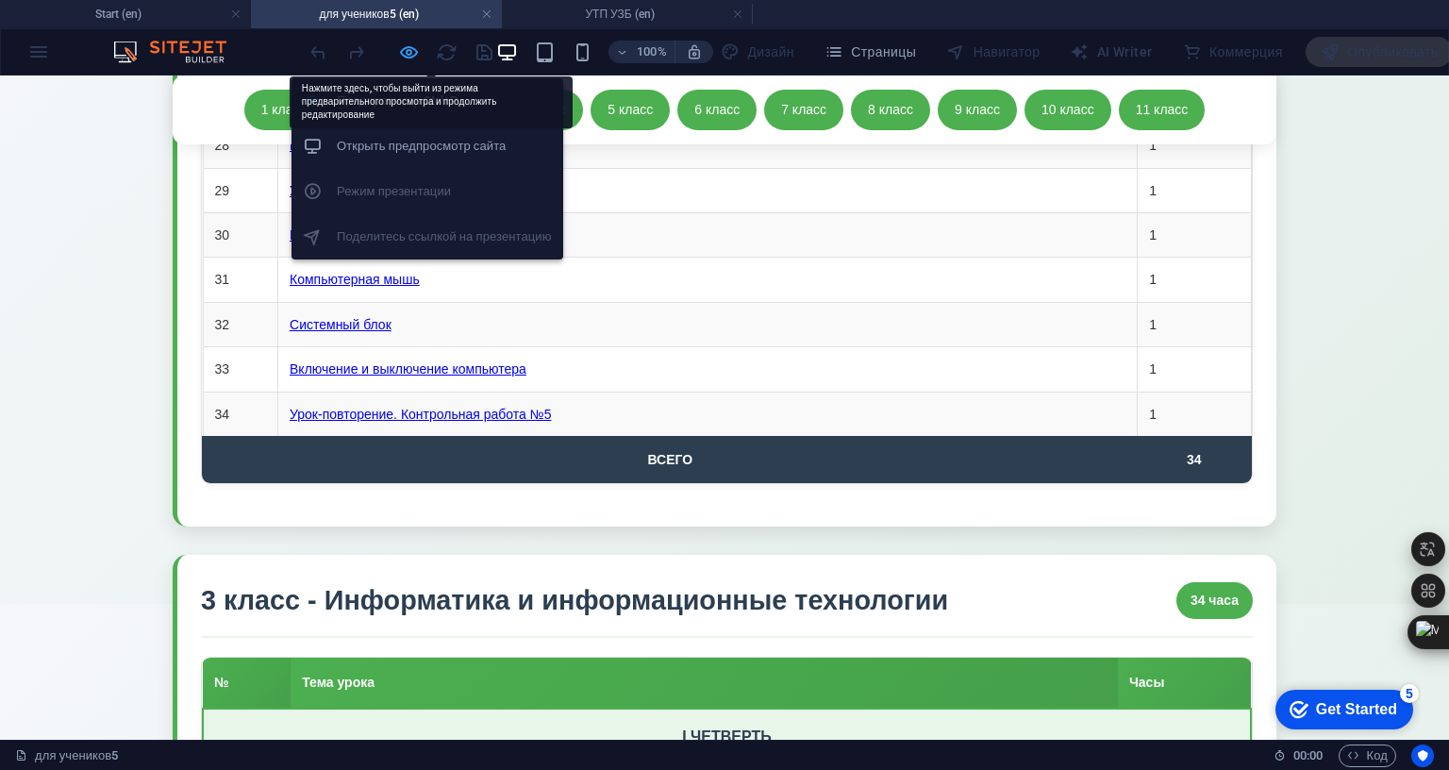
click at [420, 48] on icon "button" at bounding box center [409, 53] width 22 height 22
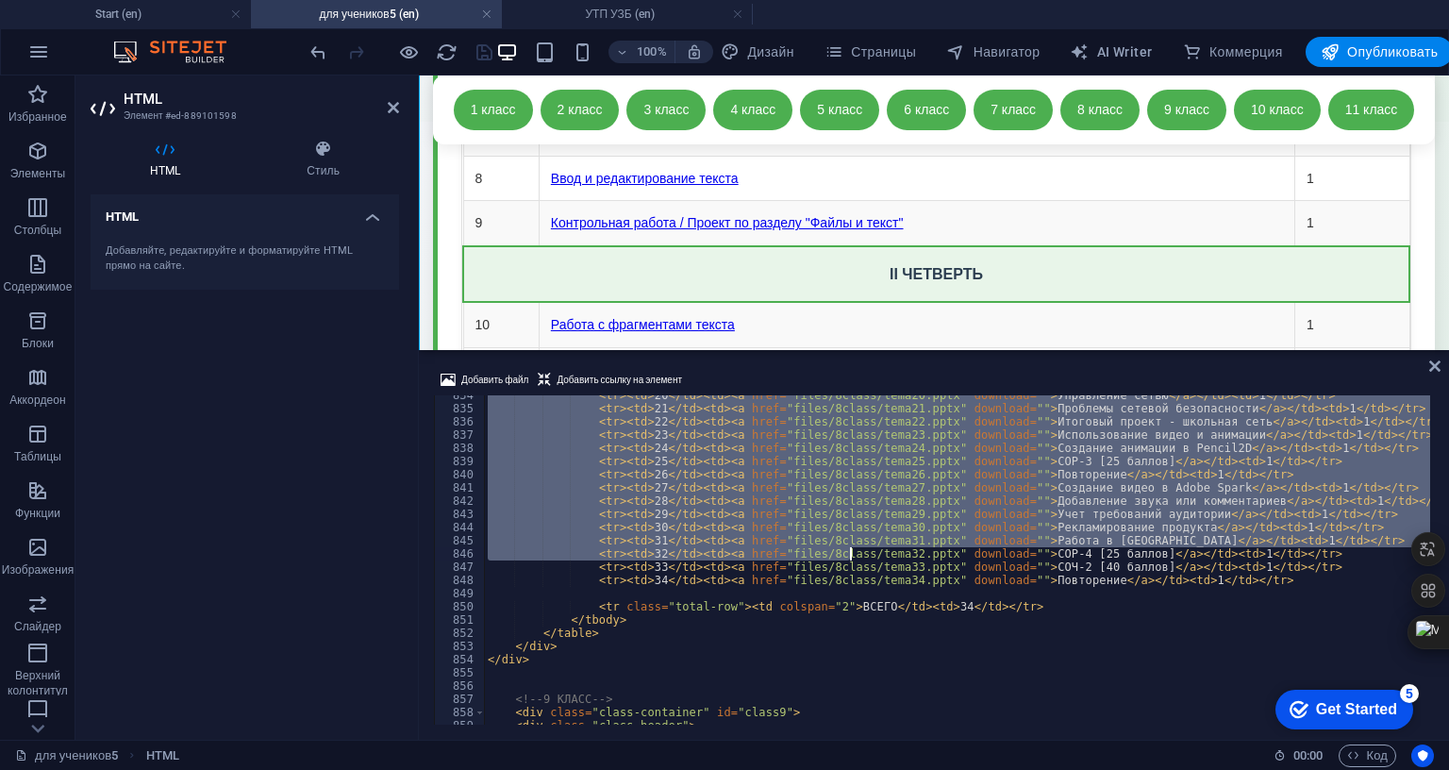
scroll to position [11082, 0]
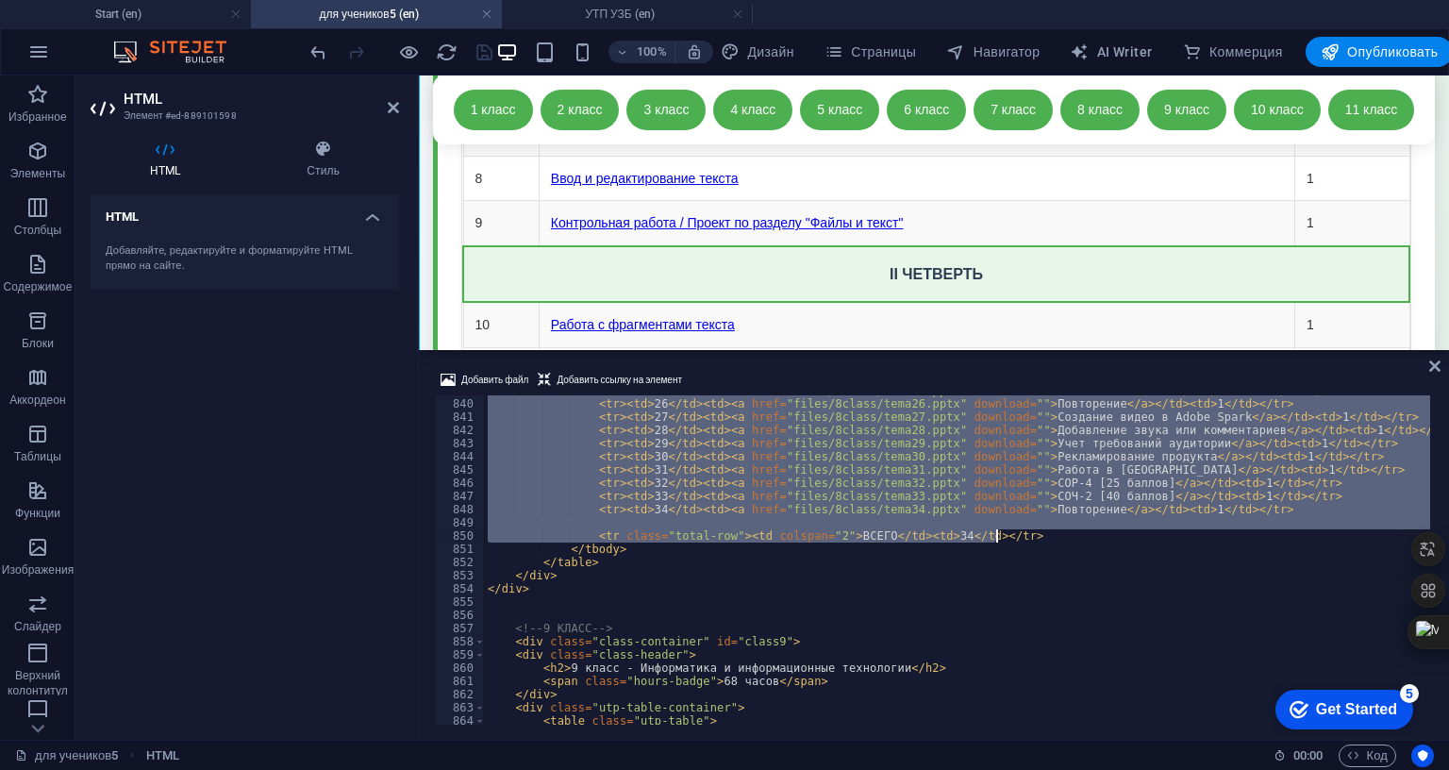
drag, startPoint x: 589, startPoint y: 510, endPoint x: 1006, endPoint y: 585, distance: 423.9
click at [1006, 585] on div "< tr > < td > 25 </ td > < td > < a href = "files/8class/tema25.pptx" download …" at bounding box center [1311, 560] width 1654 height 352
click at [989, 563] on div "< tr > < td > 25 </ td > < td > < a href = "files/8class/tema25.pptx" download …" at bounding box center [957, 559] width 946 height 329
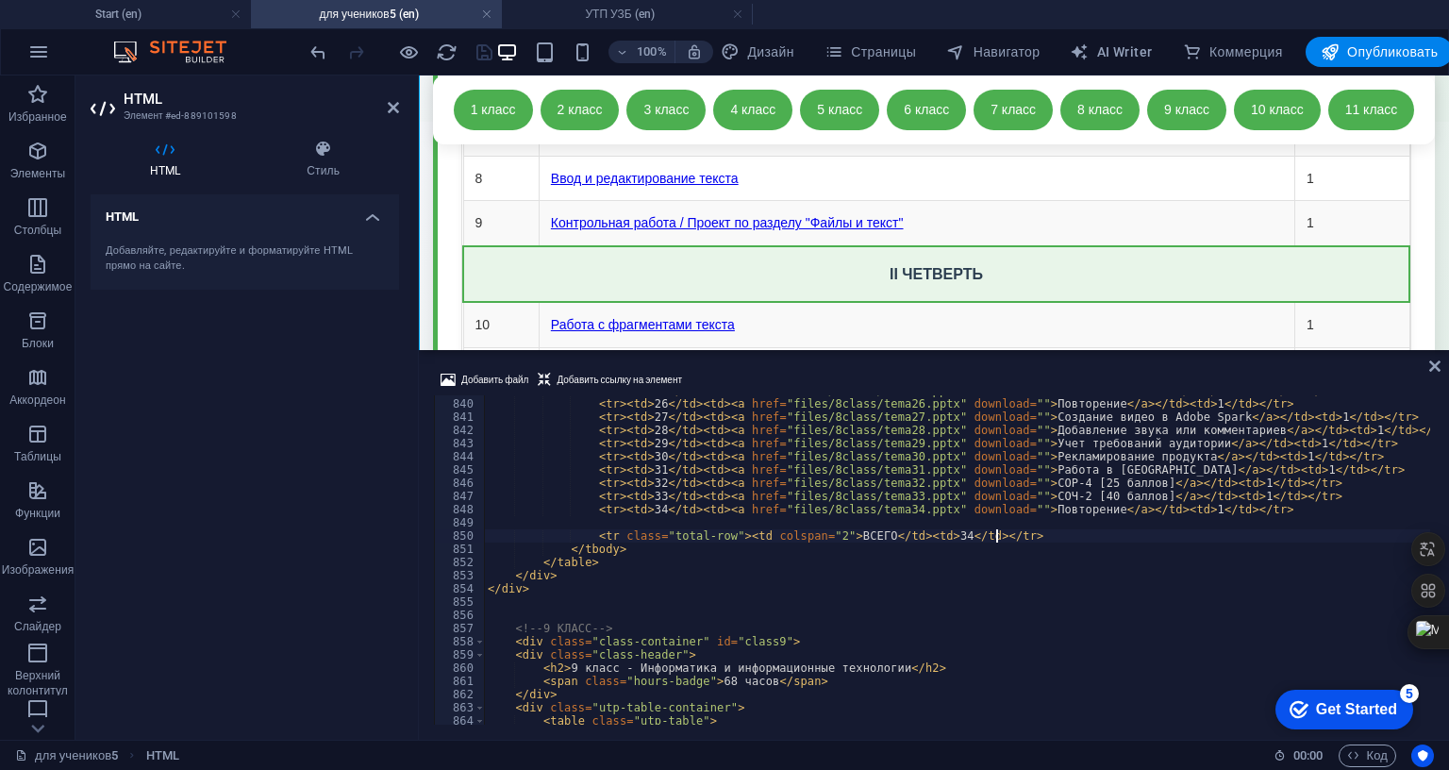
drag, startPoint x: 1007, startPoint y: 579, endPoint x: 994, endPoint y: 579, distance: 13.2
click at [994, 579] on div "< tr > < td > 25 </ td > < td > < a href = "files/8class/tema25.pptx" download …" at bounding box center [1311, 560] width 1654 height 352
click at [1248, 564] on div "< tr > < td > 25 </ td > < td > < a href = "files/8class/tema25.pptx" download …" at bounding box center [1311, 560] width 1654 height 352
type textarea "<tr><td>34</td><td><a href="files/8class/tema34.pptx" download="">Повторение</a…"
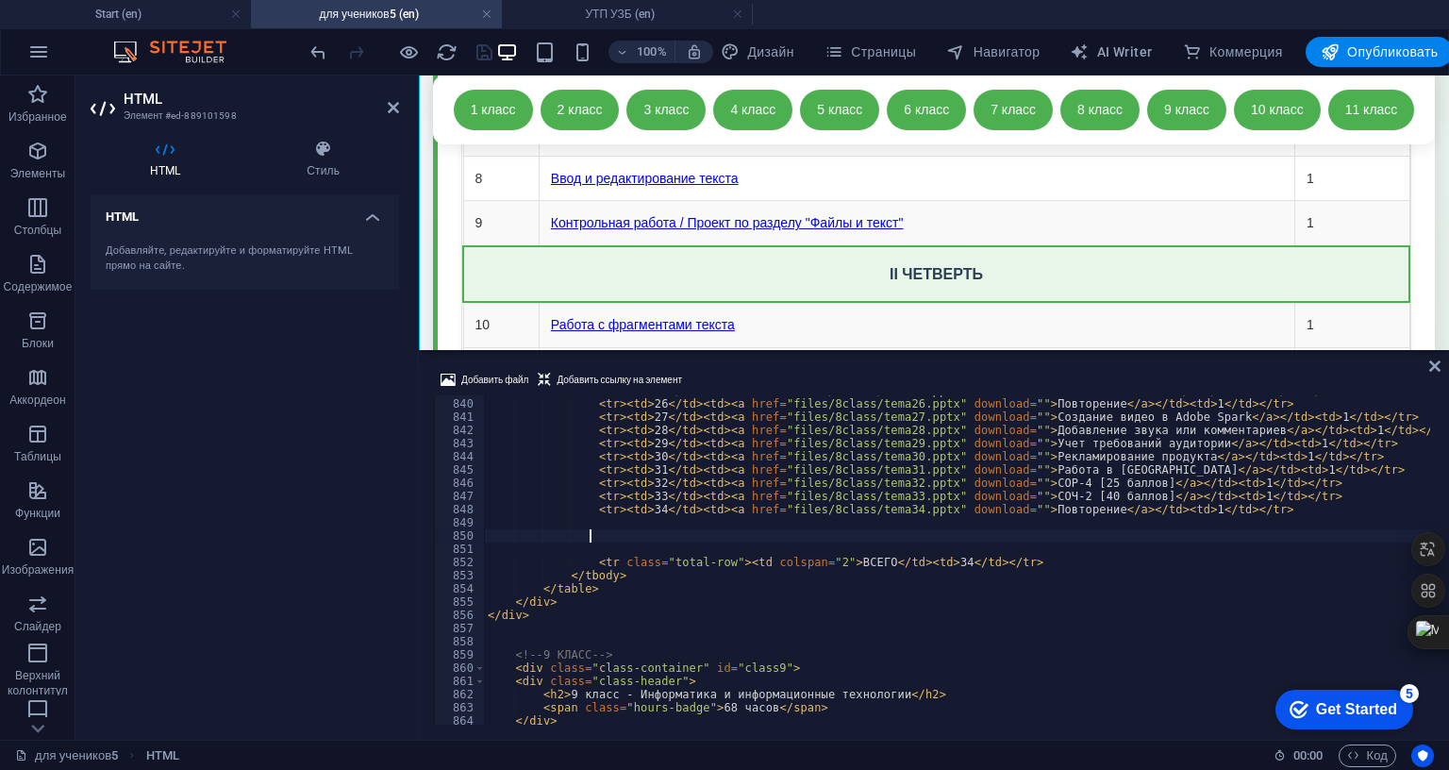
paste textarea
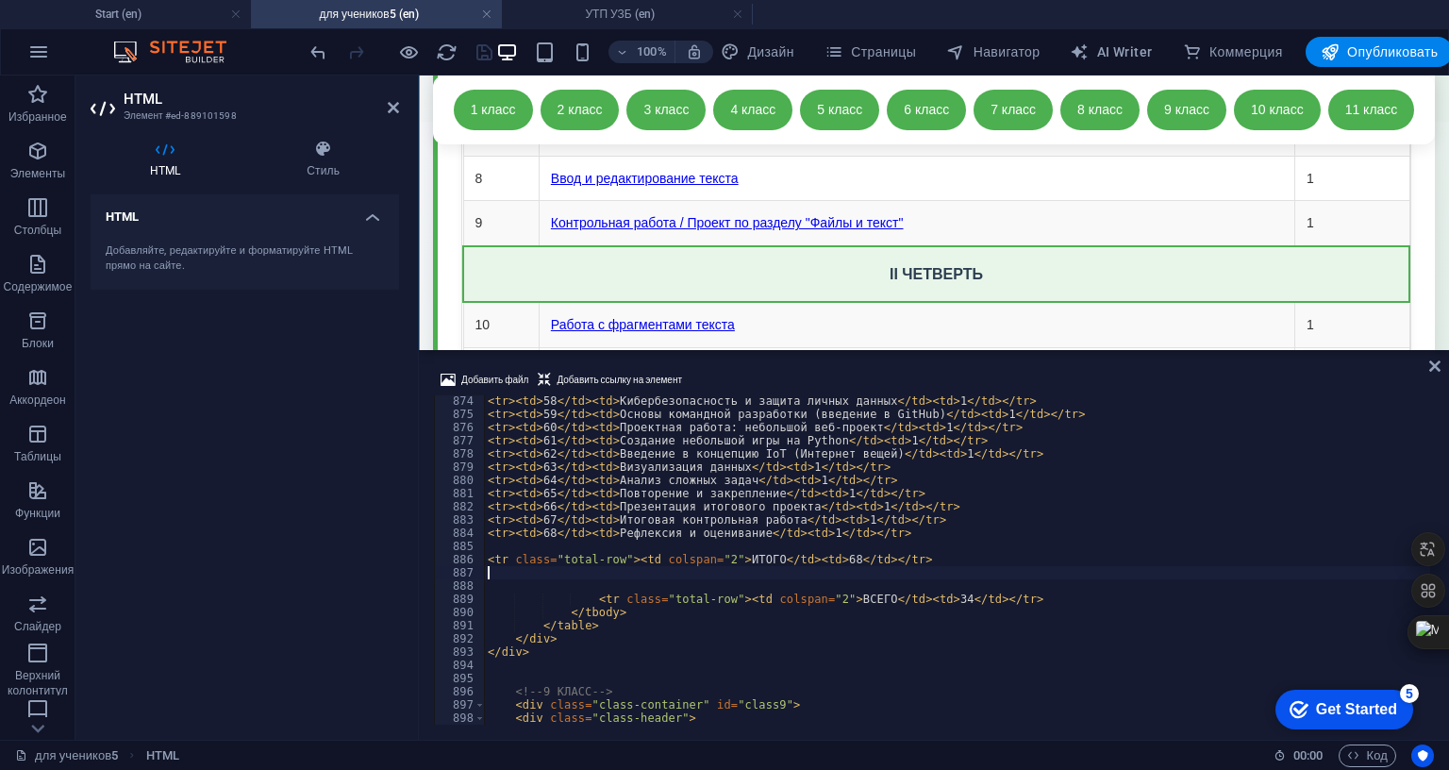
scroll to position [11605, 0]
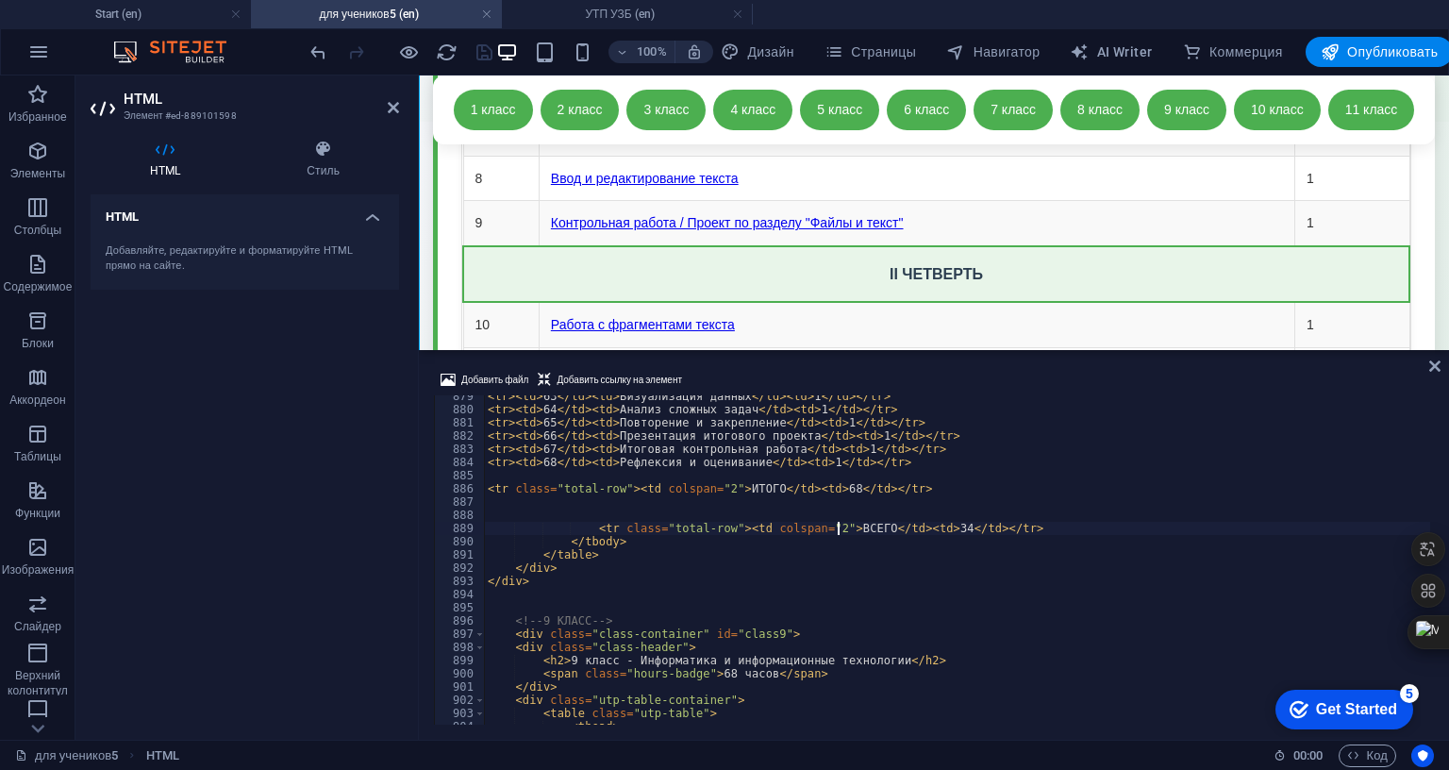
click at [836, 573] on div "< tr > < td > 63 </ td > < td > Визуализация данных </ td > < td > 1 </ td > </…" at bounding box center [1311, 566] width 1654 height 352
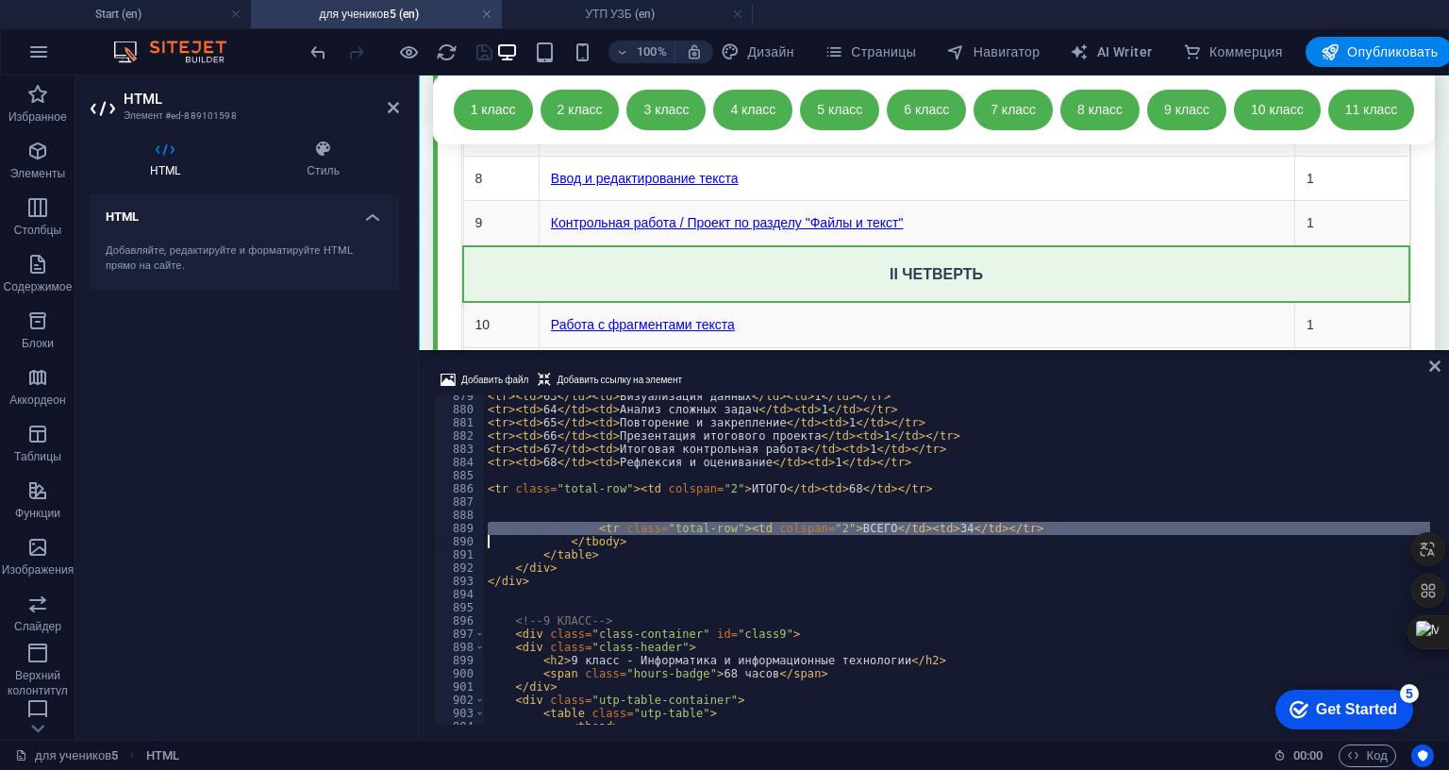
type textarea "</tbody>"
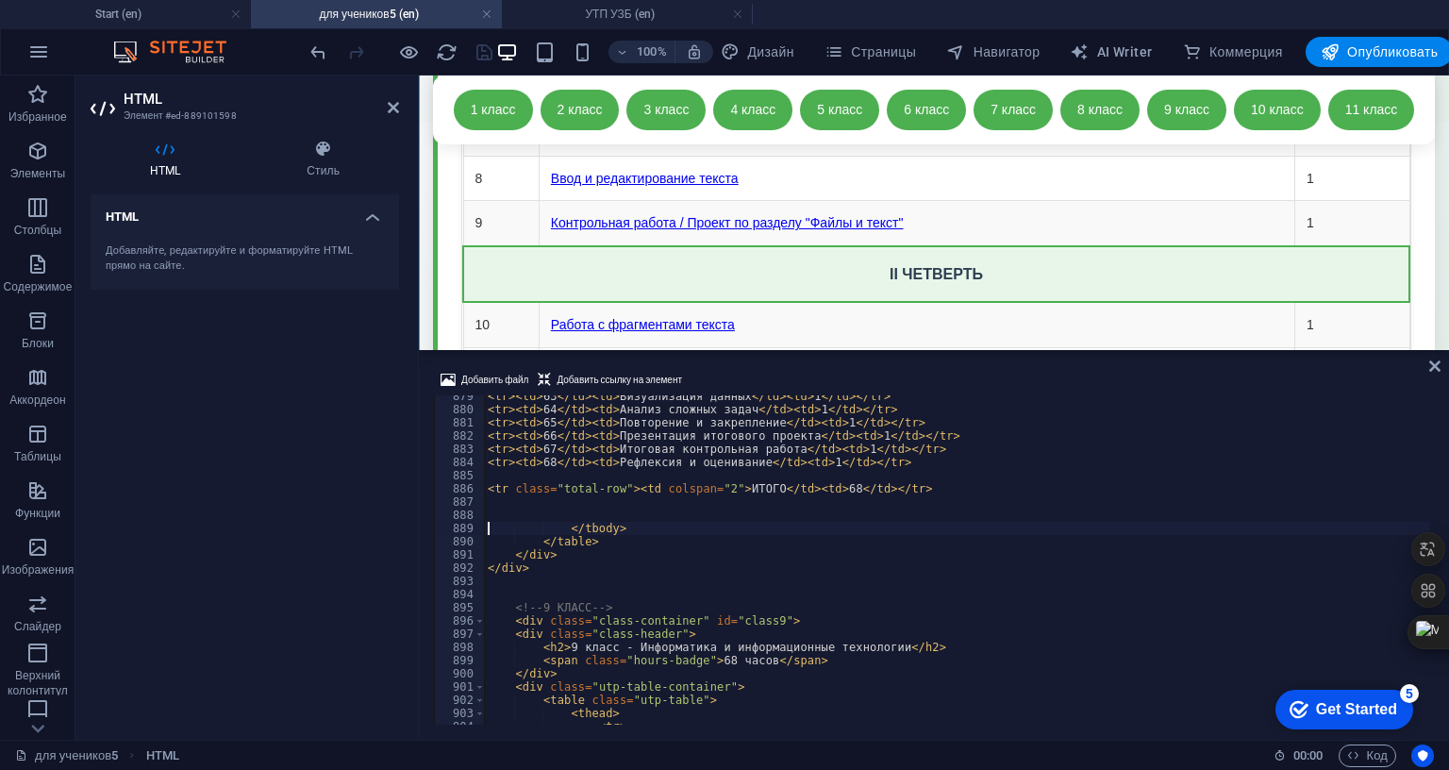
click at [509, 557] on div "< tr > < td > 63 </ td > < td > Визуализация данных </ td > < td > 1 </ td > </…" at bounding box center [1311, 566] width 1654 height 352
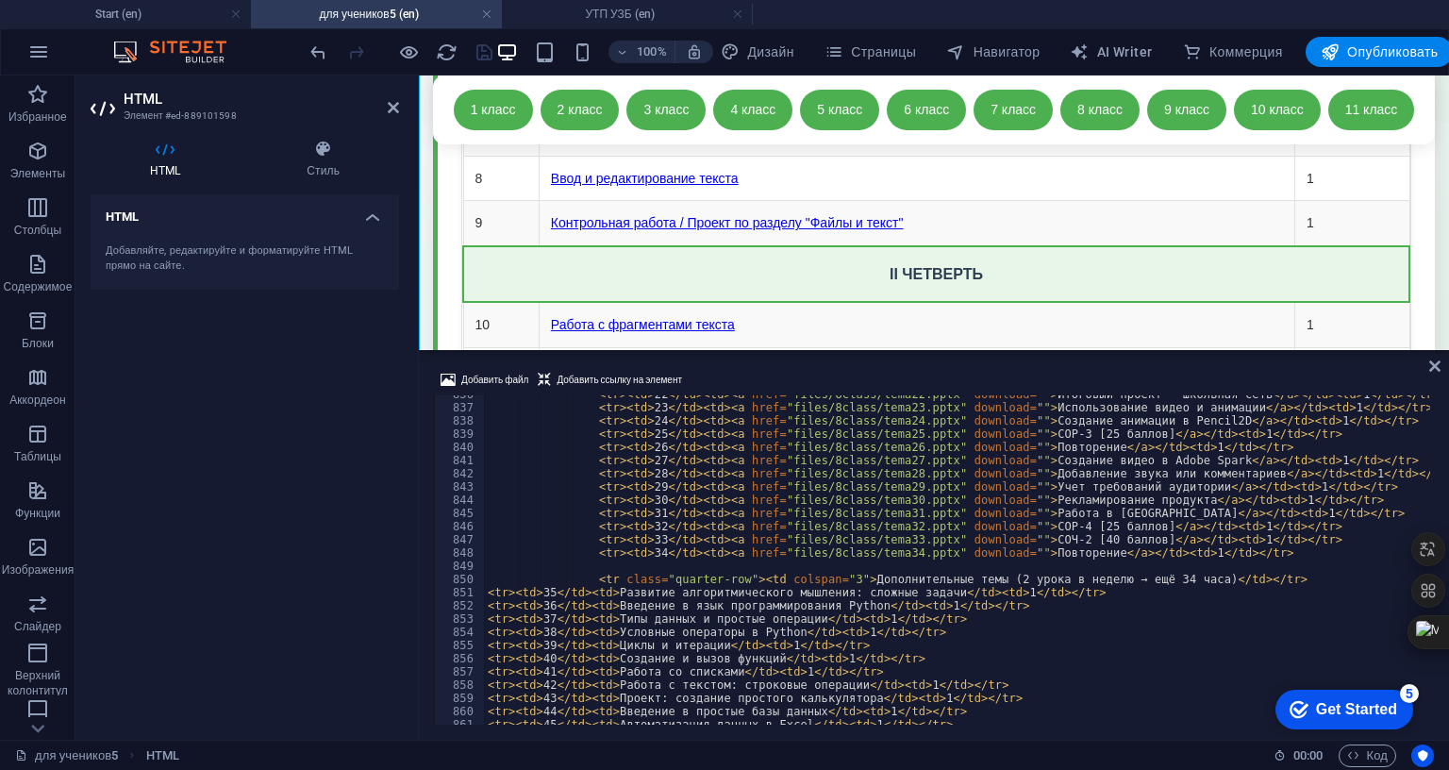
scroll to position [10897, 0]
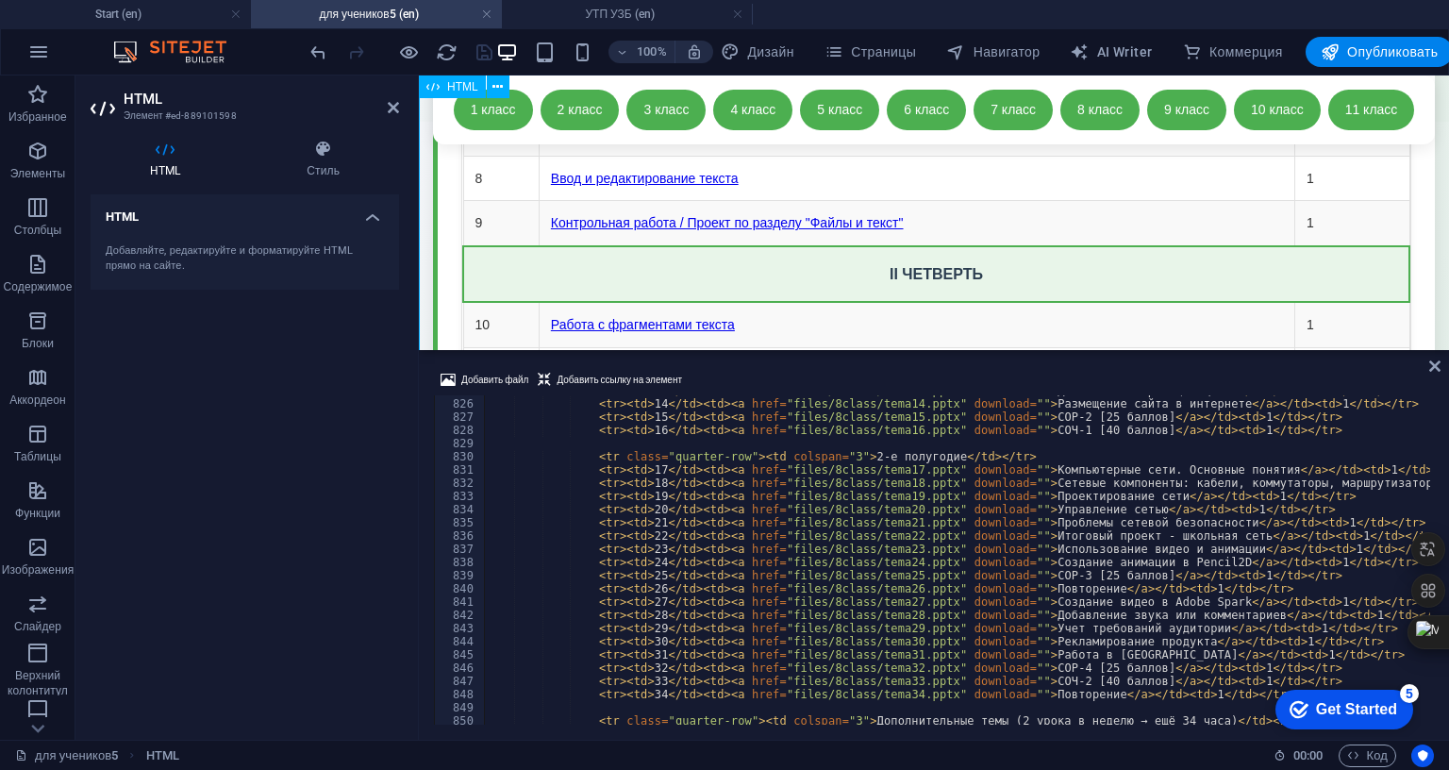
type textarea "<tr class="total-row"><td colspan="2">ИТОГО</td><td>68</td></tr>"
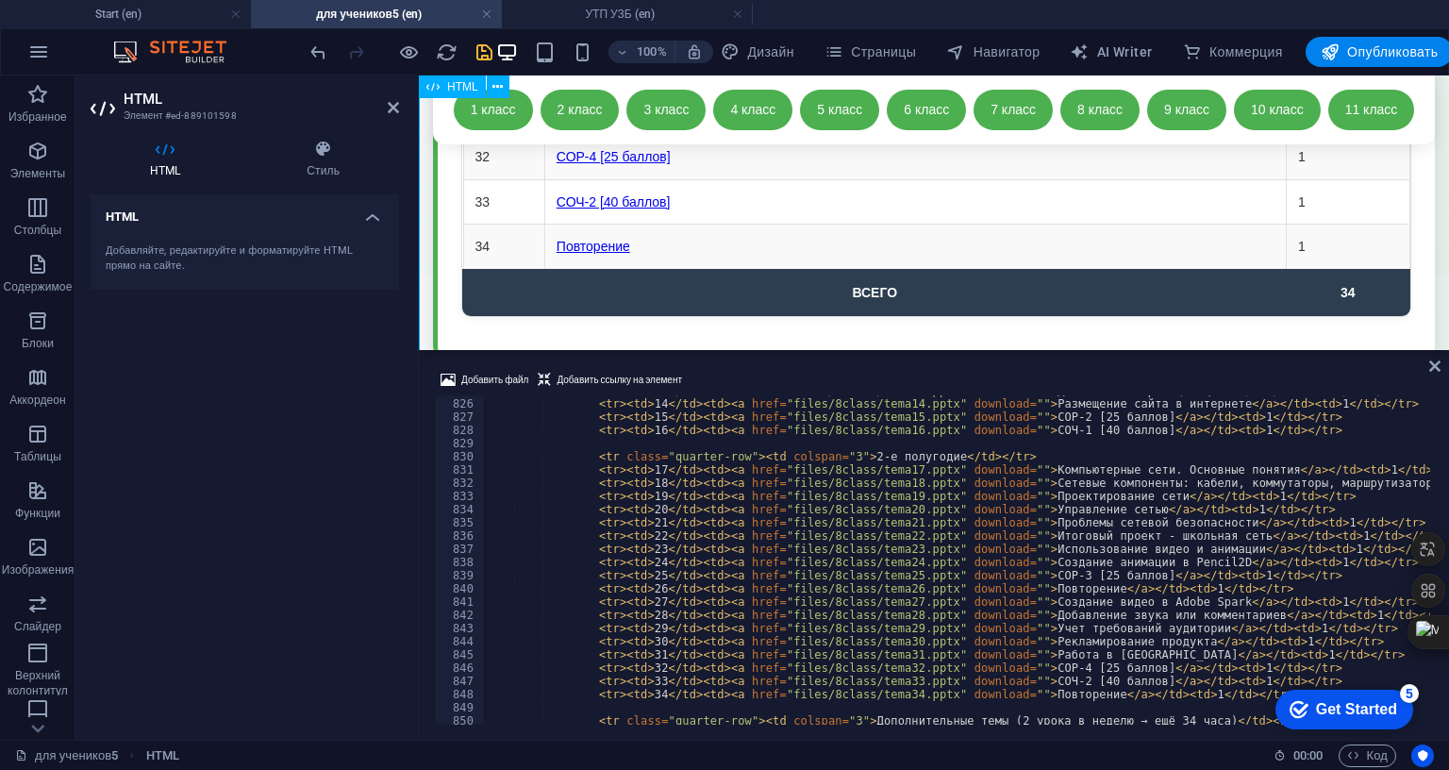
scroll to position [19579, 0]
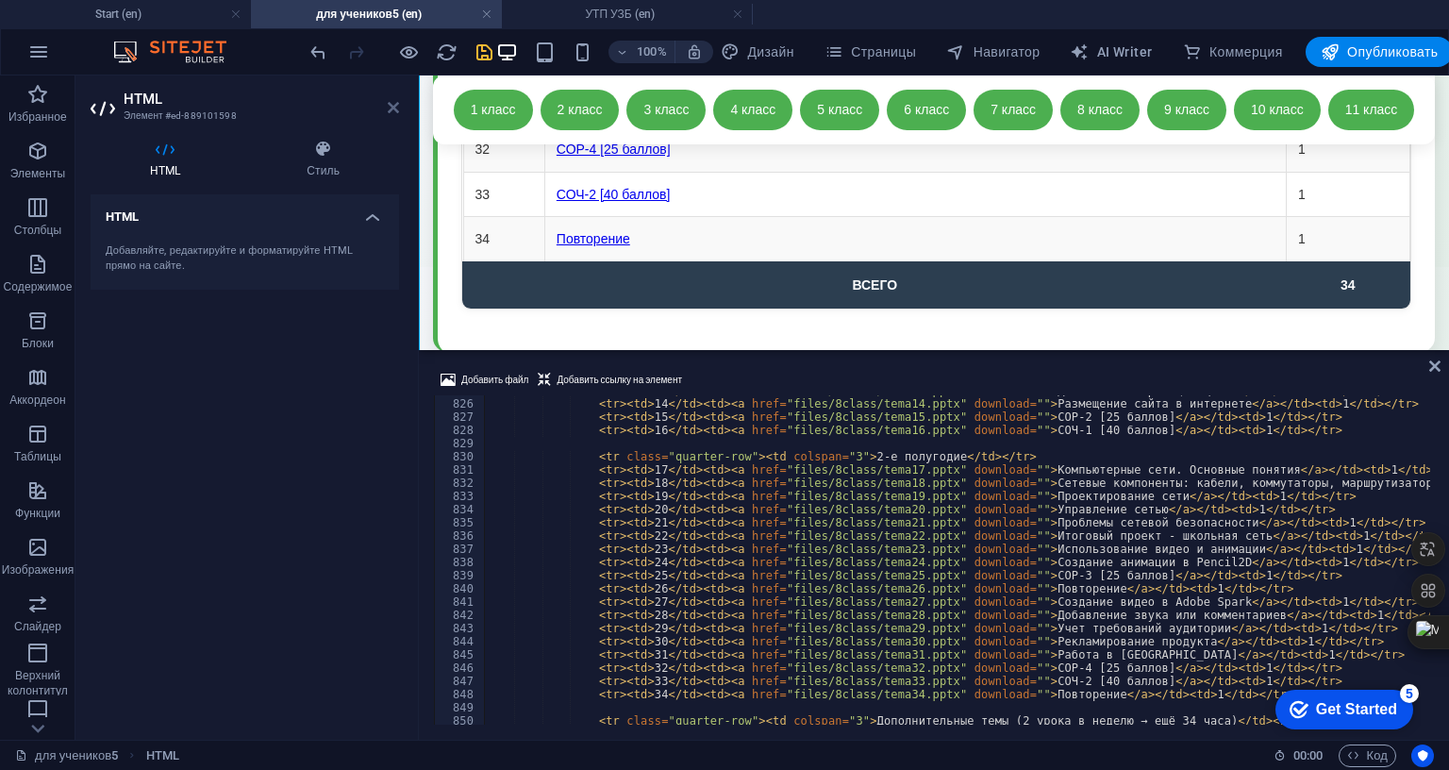
drag, startPoint x: 328, startPoint y: 23, endPoint x: 397, endPoint y: 102, distance: 105.0
click at [397, 102] on icon at bounding box center [393, 107] width 11 height 15
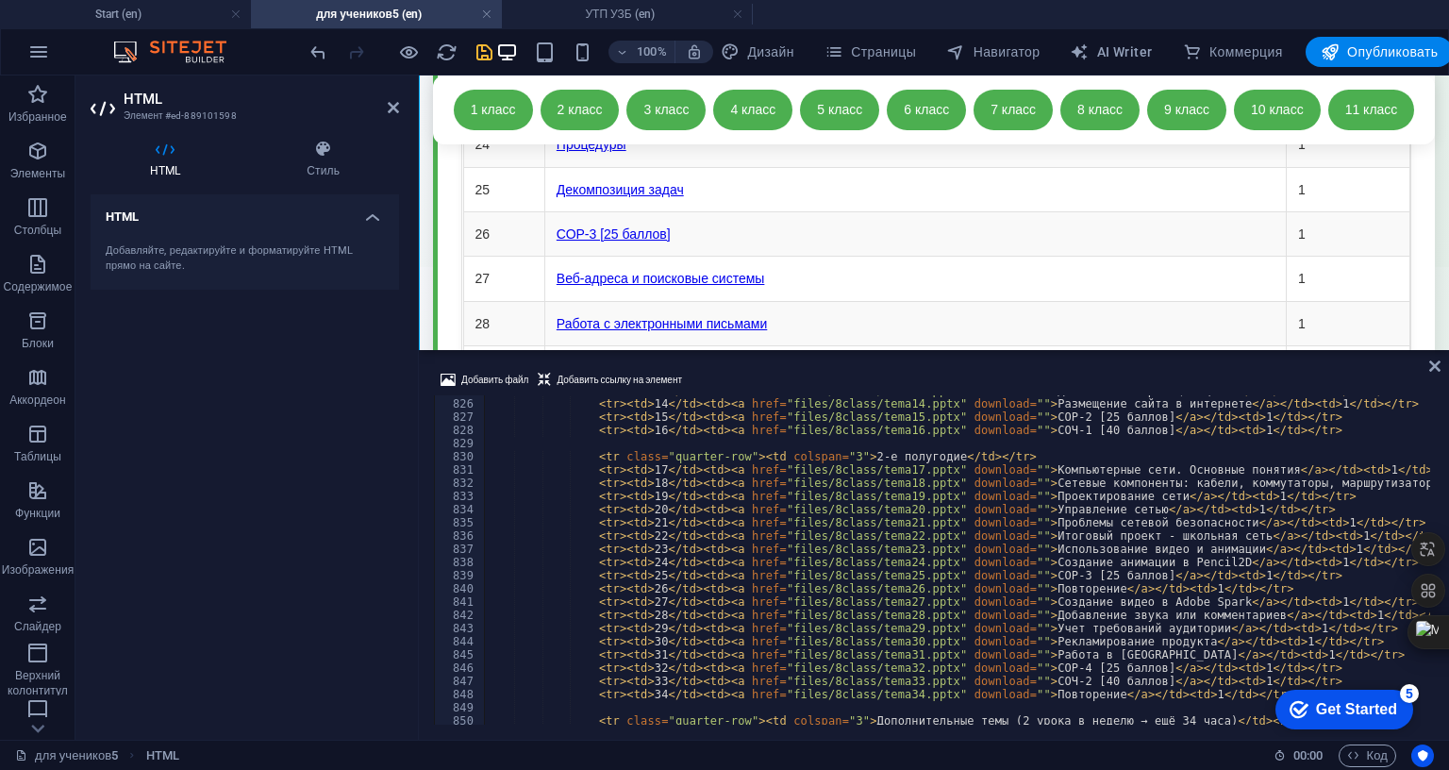
scroll to position [19821, 0]
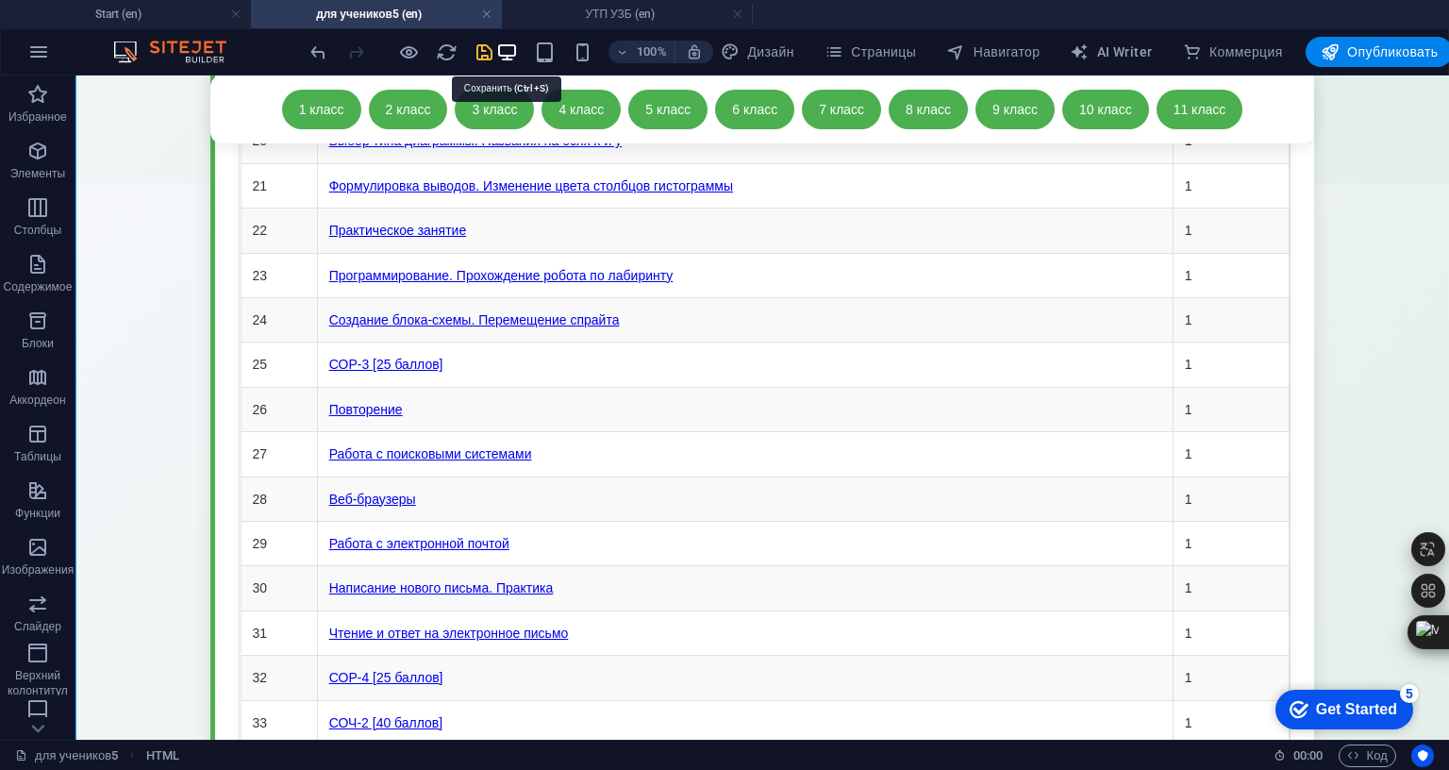
click at [495, 48] on icon "save" at bounding box center [485, 53] width 22 height 22
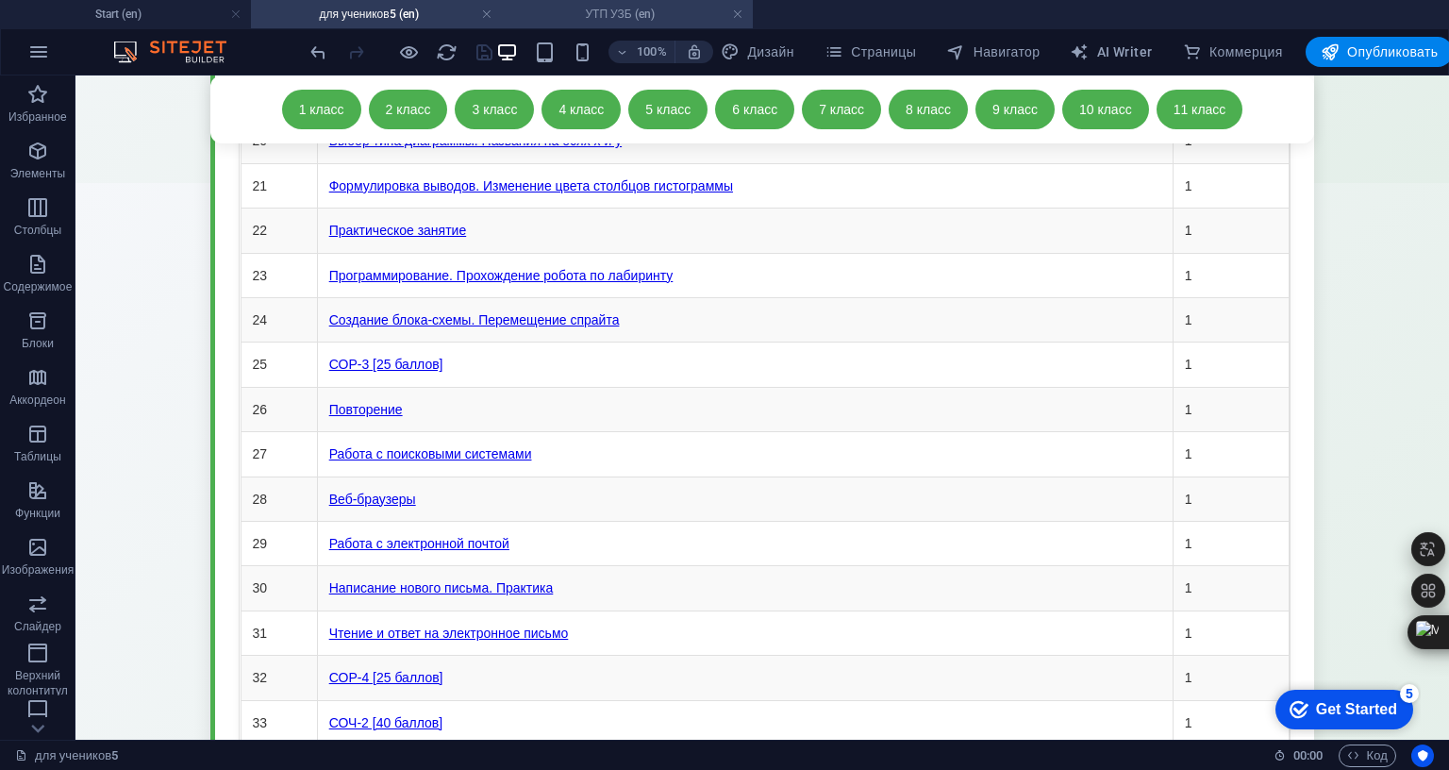
click at [609, 9] on h4 "УТП УЗБ (en)" at bounding box center [627, 14] width 251 height 21
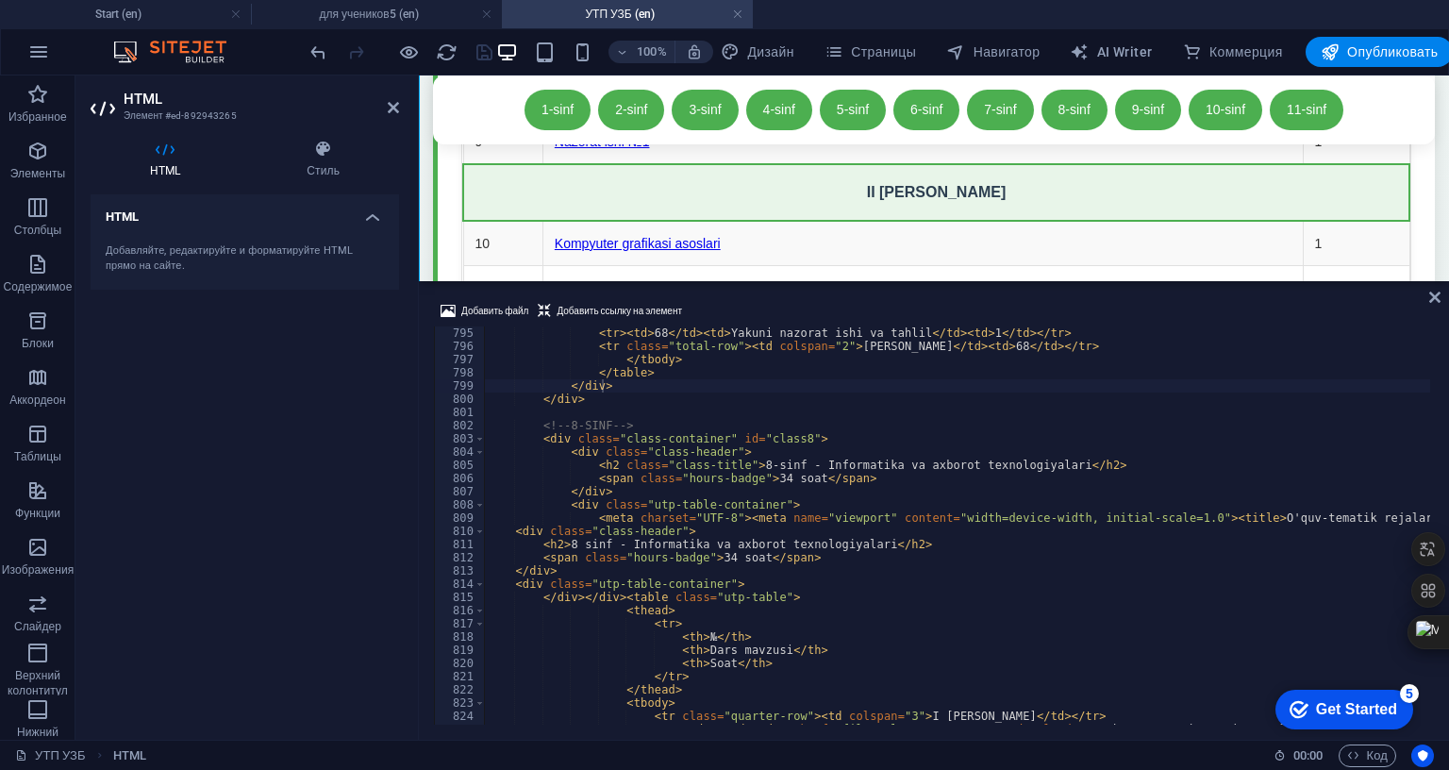
scroll to position [10560, 0]
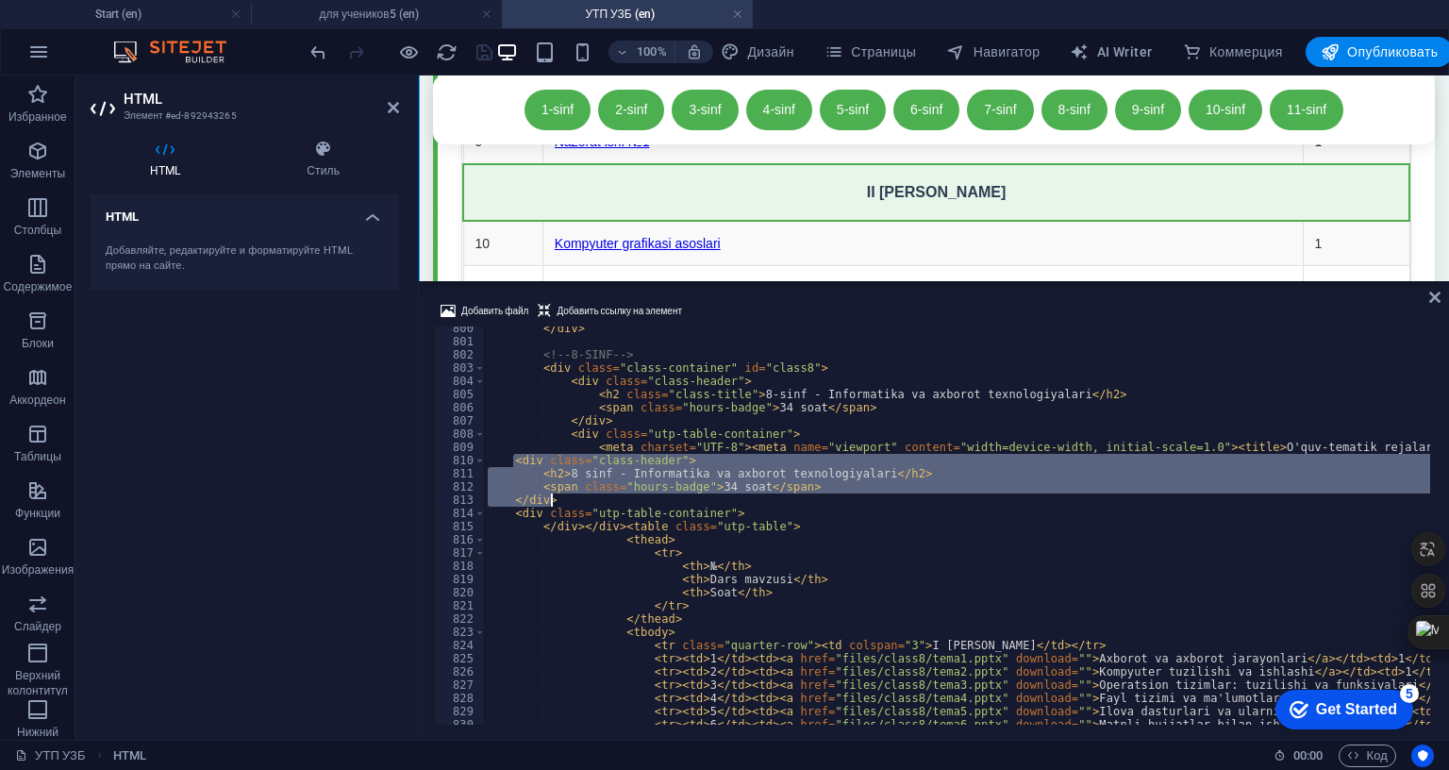
drag, startPoint x: 512, startPoint y: 509, endPoint x: 682, endPoint y: 552, distance: 175.3
click at [682, 552] on div "</ div > <!-- 8-SINF --> < div class = "class-container" id = "class8" > < div …" at bounding box center [1336, 532] width 1705 height 421
type textarea "<span class="hours-badge">34 soat</span> </div>"
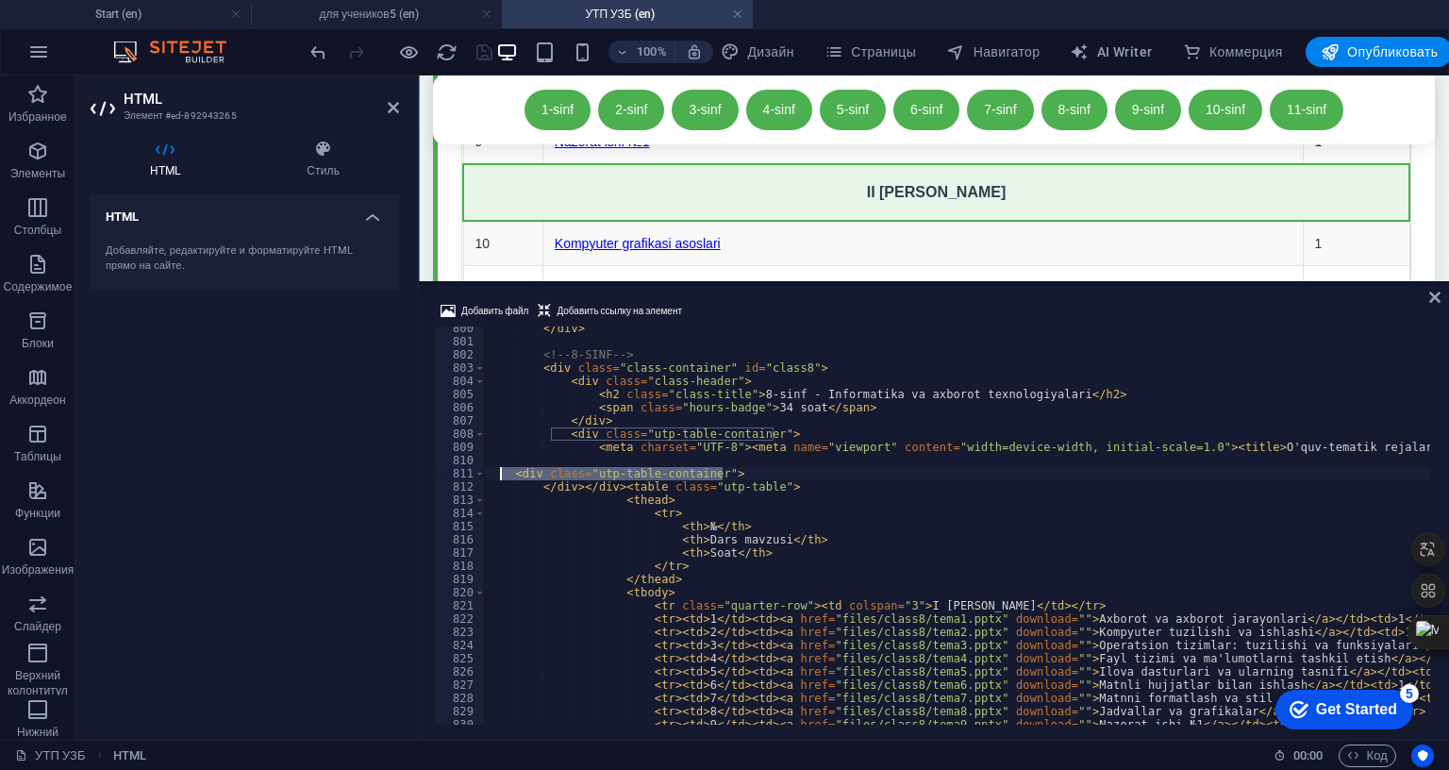
drag, startPoint x: 733, startPoint y: 522, endPoint x: 498, endPoint y: 525, distance: 235.0
click at [498, 525] on div "</ div > <!-- 8-SINF --> < div class = "class-container" id = "class8" > < div …" at bounding box center [1336, 532] width 1705 height 421
type textarea "<div class="utp-table-container">"
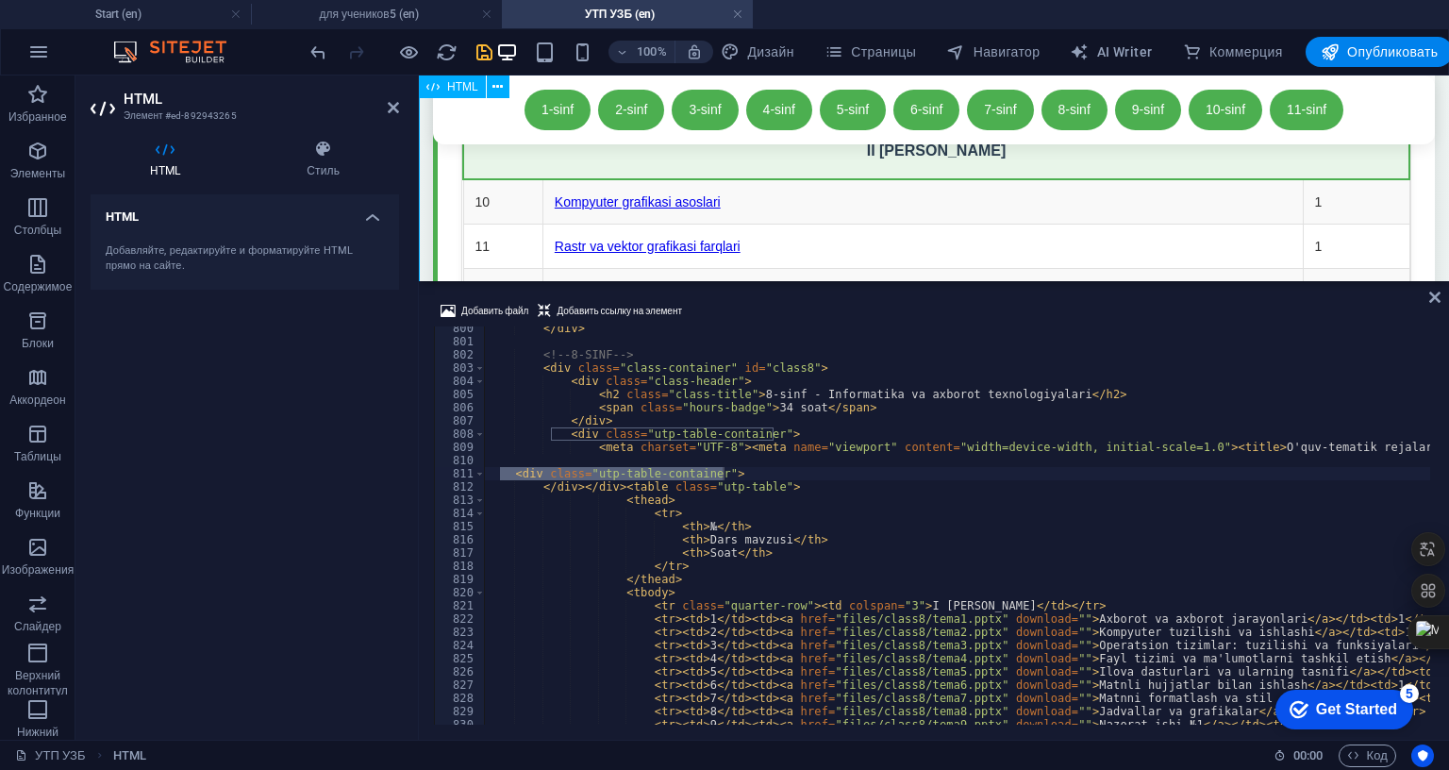
scroll to position [15923, 0]
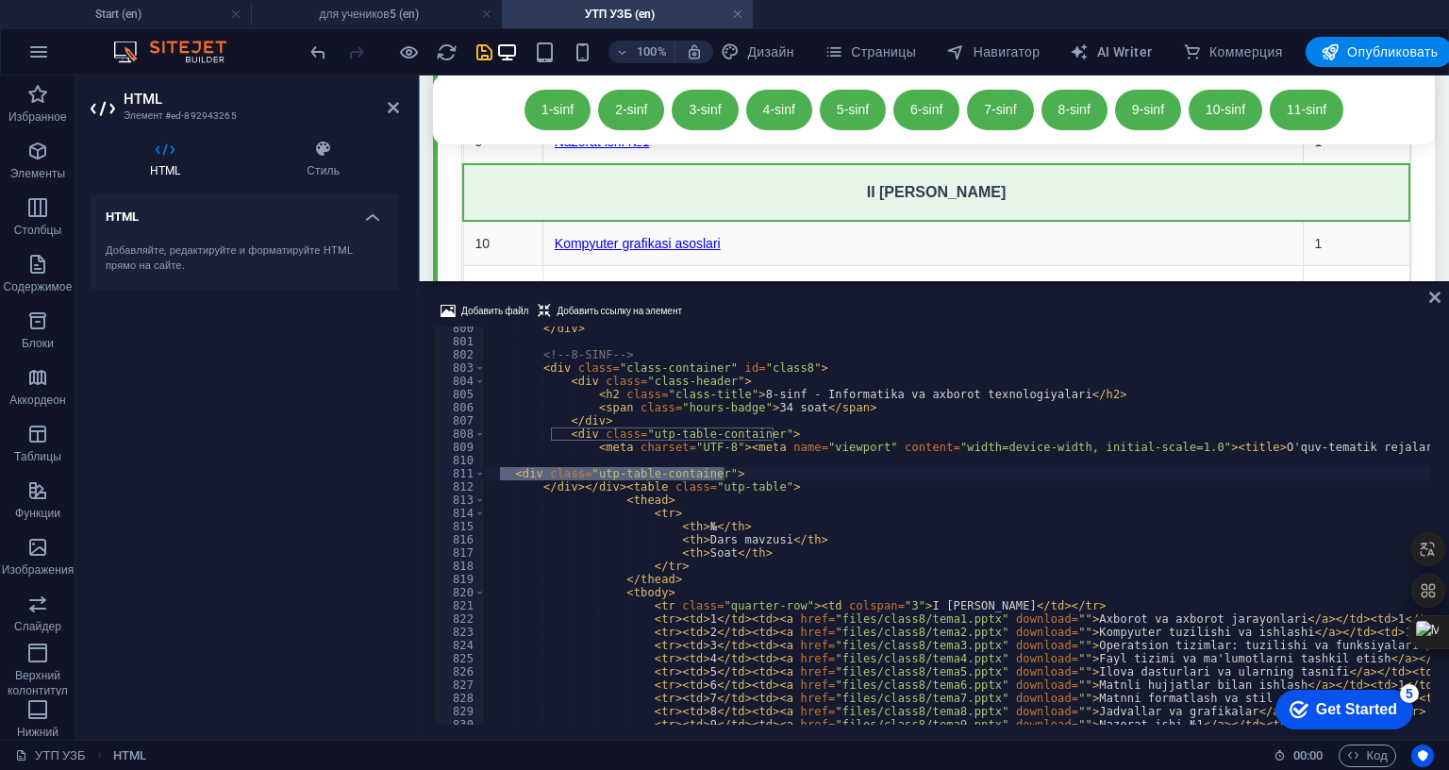
click at [755, 547] on div "</ div > <!-- 8-SINF --> < div class = "class-container" id = "class8" > < div …" at bounding box center [1336, 532] width 1705 height 421
click at [759, 534] on div "</ div > <!-- 8-SINF --> < div class = "class-container" id = "class8" > < div …" at bounding box center [1336, 532] width 1705 height 421
drag, startPoint x: 776, startPoint y: 537, endPoint x: 511, endPoint y: 533, distance: 264.2
click at [511, 533] on div "</ div > <!-- 8-SINF --> < div class = "class-container" id = "class8" > < div …" at bounding box center [1336, 532] width 1705 height 421
click at [630, 472] on div "</ div > <!-- 8-SINF --> < div class = "class-container" id = "class8" > < div …" at bounding box center [1336, 532] width 1705 height 421
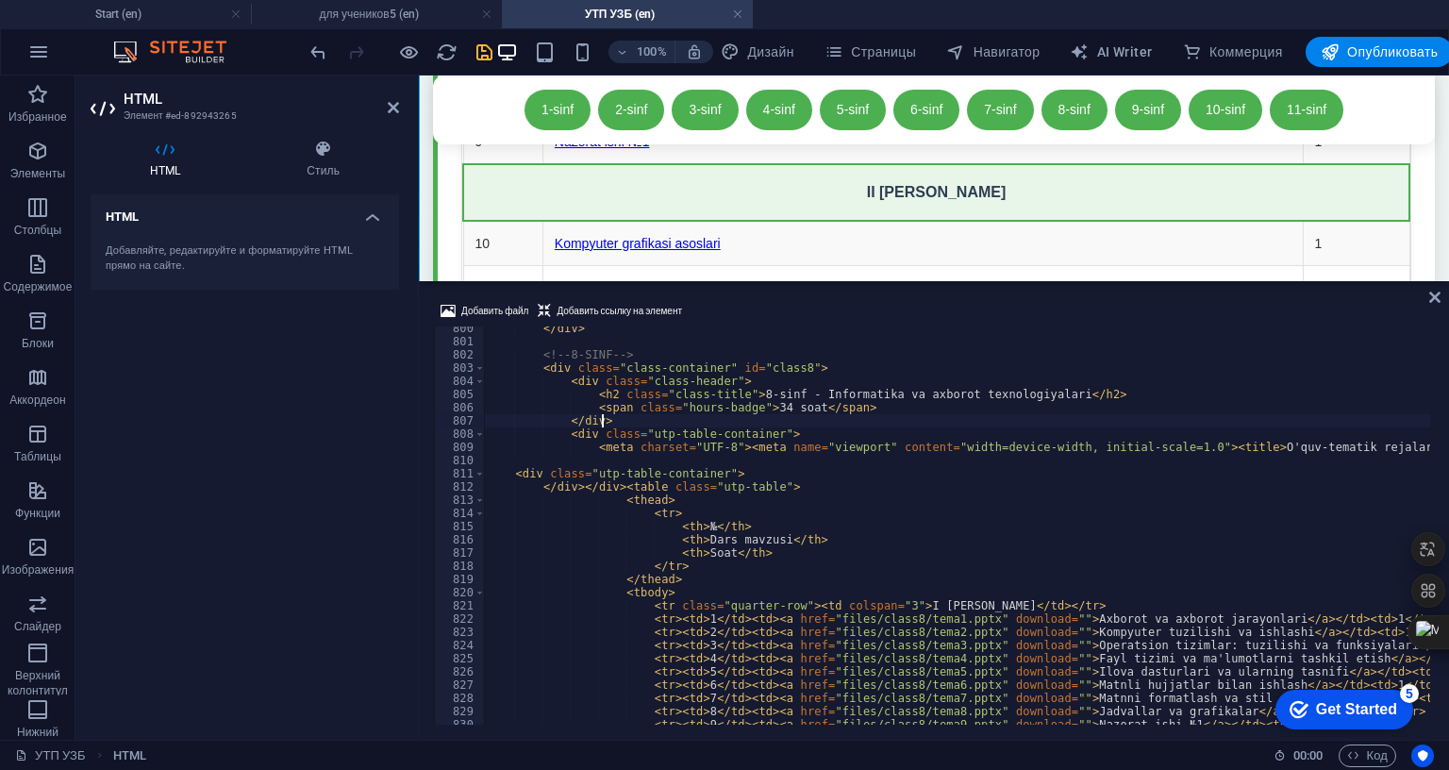
click at [636, 484] on div "</ div > <!-- 8-SINF --> < div class = "class-container" id = "class8" > < div …" at bounding box center [1336, 532] width 1705 height 421
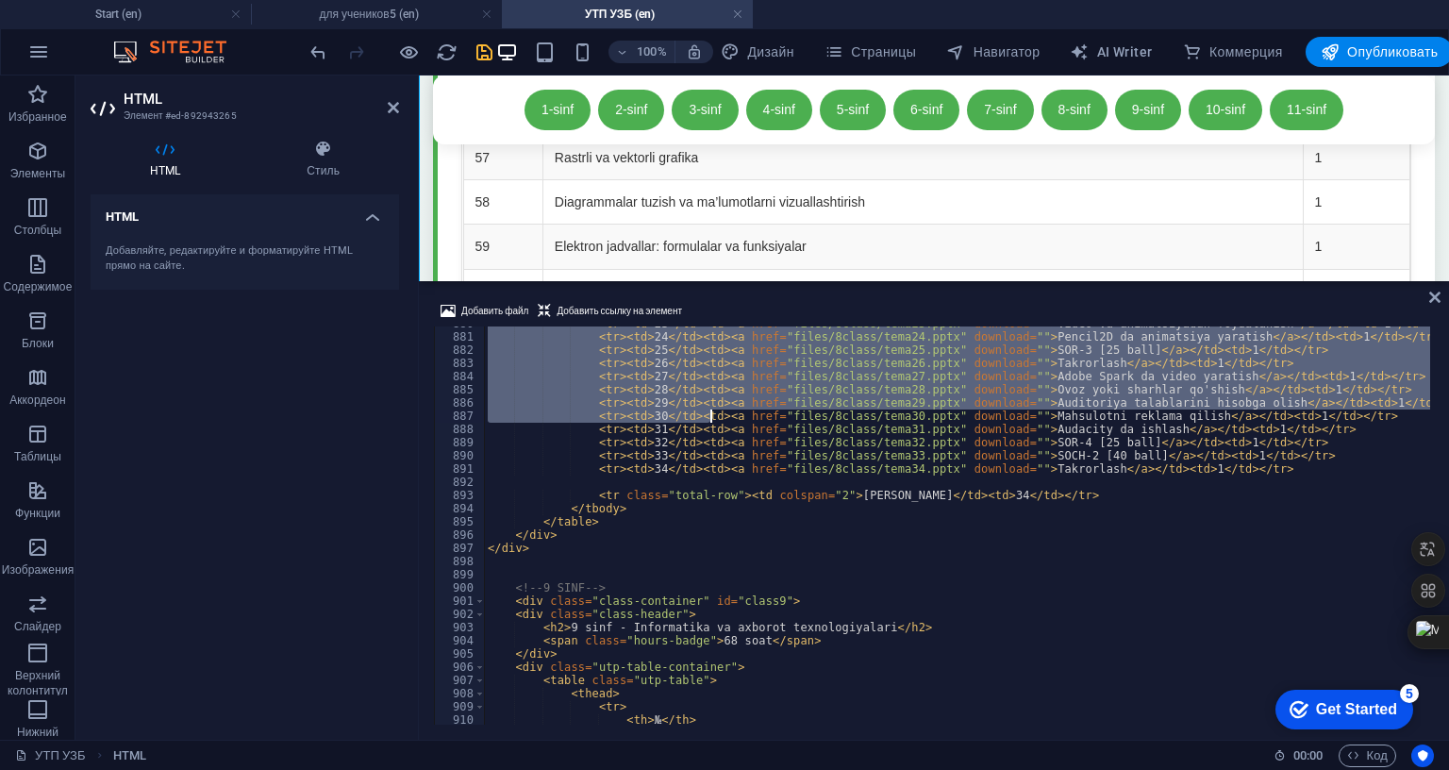
scroll to position [11621, 0]
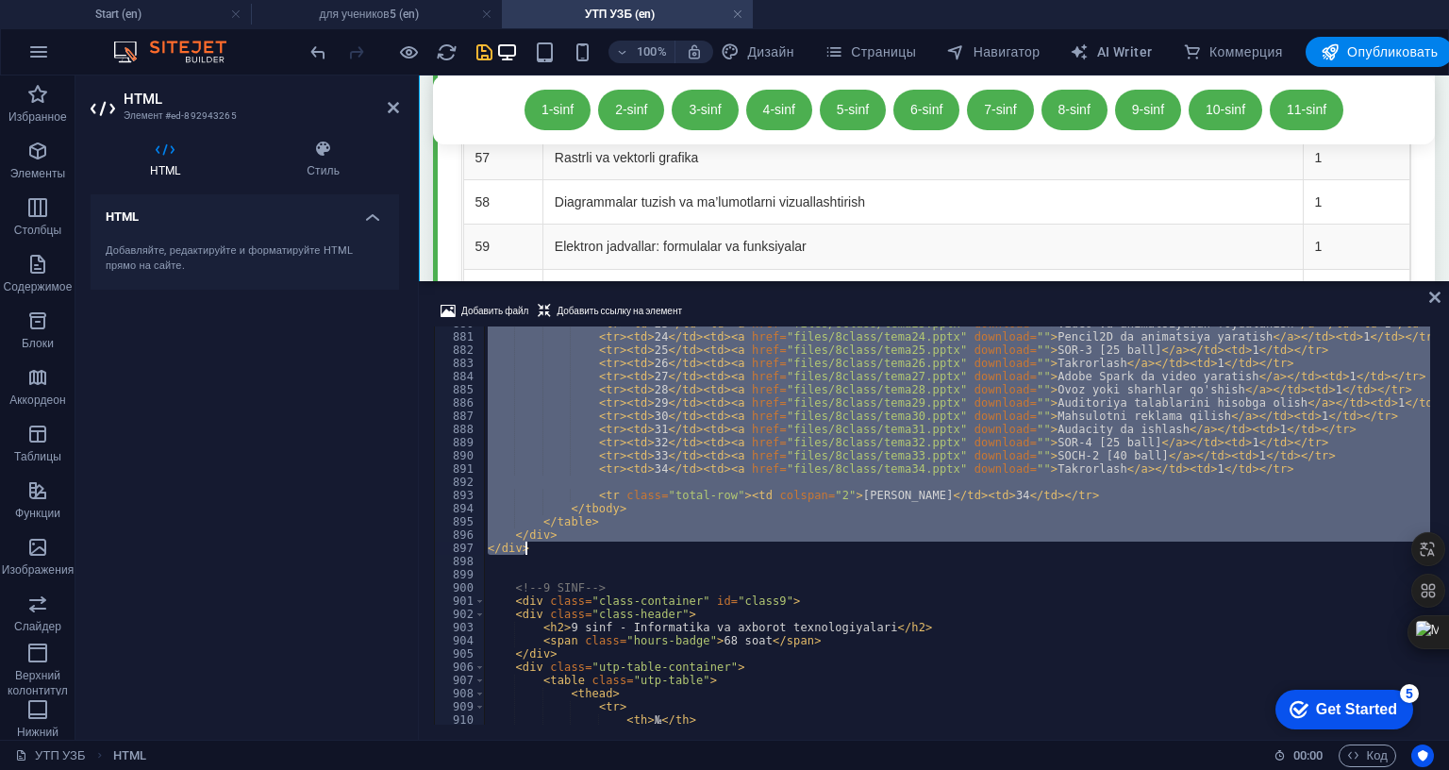
drag, startPoint x: 535, startPoint y: 488, endPoint x: 1263, endPoint y: 605, distance: 736.9
click at [1263, 605] on div "< tr > < td > 23 </ td > < td > < a href = "files/8class/tema23.pptx" download …" at bounding box center [1336, 527] width 1705 height 421
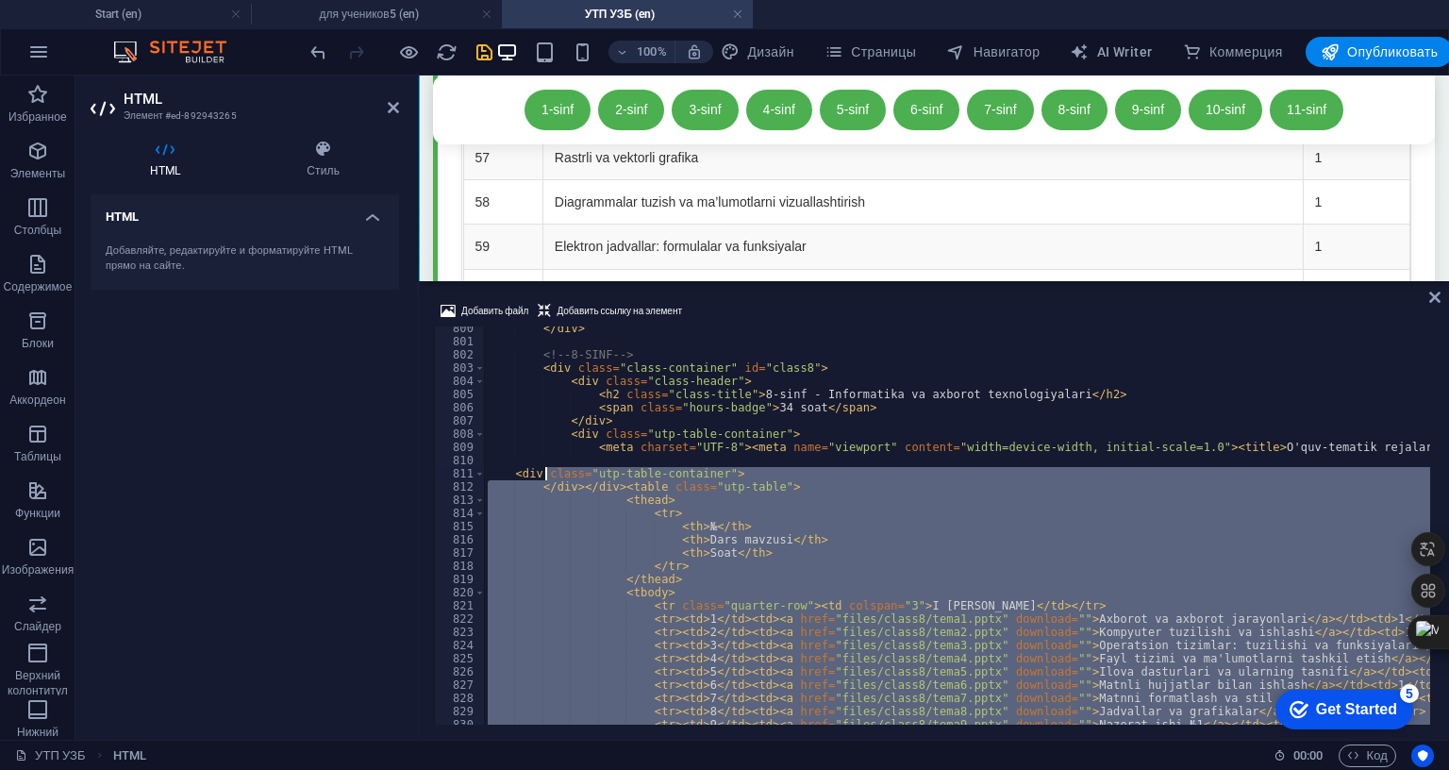
scroll to position [10489, 0]
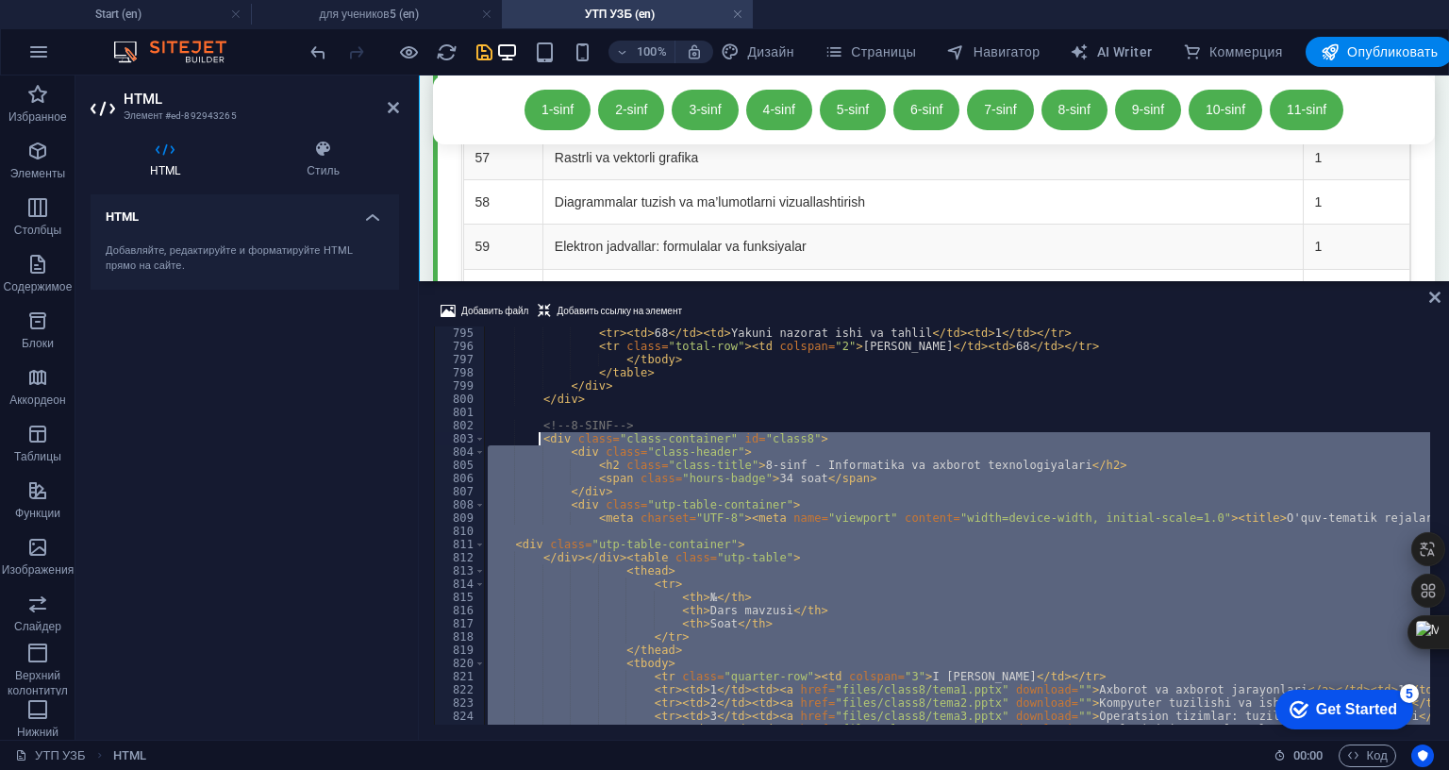
drag, startPoint x: 531, startPoint y: 606, endPoint x: 540, endPoint y: 494, distance: 112.6
click at [540, 494] on div "< tr > < td > 68 </ td > < td > Yakuni nazorat ishi va tahlil </ td > < td > 1 …" at bounding box center [1336, 536] width 1705 height 421
type textarea "<div class="class-container" id="class8"> <div class="class-header">"
paste textarea
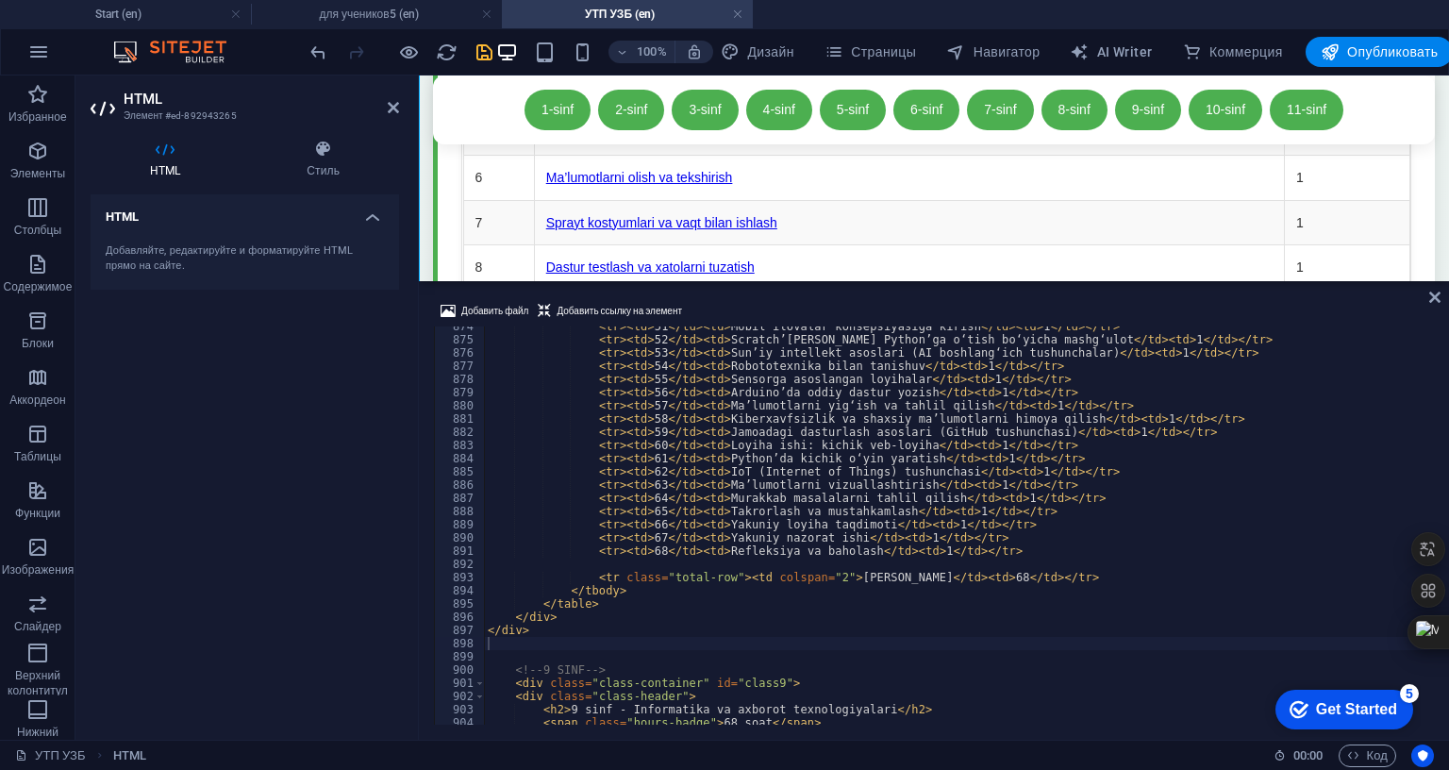
scroll to position [11610, 0]
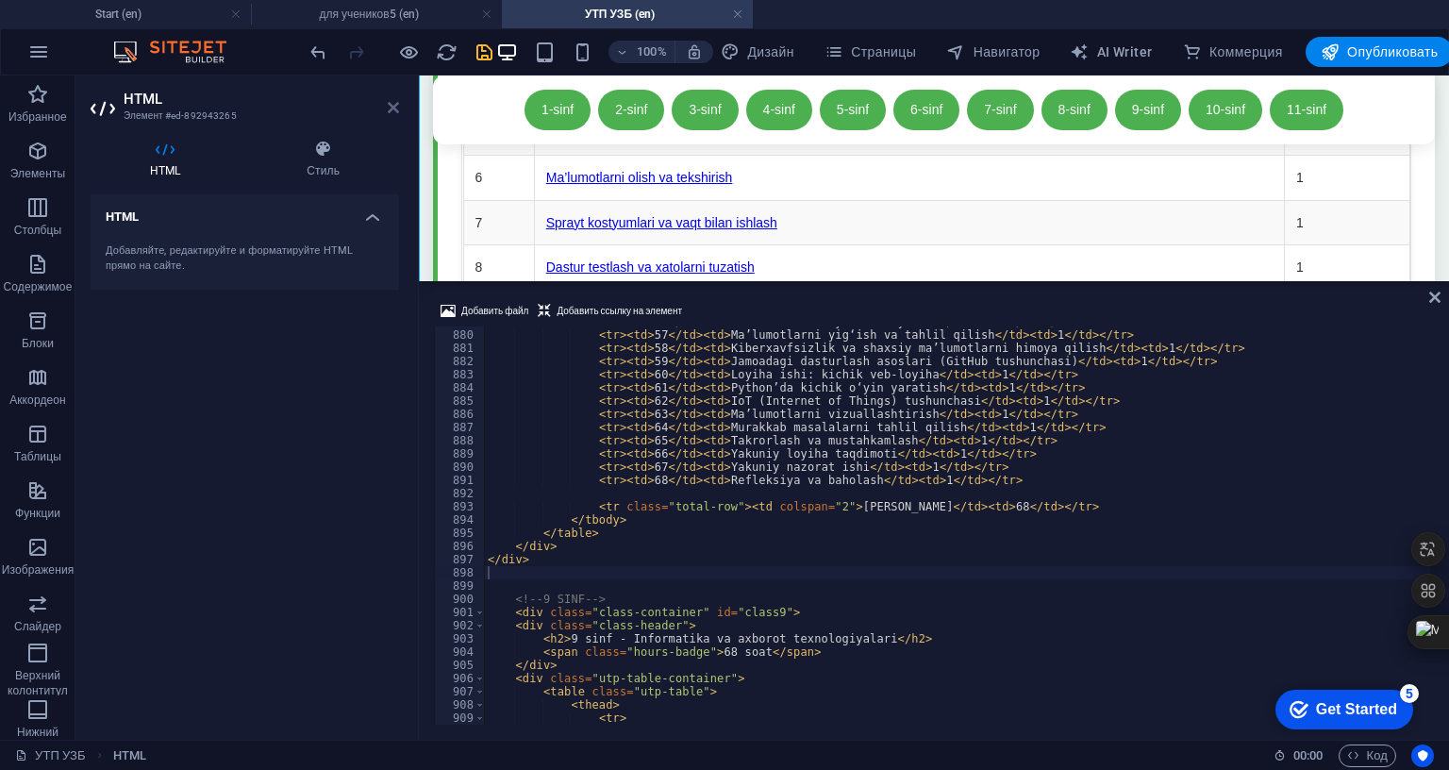
click at [398, 108] on icon at bounding box center [393, 107] width 11 height 15
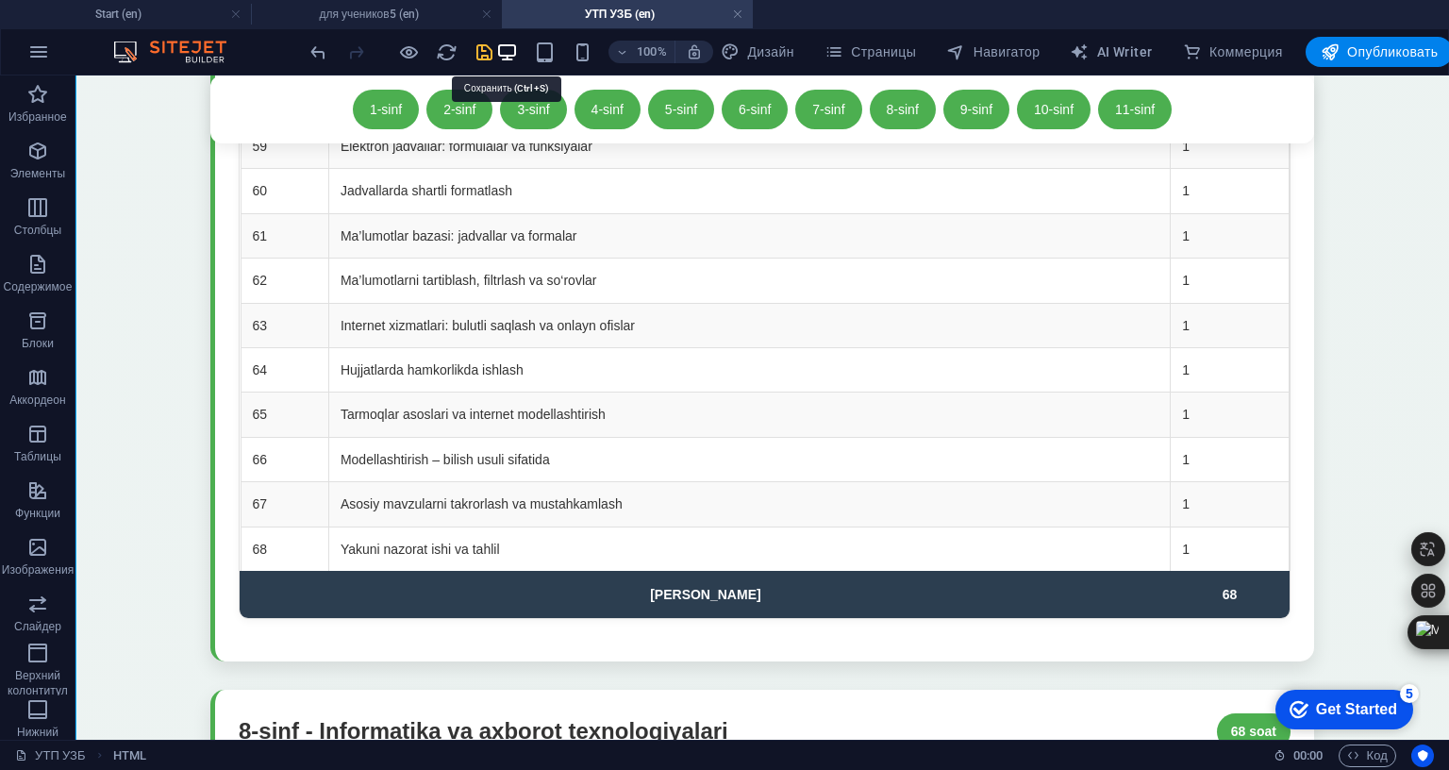
click at [495, 48] on icon "save" at bounding box center [485, 53] width 22 height 22
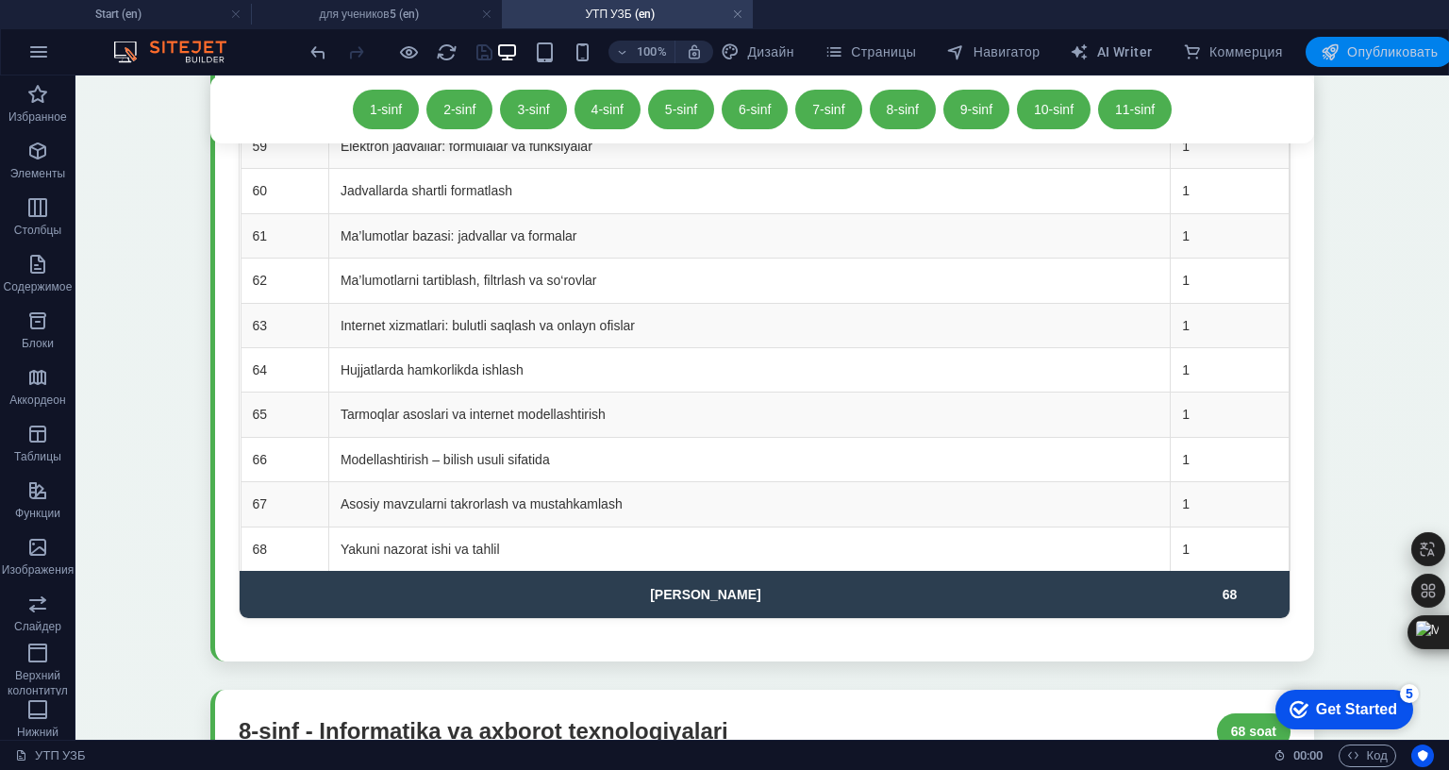
click at [1439, 56] on span "Опубликовать" at bounding box center [1380, 51] width 118 height 19
